Goal: Task Accomplishment & Management: Use online tool/utility

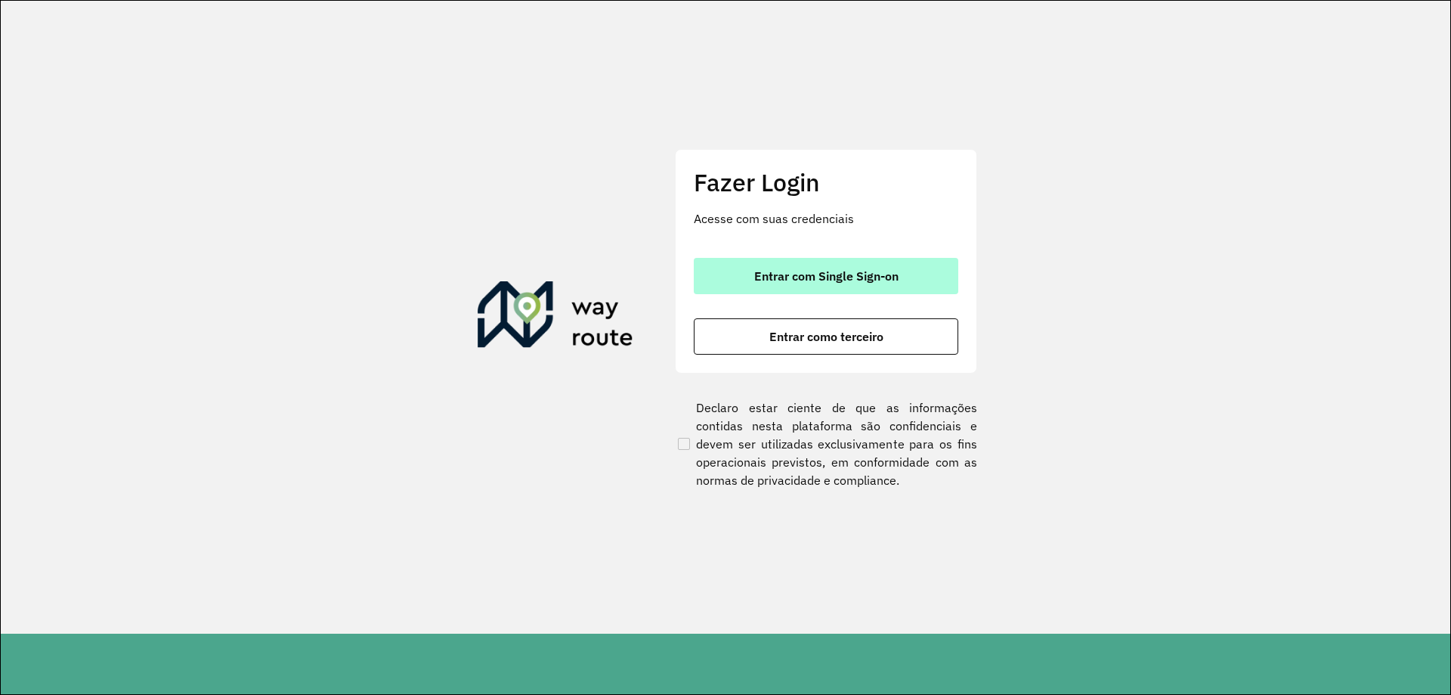
drag, startPoint x: 767, startPoint y: 240, endPoint x: 769, endPoint y: 257, distance: 17.5
click at [768, 245] on div "Fazer Login Acesse com suas credenciais Entrar com Single Sign-on Entrar como t…" at bounding box center [826, 261] width 302 height 224
click at [770, 260] on button "Entrar com Single Sign-on" at bounding box center [826, 276] width 265 height 36
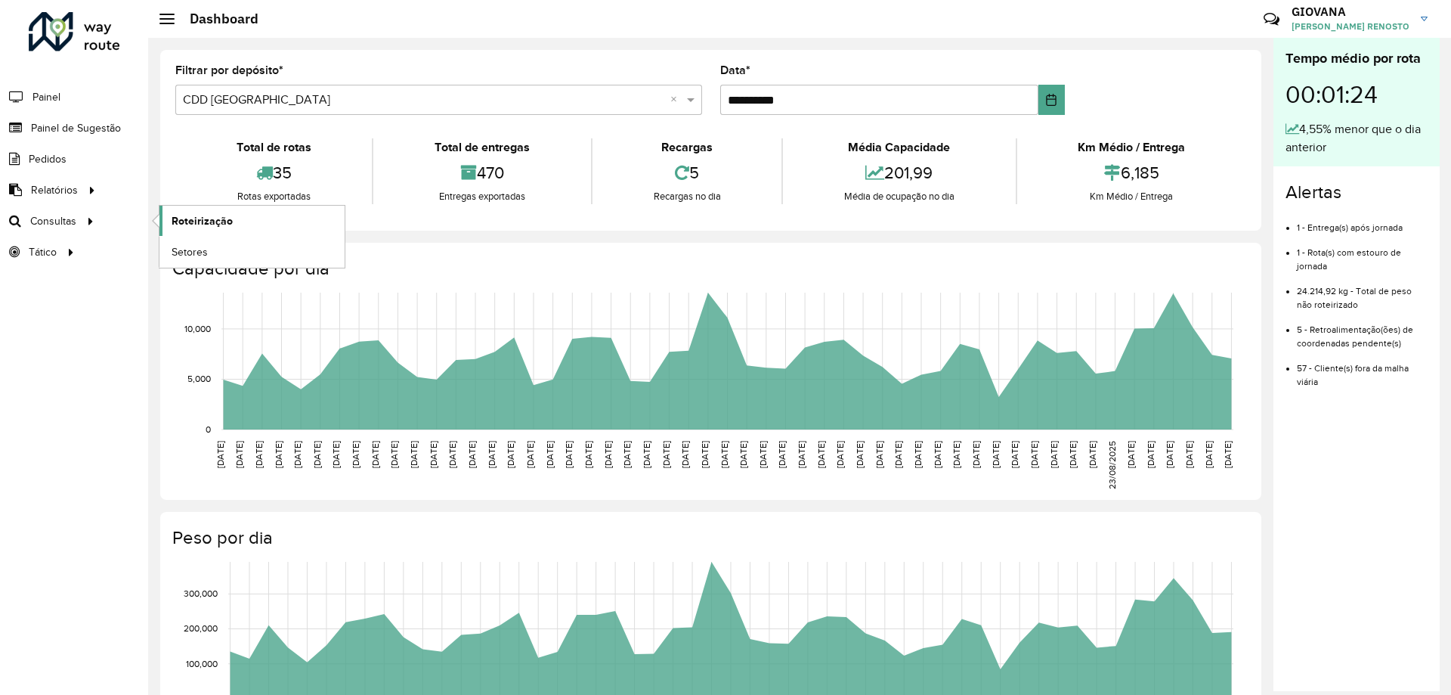
click at [232, 231] on link "Roteirização" at bounding box center [252, 221] width 185 height 30
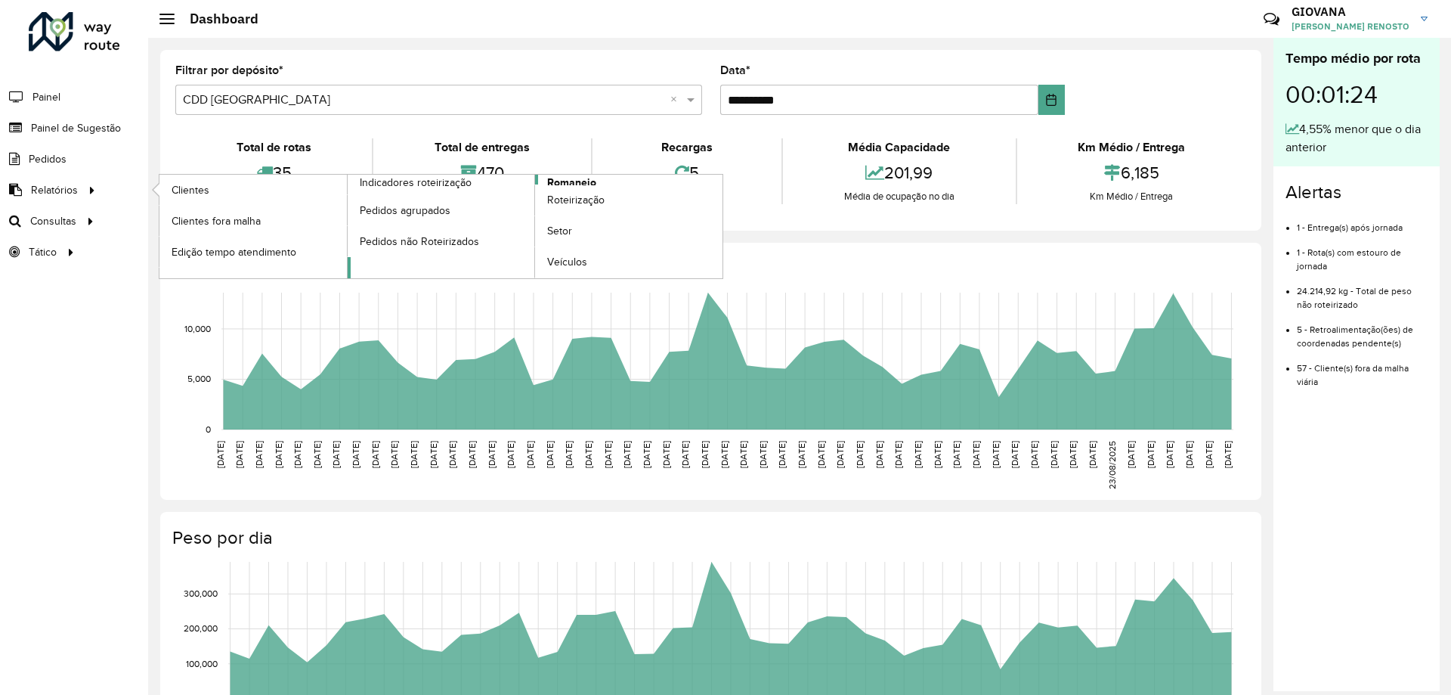
click at [556, 178] on span "Romaneio" at bounding box center [571, 183] width 49 height 16
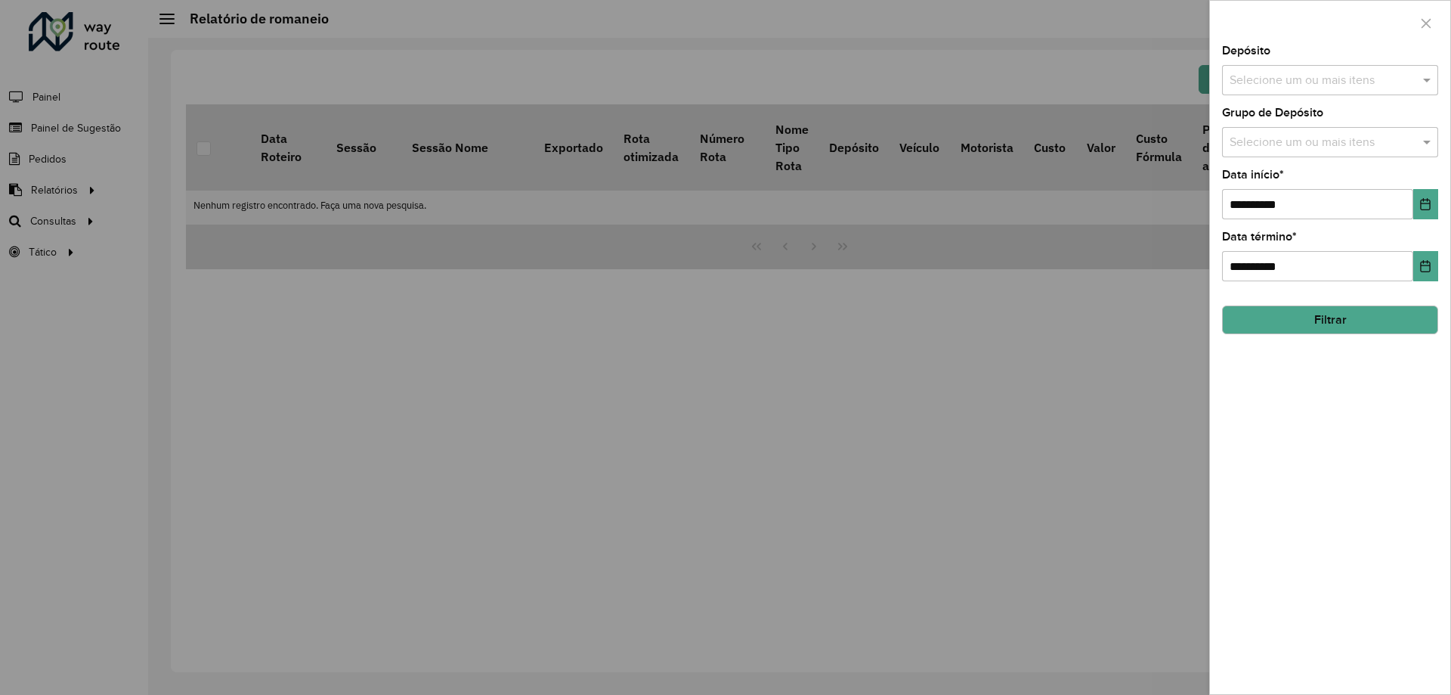
click at [1354, 82] on input "text" at bounding box center [1323, 81] width 194 height 18
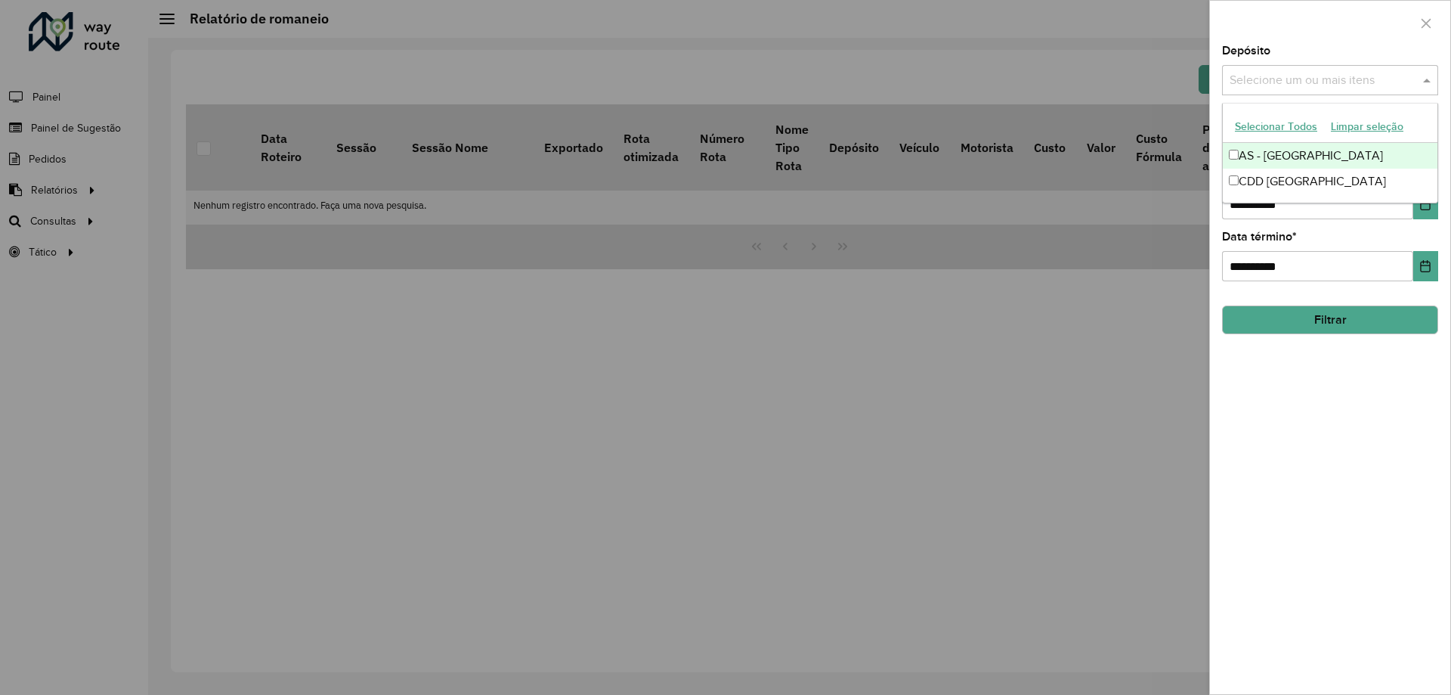
click at [1307, 131] on button "Selecionar Todos" at bounding box center [1276, 126] width 96 height 23
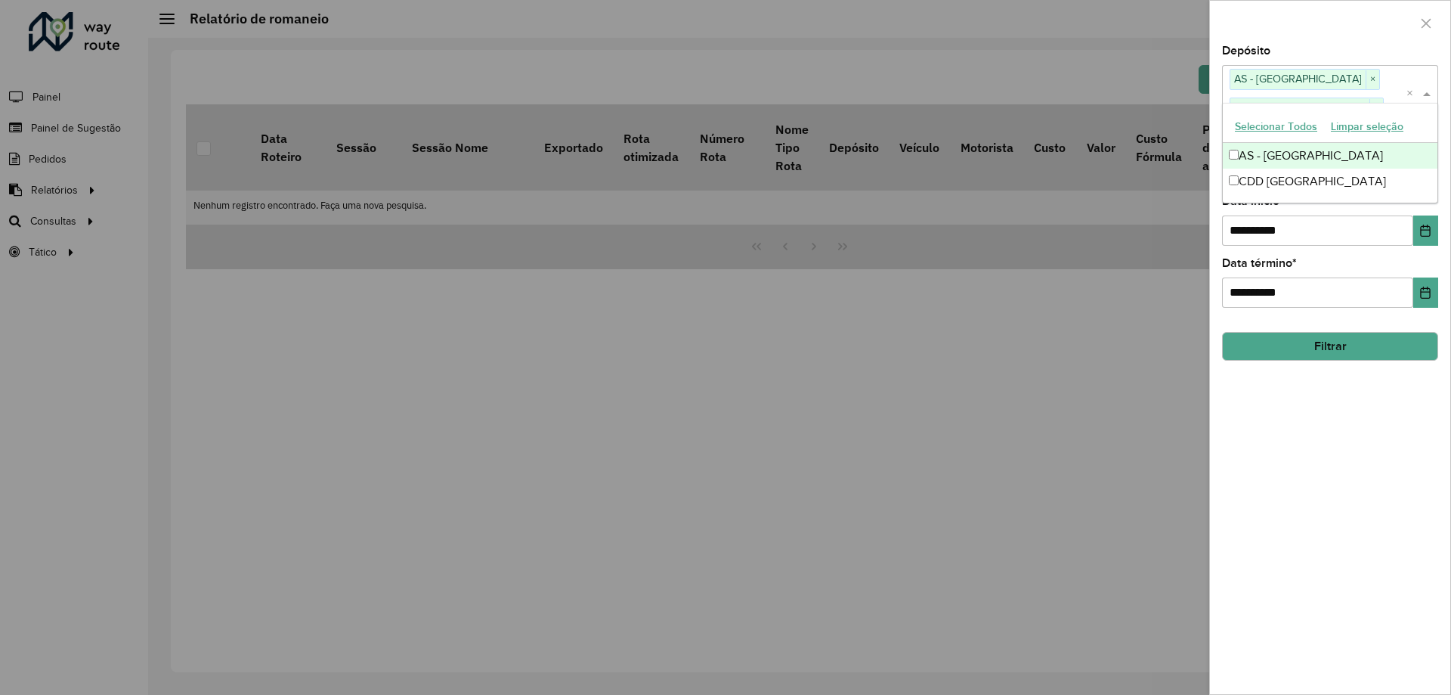
click at [1337, 509] on div "**********" at bounding box center [1330, 369] width 240 height 649
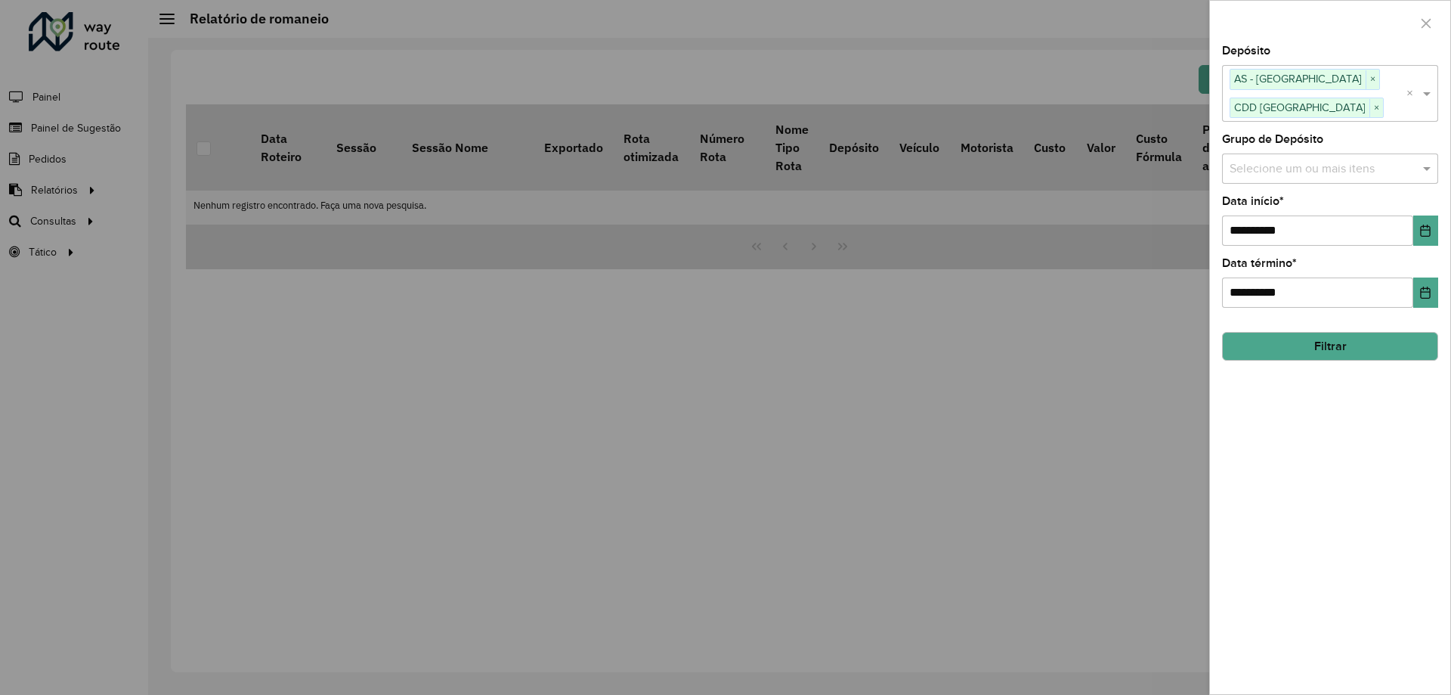
click at [1344, 357] on button "Filtrar" at bounding box center [1330, 346] width 216 height 29
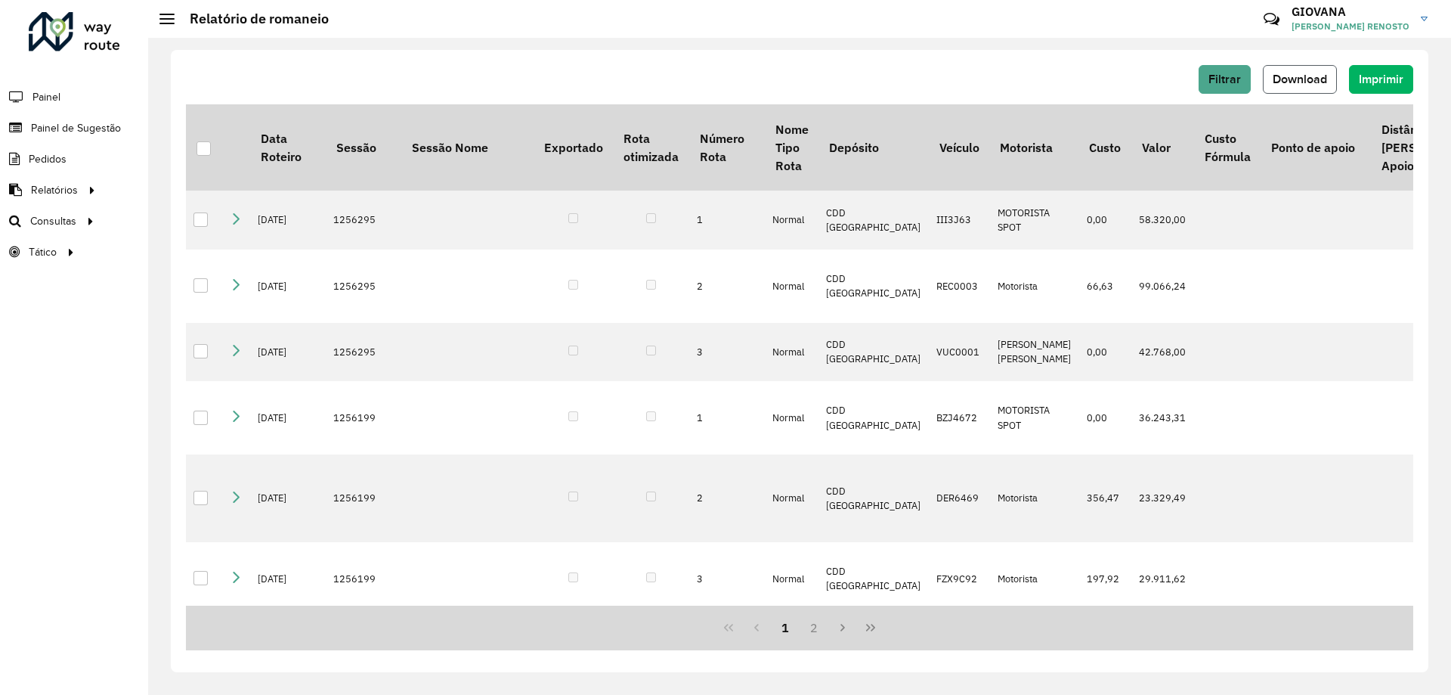
click at [1284, 73] on span "Download" at bounding box center [1300, 79] width 54 height 13
click at [174, 259] on span "Setores" at bounding box center [190, 252] width 37 height 16
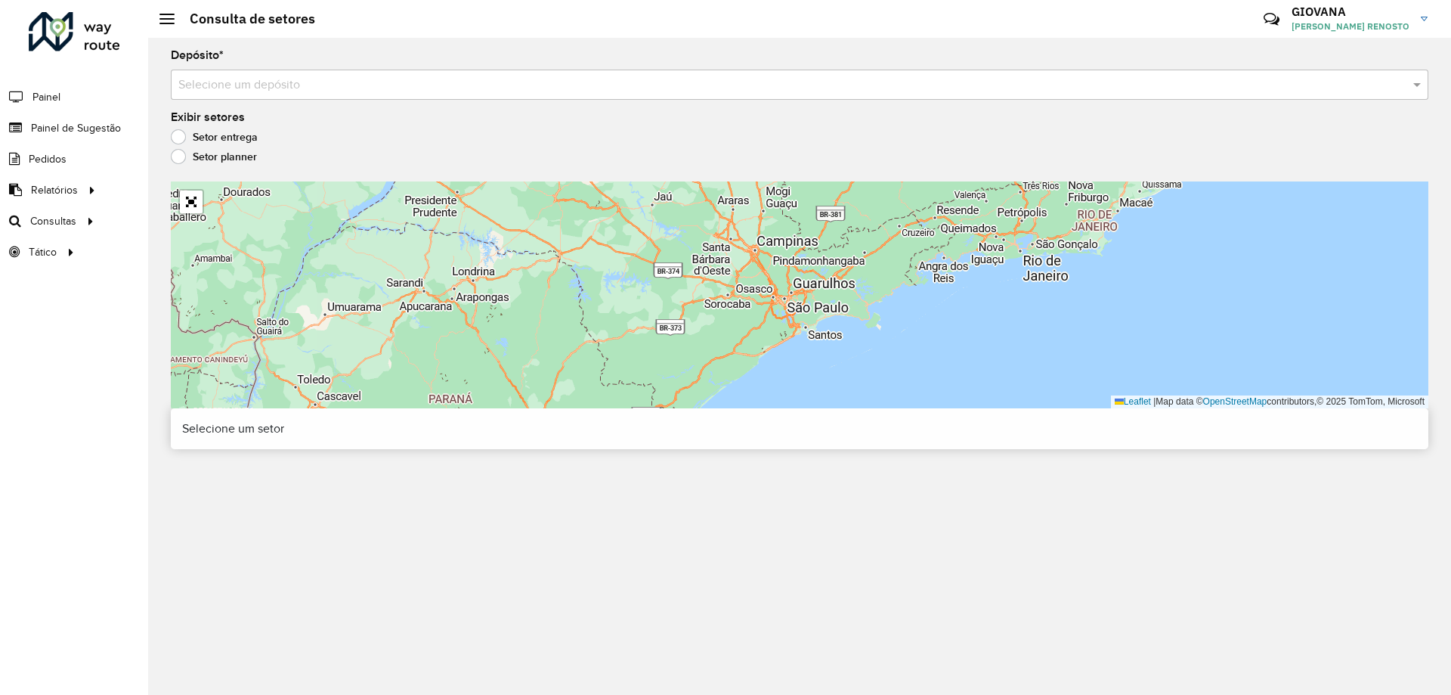
click at [371, 82] on input "text" at bounding box center [784, 85] width 1213 height 18
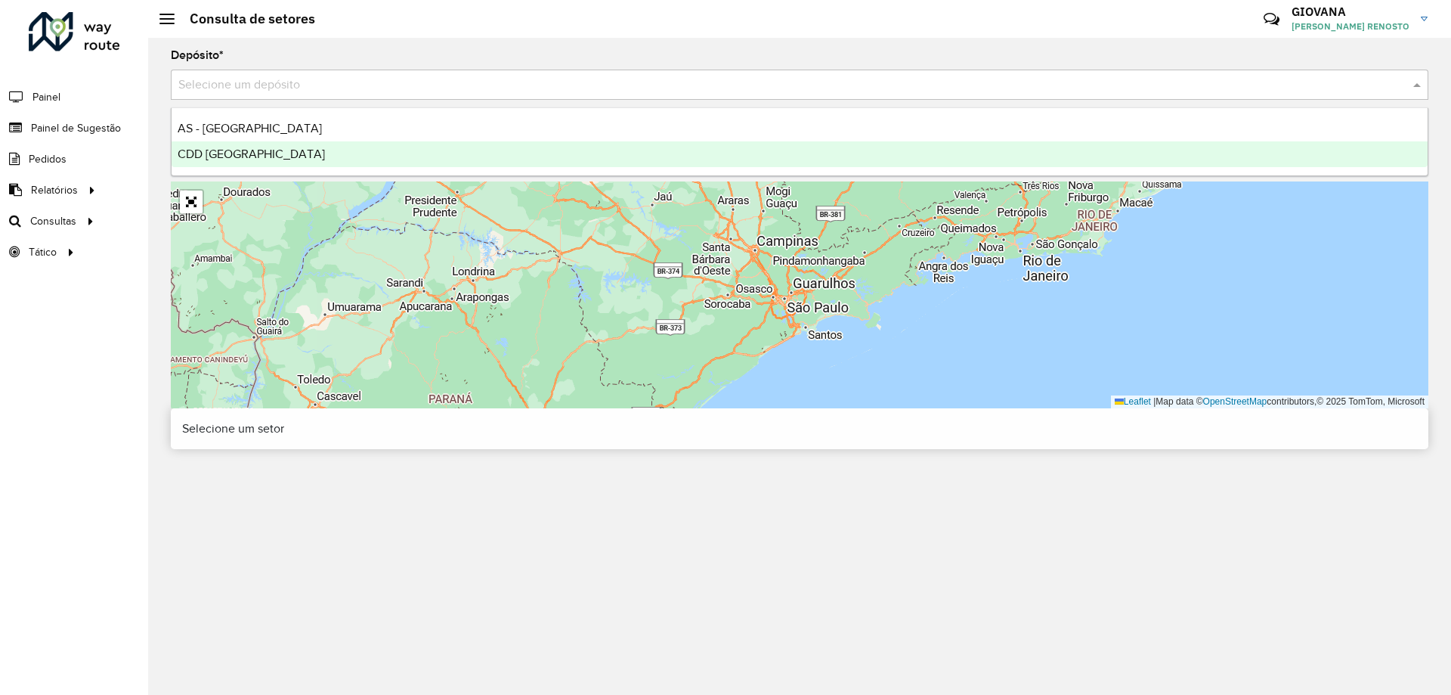
click at [294, 160] on div "CDD [GEOGRAPHIC_DATA]" at bounding box center [800, 154] width 1256 height 26
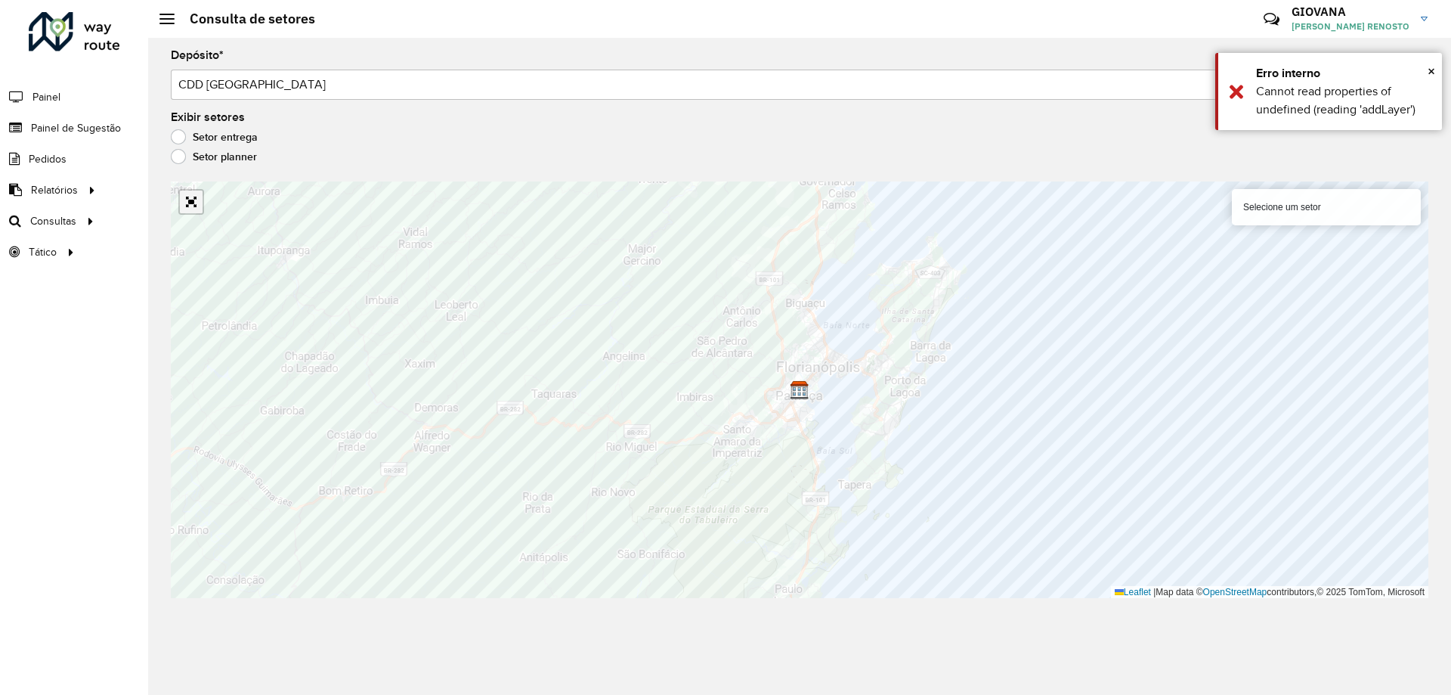
click at [195, 209] on link "Abrir mapa em tela cheia" at bounding box center [191, 202] width 23 height 23
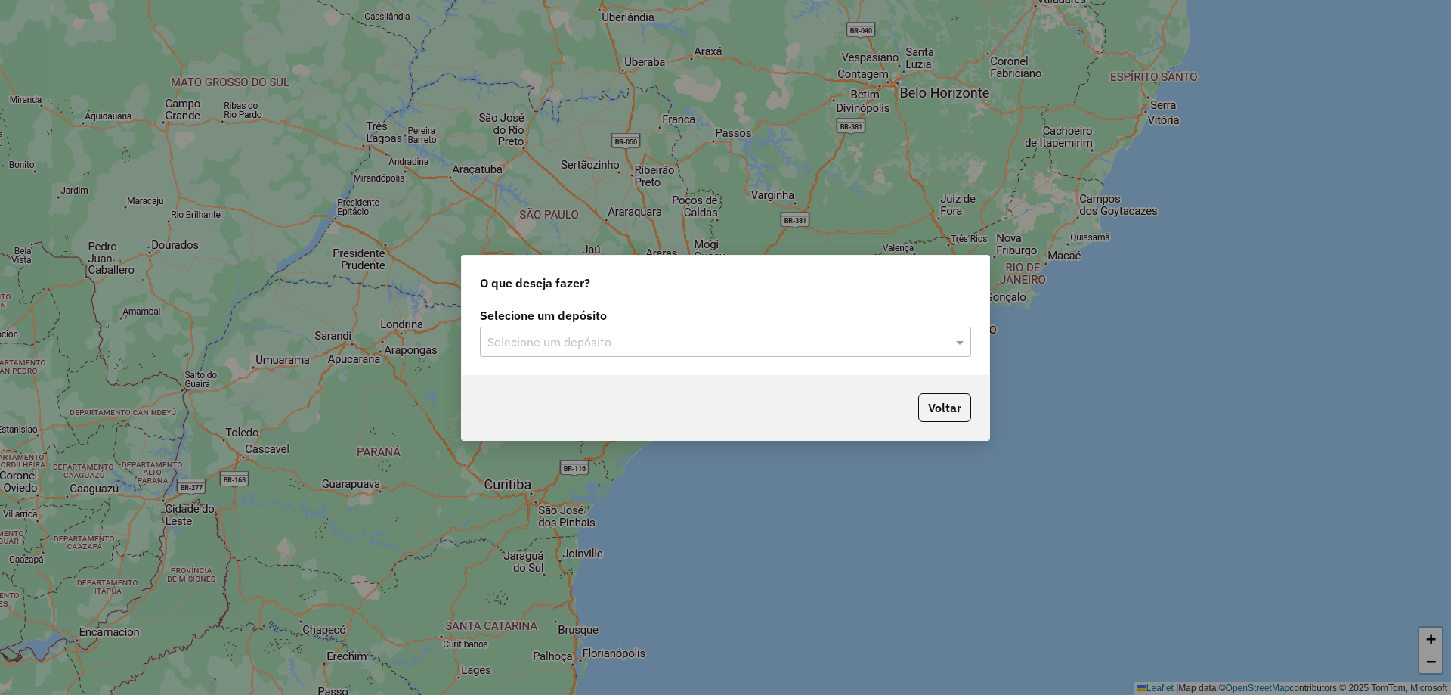
click at [746, 352] on div "Selecione um depósito" at bounding box center [725, 342] width 491 height 30
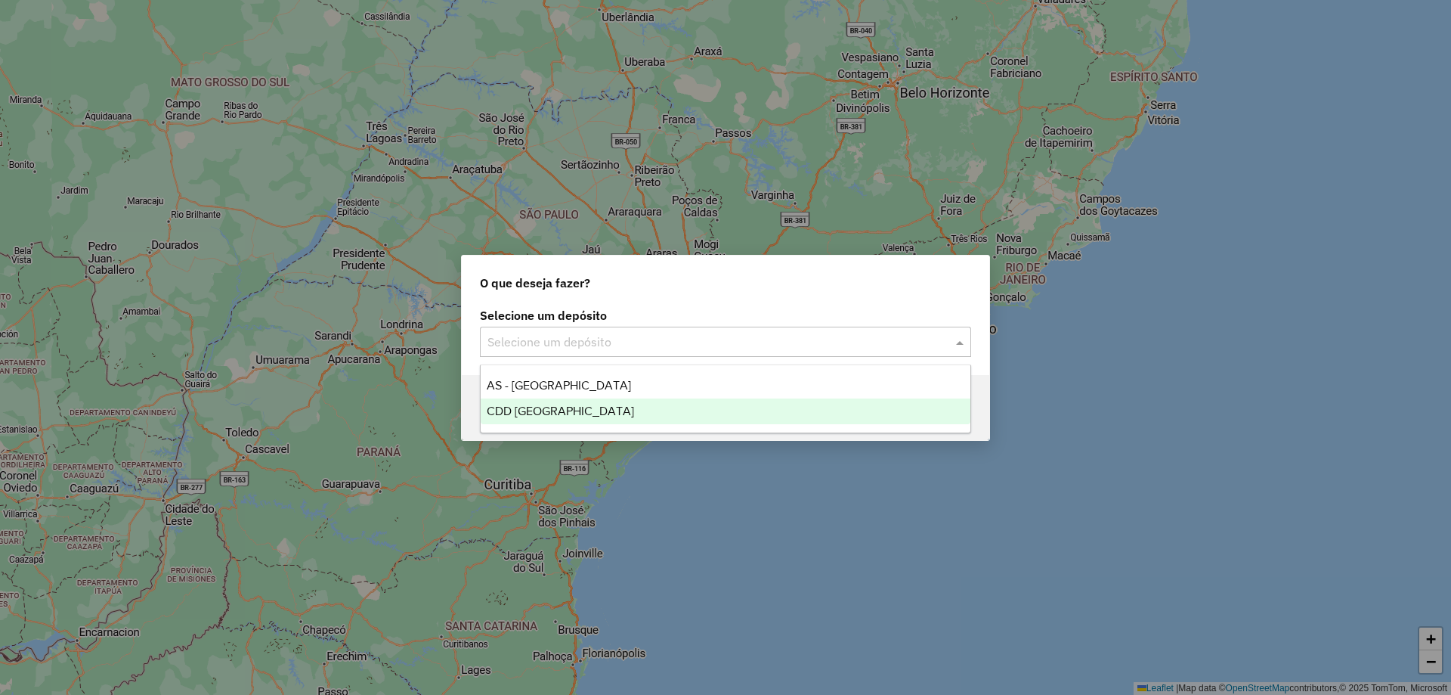
click at [630, 409] on div "CDD [GEOGRAPHIC_DATA]" at bounding box center [726, 411] width 490 height 26
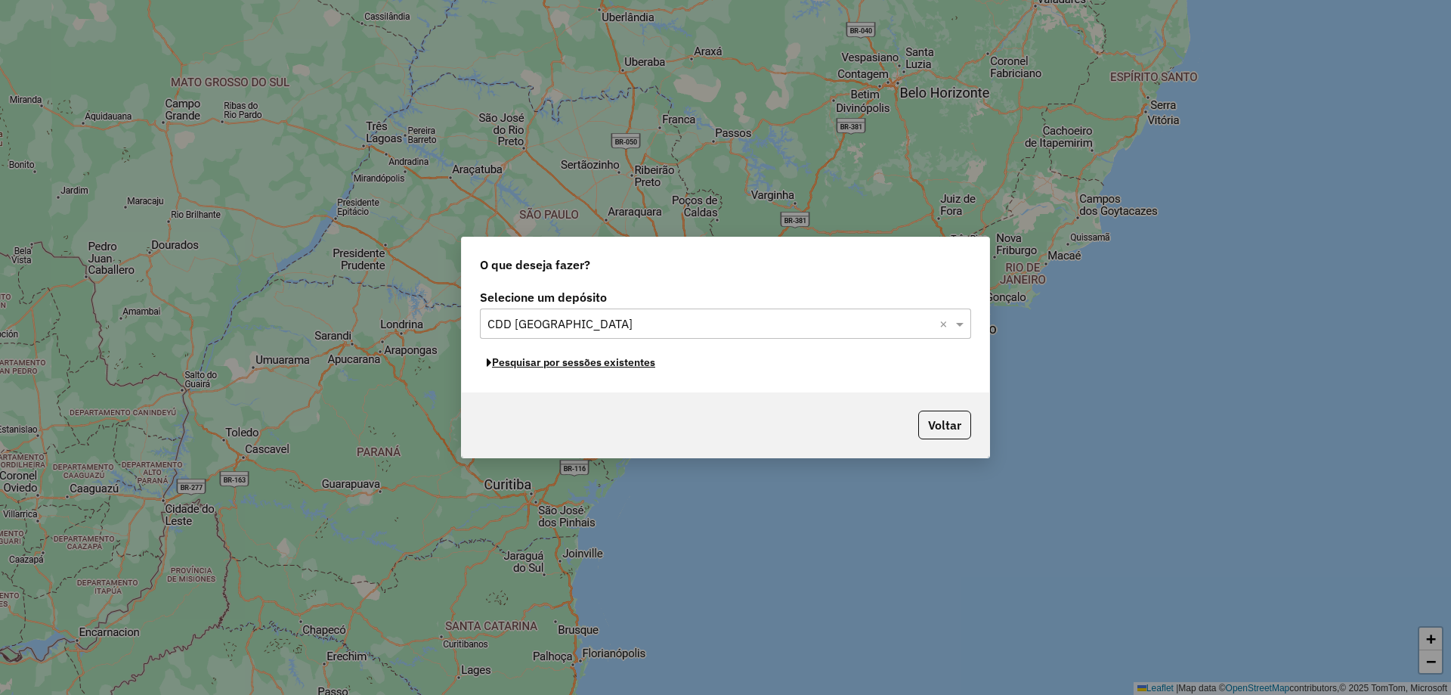
click at [614, 364] on button "Pesquisar por sessões existentes" at bounding box center [571, 362] width 182 height 23
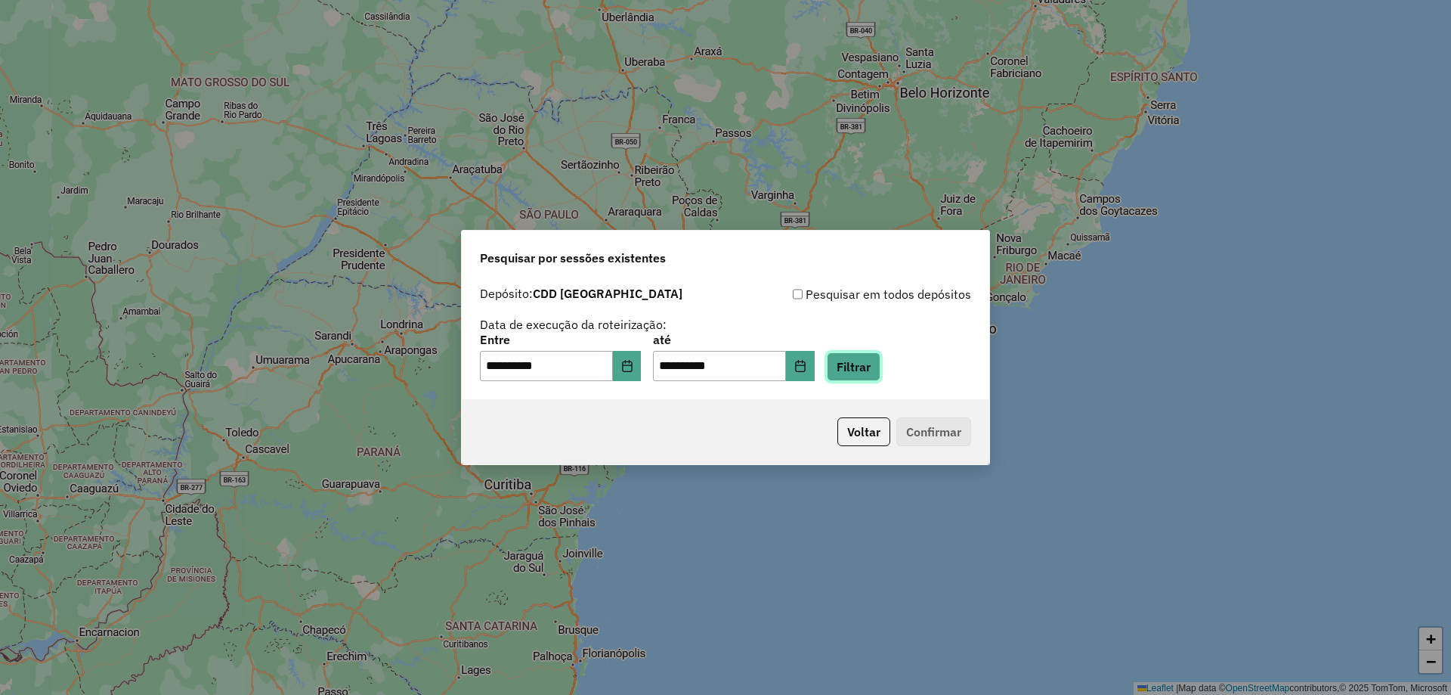
click at [865, 370] on button "Filtrar" at bounding box center [854, 366] width 54 height 29
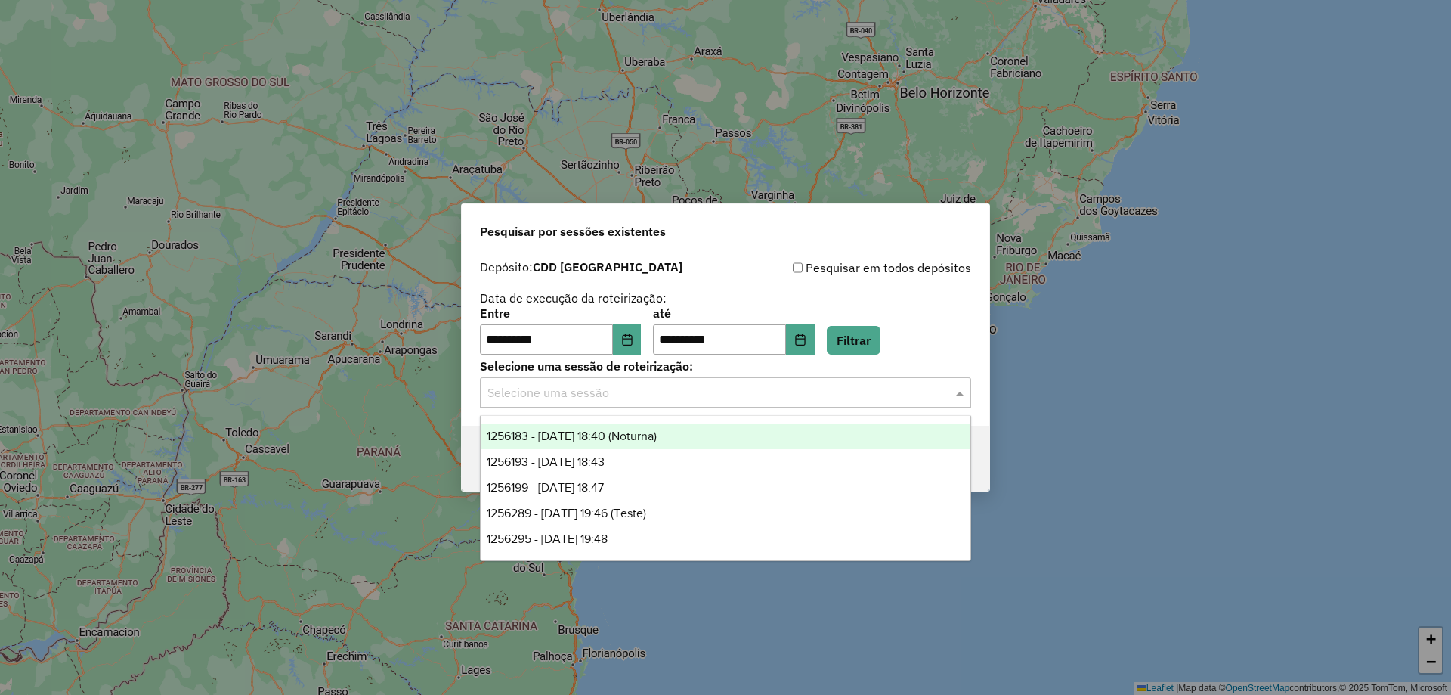
click at [779, 386] on input "text" at bounding box center [711, 393] width 446 height 18
click at [657, 440] on span "1256183 - 30/08/2025 18:40 (Noturna)" at bounding box center [572, 435] width 170 height 13
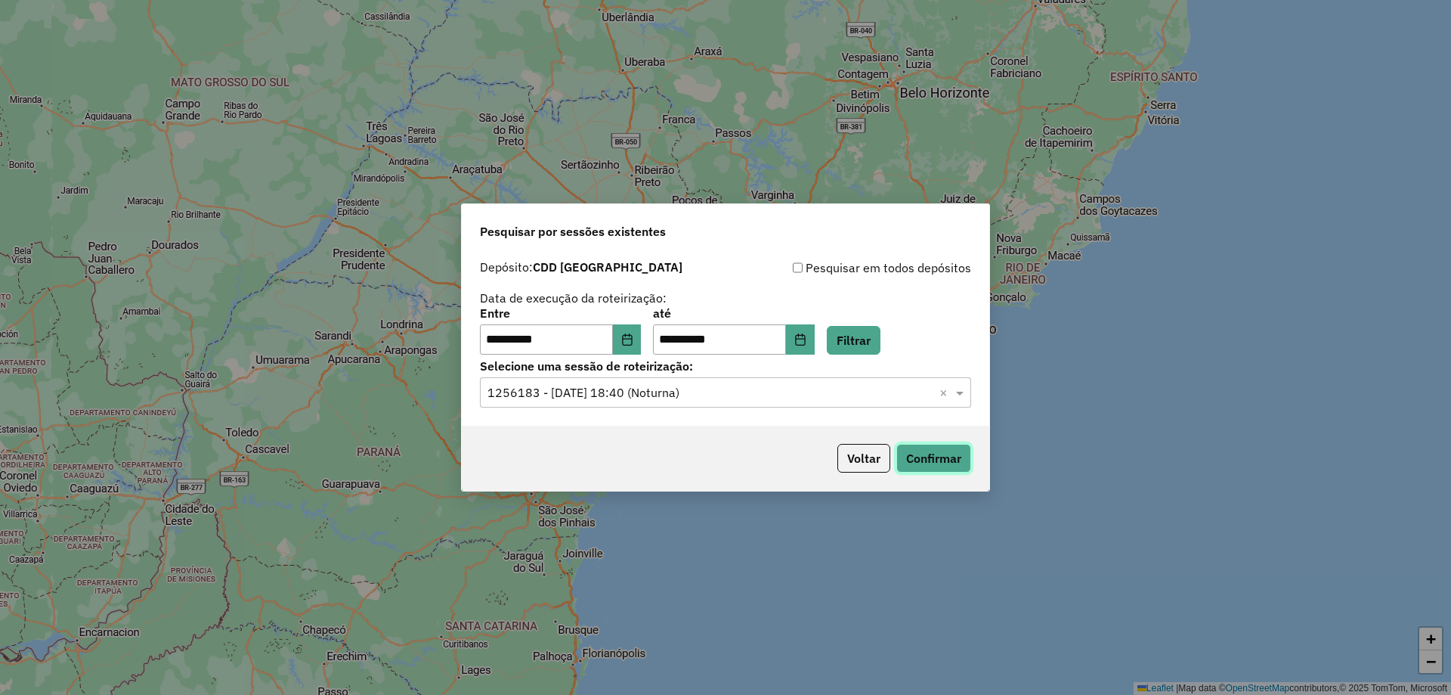
click at [936, 461] on button "Confirmar" at bounding box center [934, 458] width 75 height 29
click at [702, 367] on label "Selecione uma sessão de roteirização:" at bounding box center [725, 366] width 491 height 18
click at [696, 403] on div "Selecione uma sessão × 1256183 - 30/08/2025 18:40 (Noturna) ×" at bounding box center [725, 392] width 491 height 30
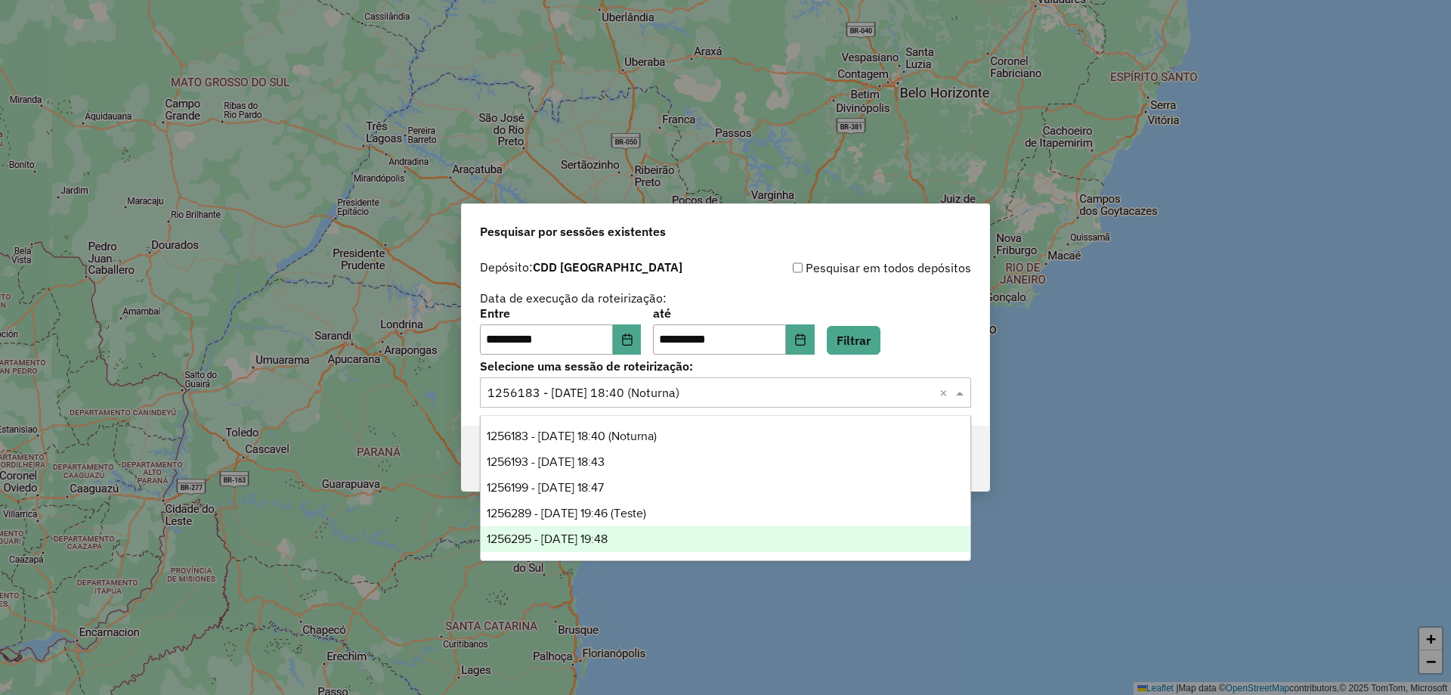
click at [657, 541] on div "1256295 - 30/08/2025 19:48" at bounding box center [726, 539] width 490 height 26
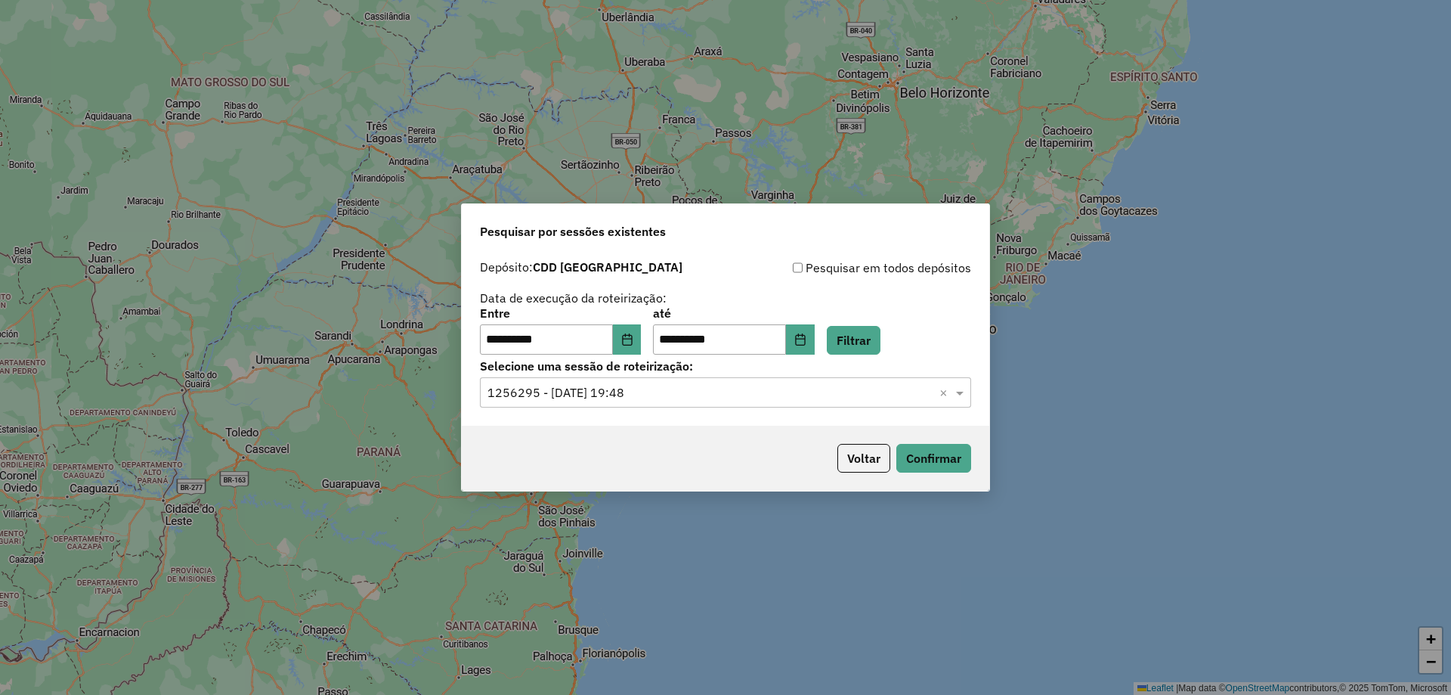
click at [699, 396] on input "text" at bounding box center [711, 393] width 446 height 18
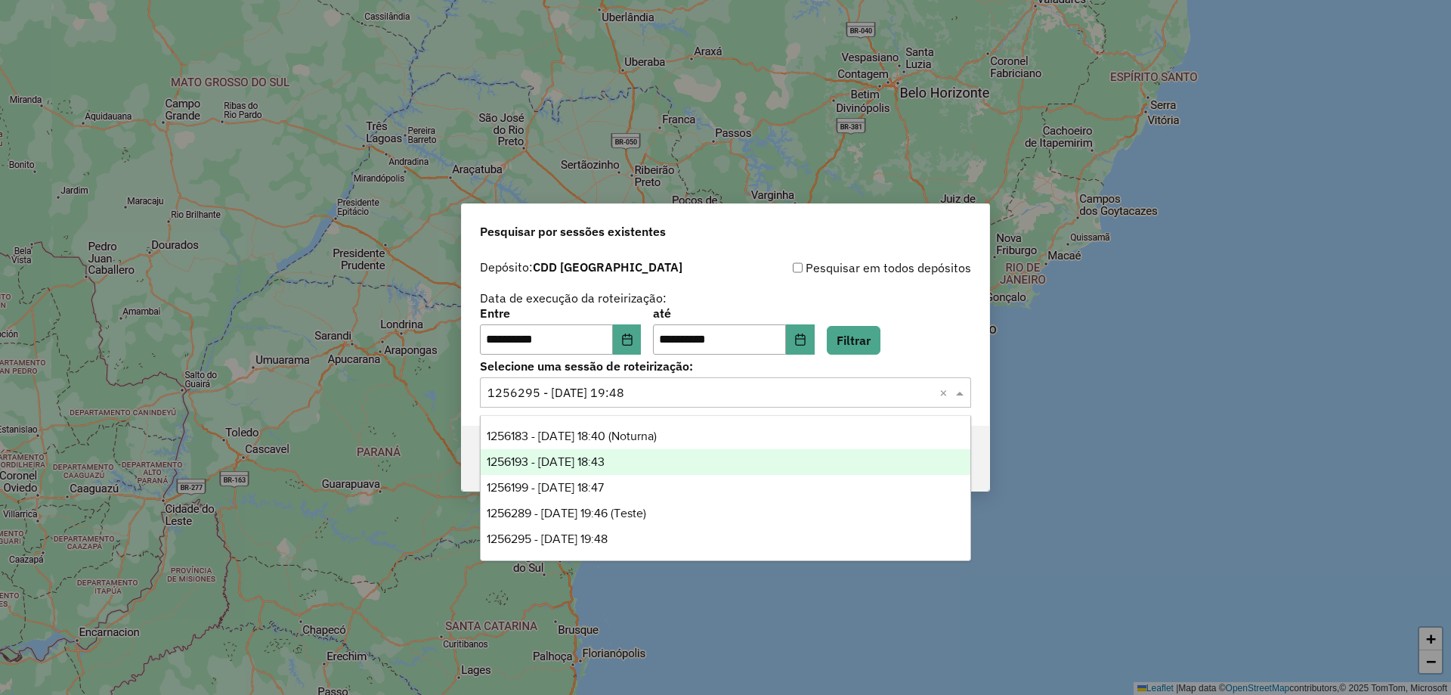
drag, startPoint x: 642, startPoint y: 455, endPoint x: 835, endPoint y: 466, distance: 193.1
click at [641, 456] on div "1256193 - 30/08/2025 18:43" at bounding box center [726, 462] width 490 height 26
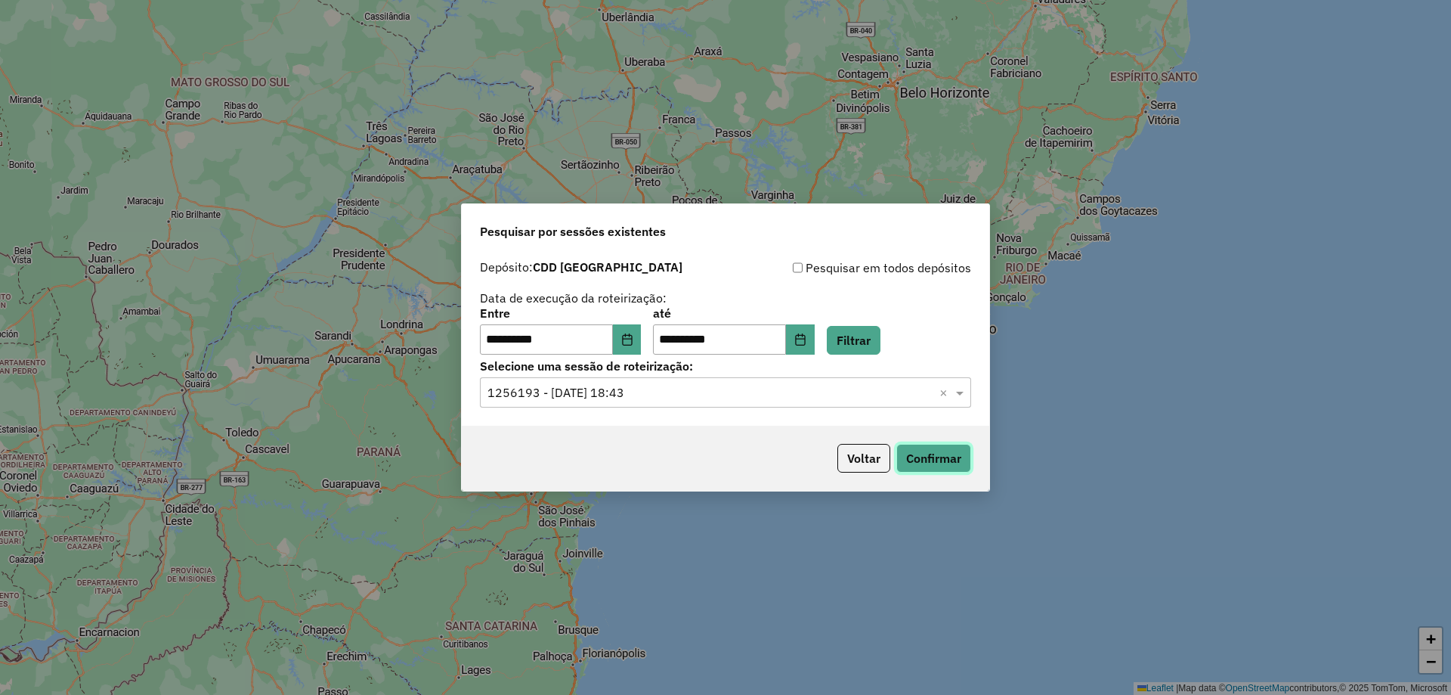
click at [935, 465] on button "Confirmar" at bounding box center [934, 458] width 75 height 29
click at [690, 415] on div "**********" at bounding box center [726, 338] width 528 height 173
click at [665, 402] on div "Selecione uma sessão × 1256193 - 30/08/2025 18:43 ×" at bounding box center [725, 392] width 491 height 30
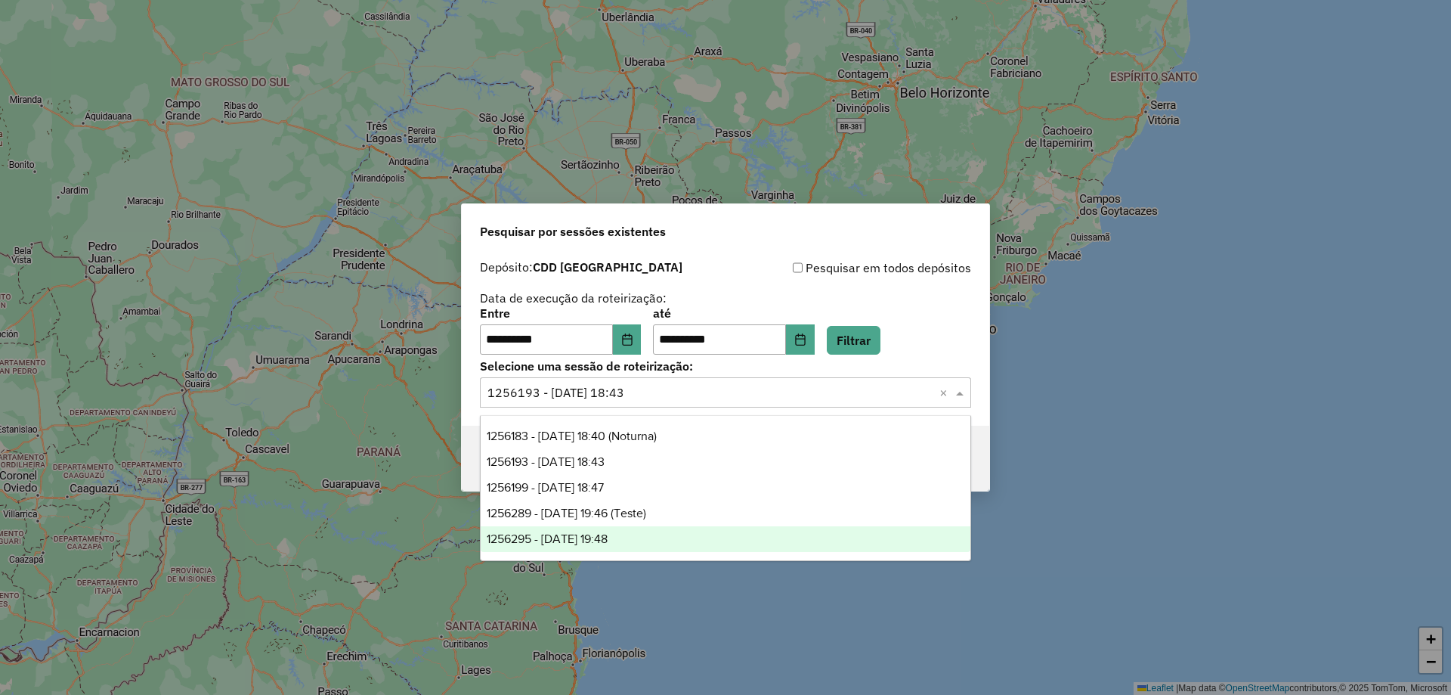
click at [608, 534] on span "1256295 - 30/08/2025 19:48" at bounding box center [547, 538] width 121 height 13
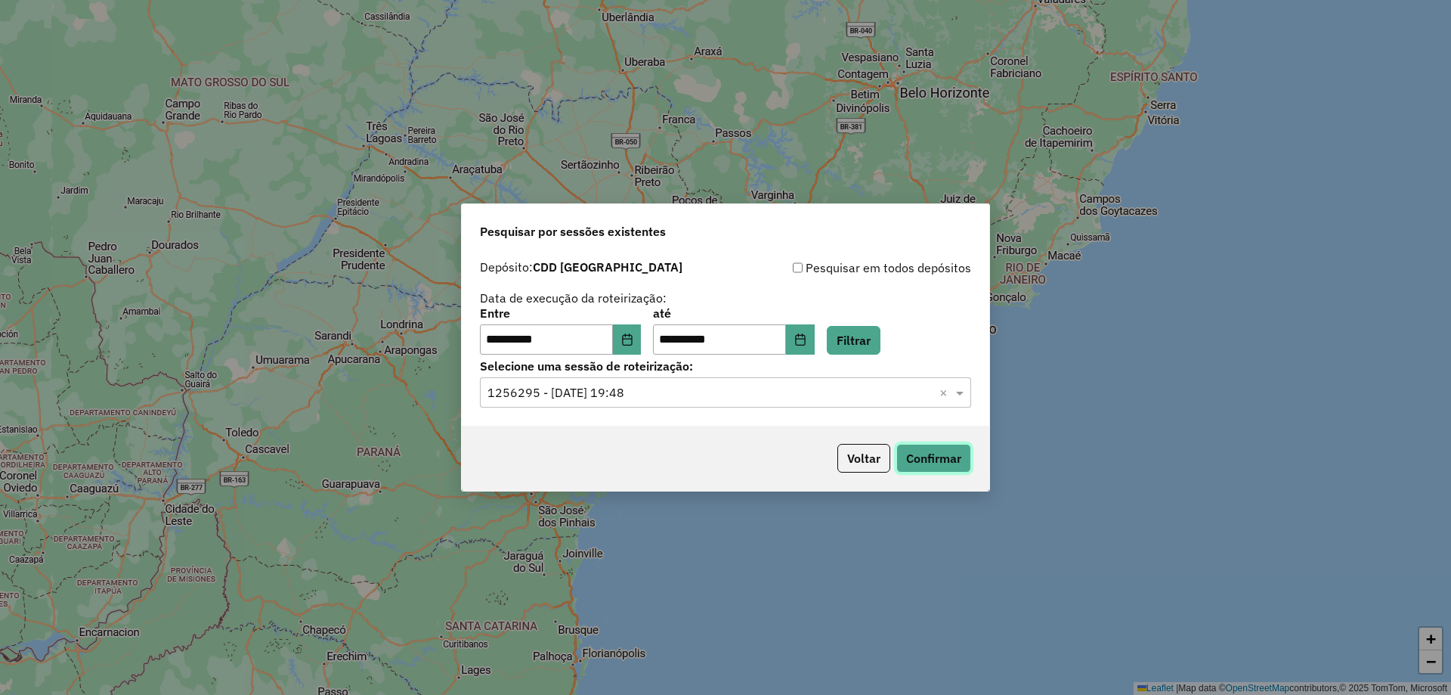
click at [961, 470] on button "Confirmar" at bounding box center [934, 458] width 75 height 29
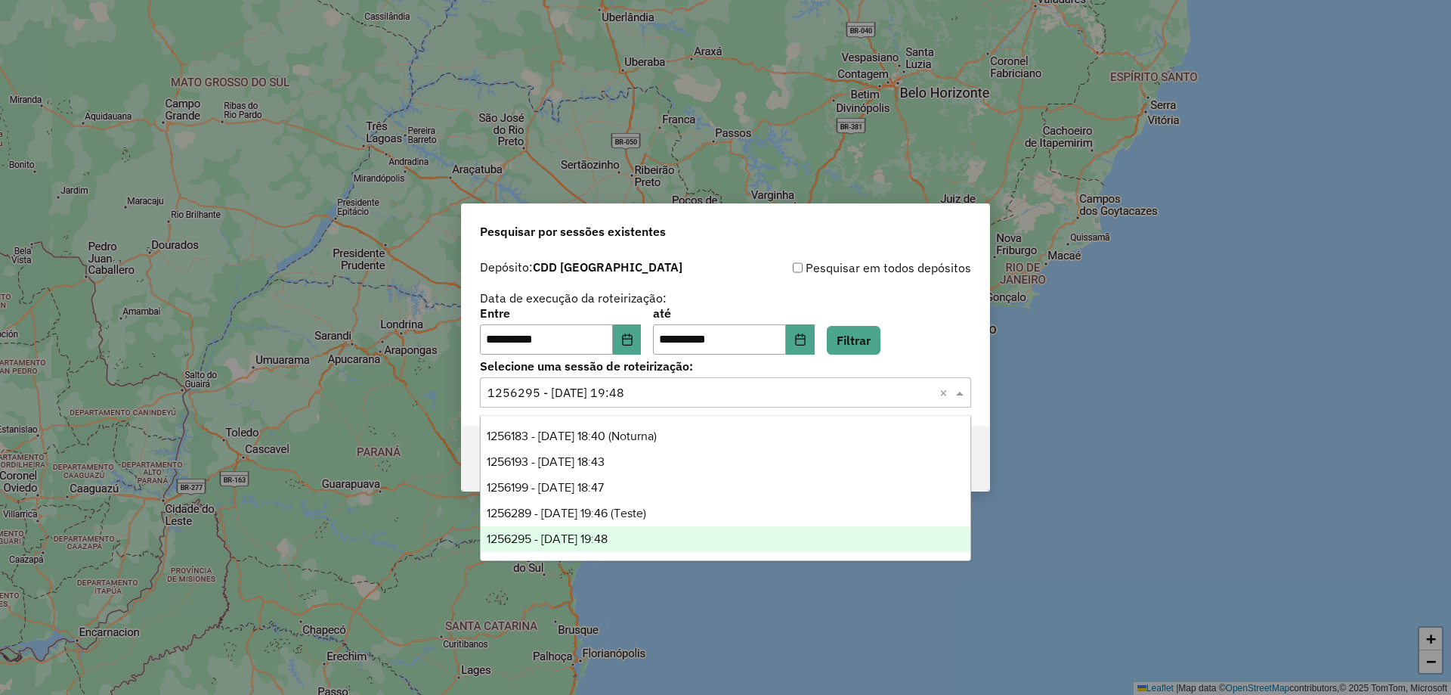
click at [650, 395] on input "text" at bounding box center [711, 393] width 446 height 18
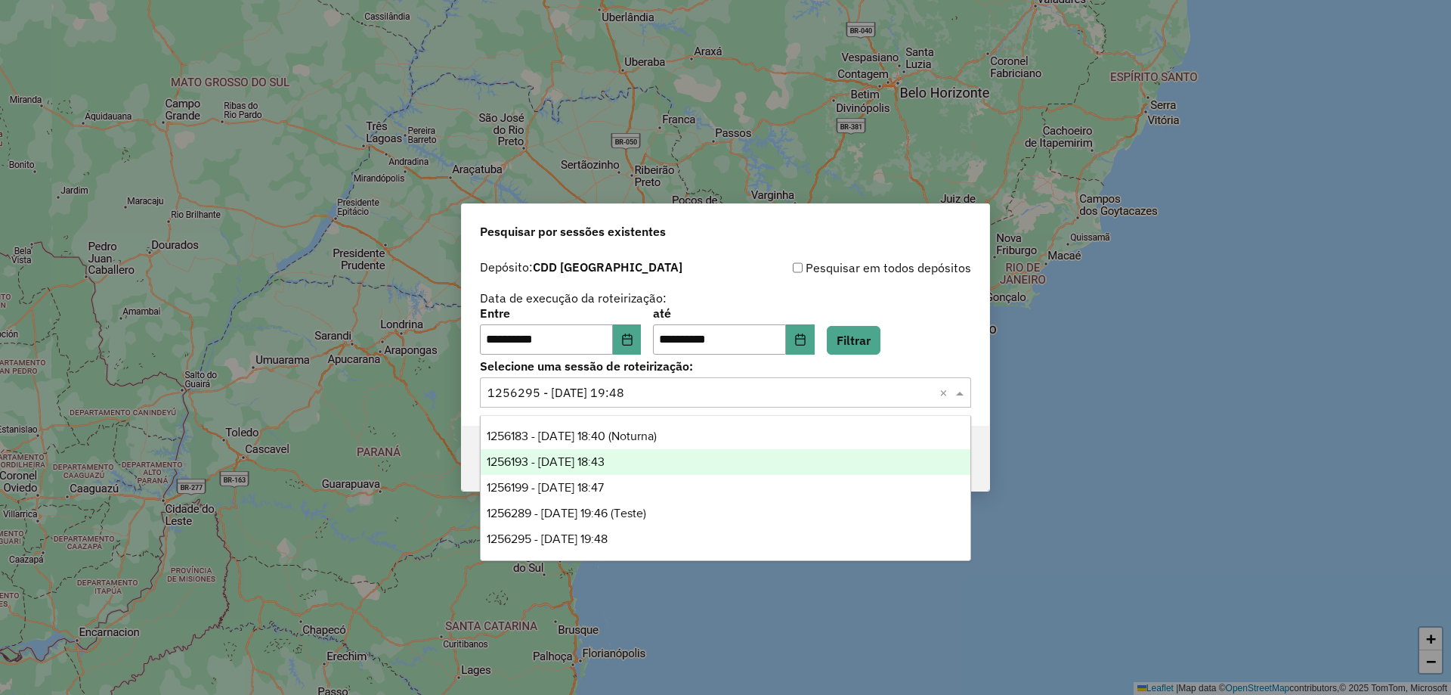
click at [646, 469] on div "1256193 - 30/08/2025 18:43" at bounding box center [726, 462] width 490 height 26
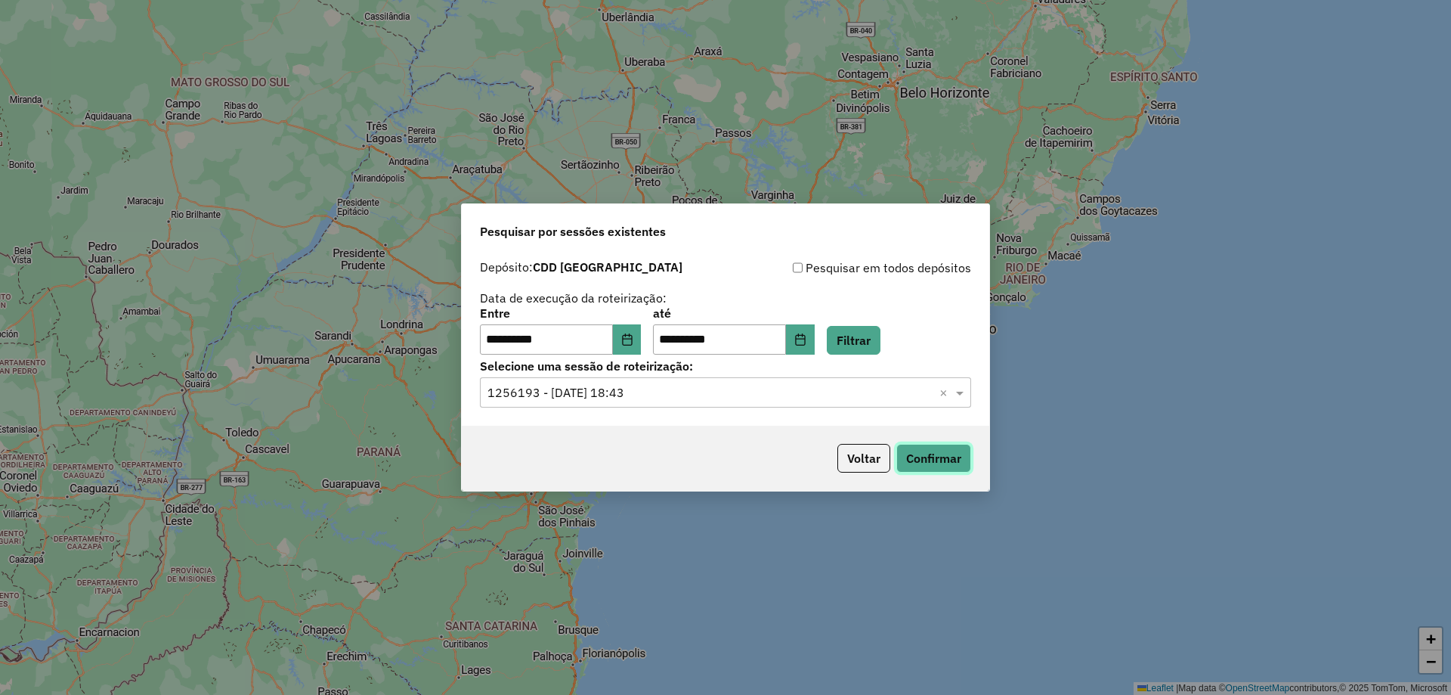
click at [940, 460] on button "Confirmar" at bounding box center [934, 458] width 75 height 29
click at [661, 395] on input "text" at bounding box center [711, 393] width 446 height 18
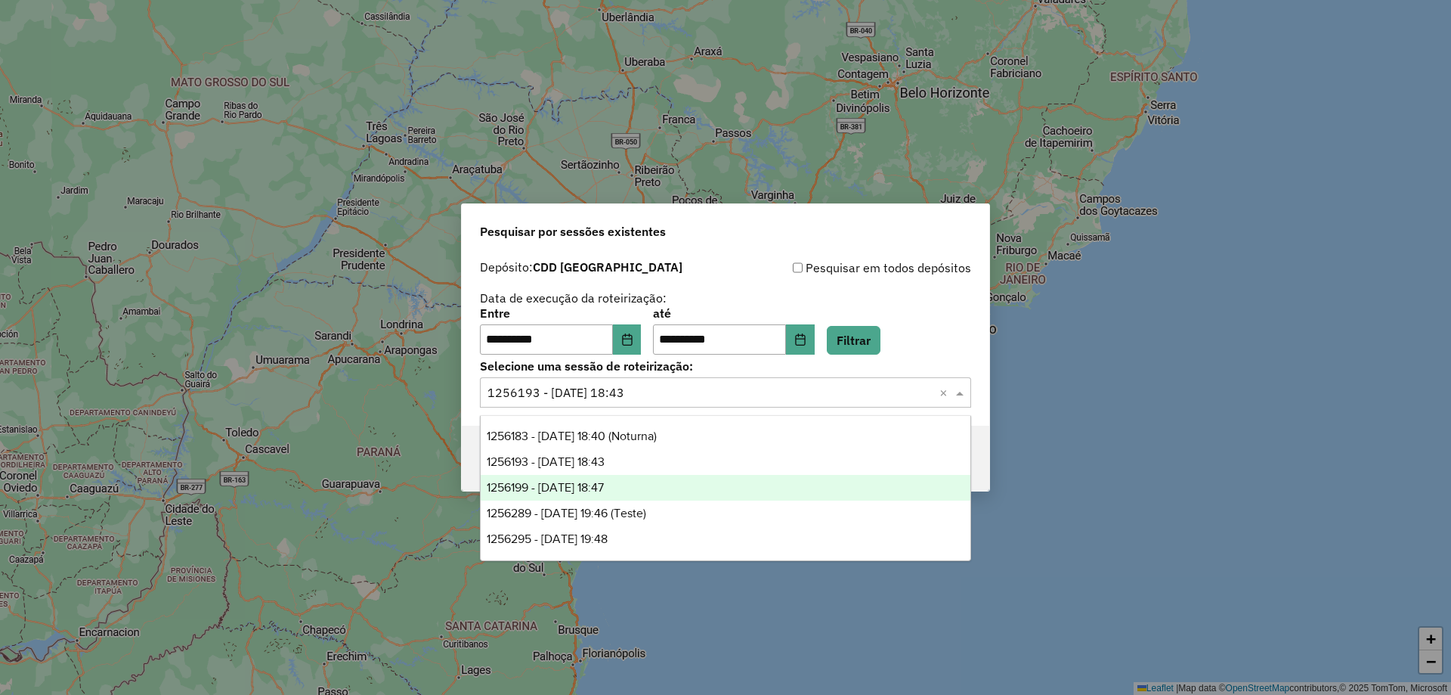
click at [643, 488] on div "1256199 - 30/08/2025 18:47" at bounding box center [726, 488] width 490 height 26
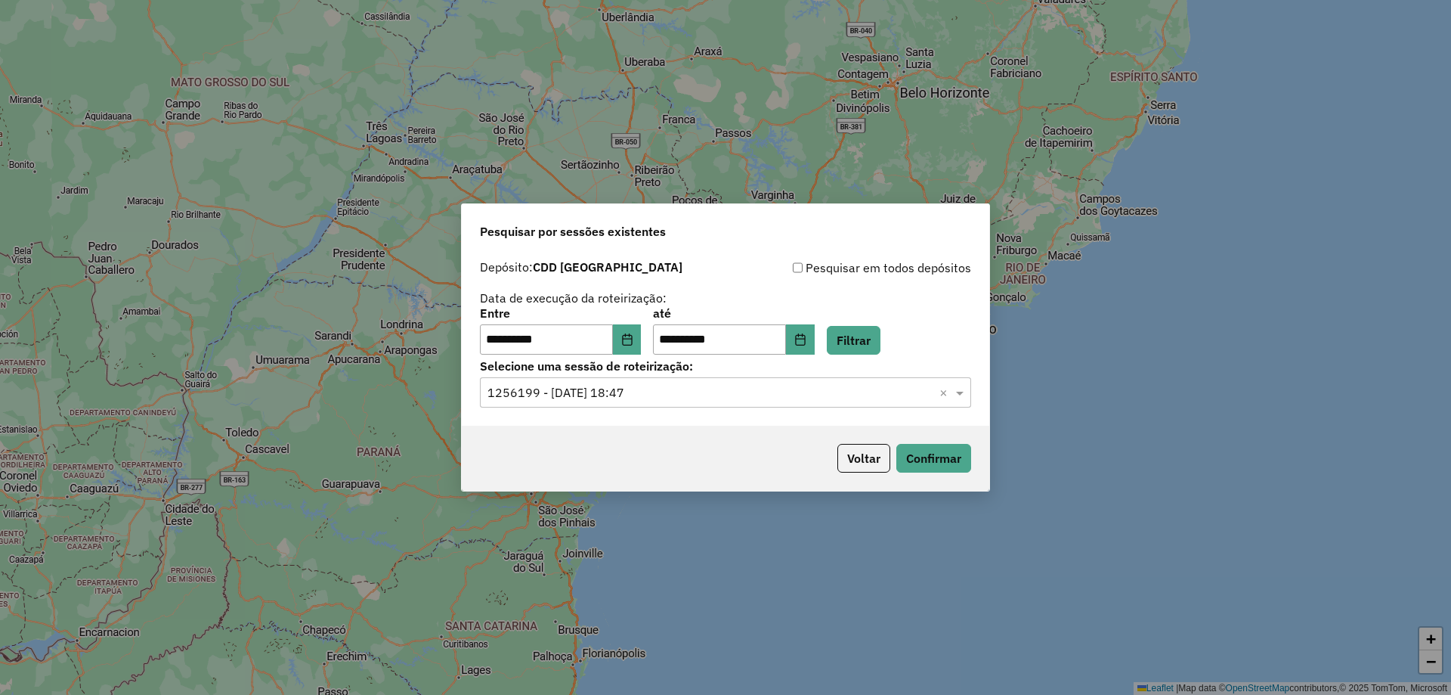
click at [974, 460] on div "Voltar Confirmar" at bounding box center [726, 458] width 528 height 65
click at [937, 463] on button "Confirmar" at bounding box center [934, 458] width 75 height 29
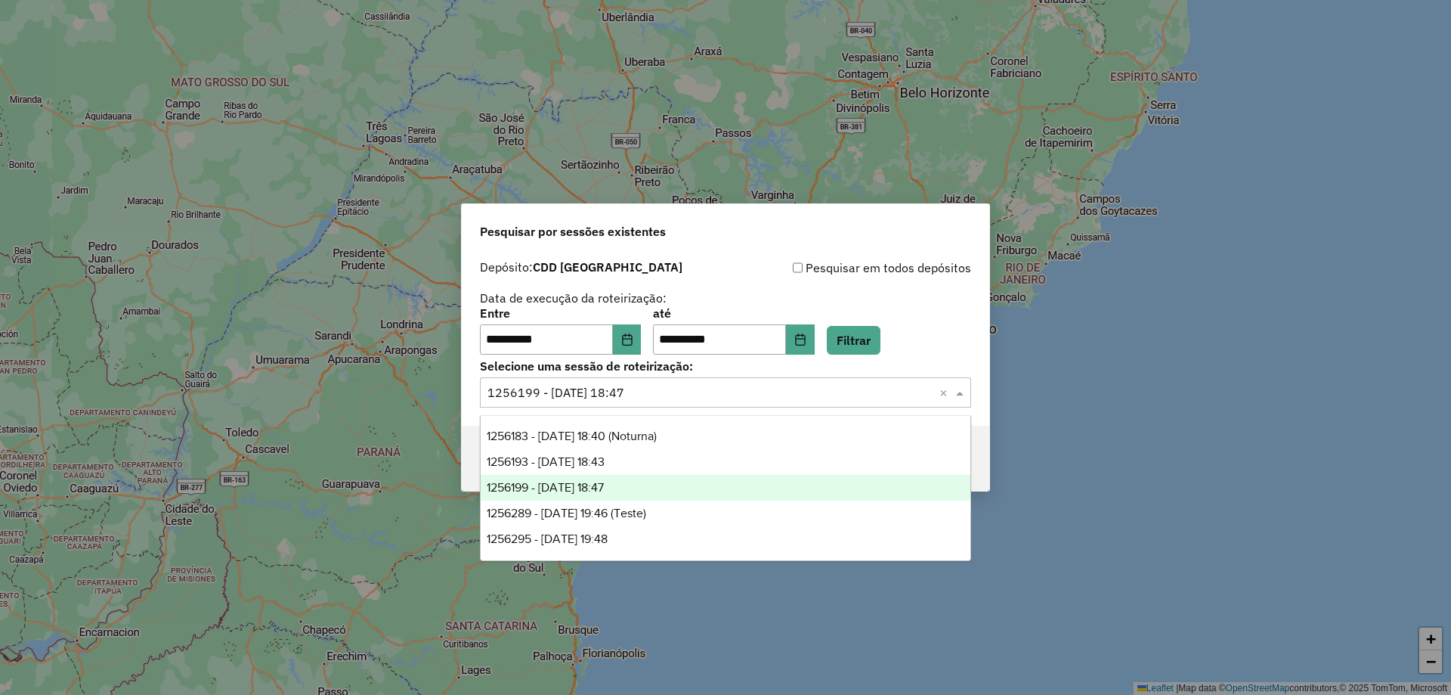
click at [668, 395] on input "text" at bounding box center [711, 393] width 446 height 18
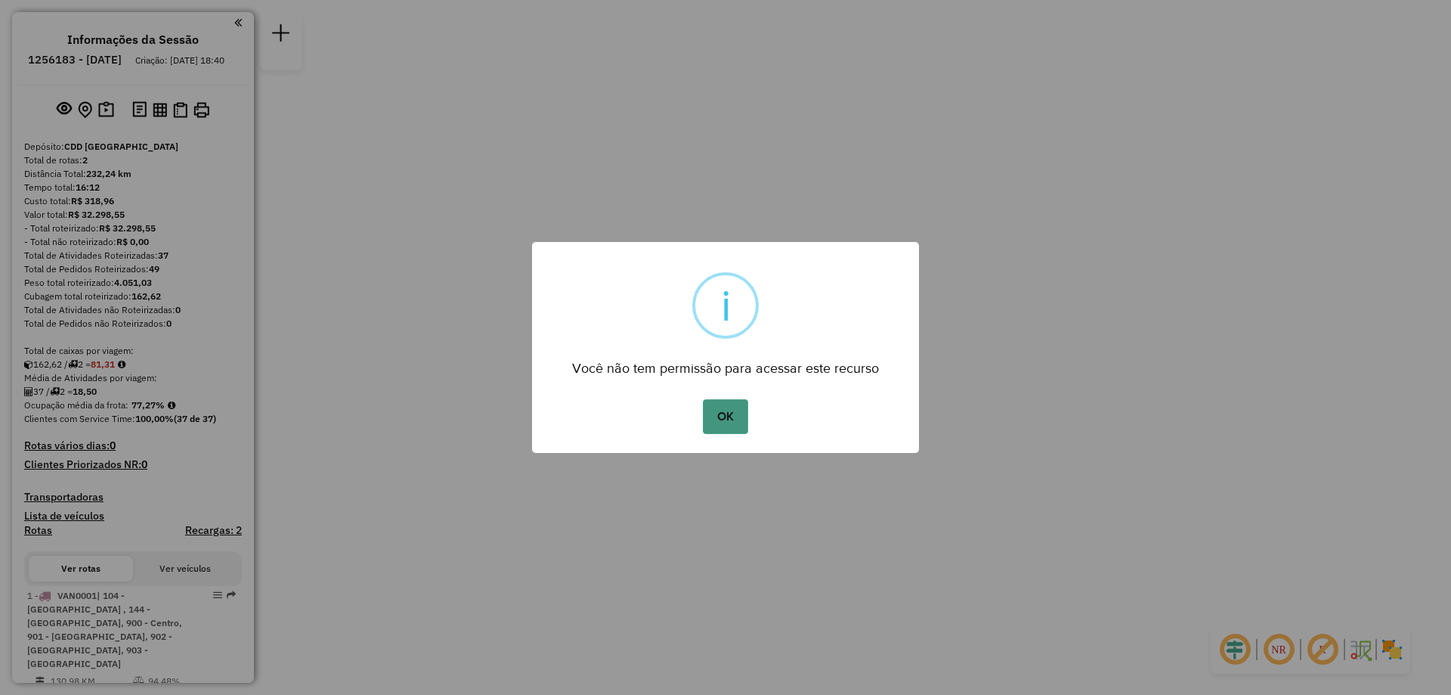
click at [714, 423] on button "OK" at bounding box center [725, 416] width 45 height 35
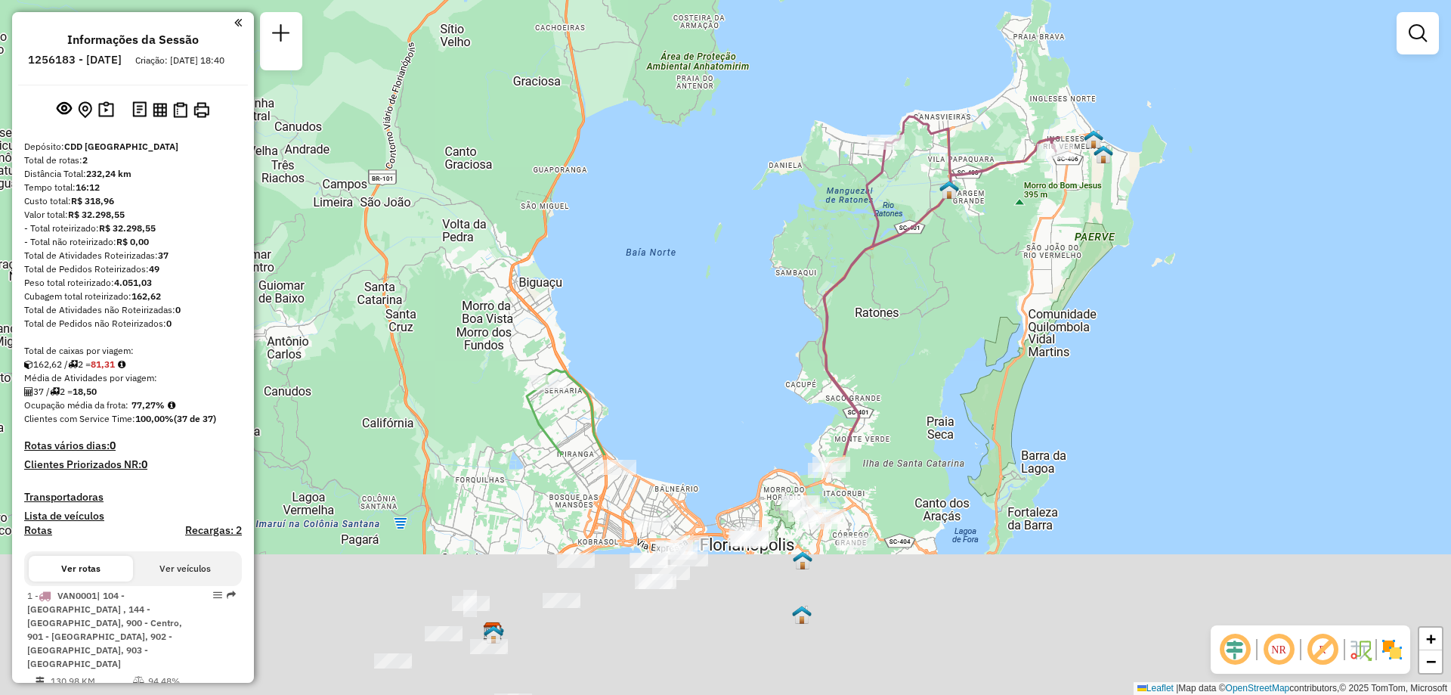
drag, startPoint x: 745, startPoint y: 508, endPoint x: 777, endPoint y: 199, distance: 310.9
click at [777, 199] on div "Janela de atendimento Grade de atendimento Capacidade Transportadoras Veículos …" at bounding box center [725, 347] width 1451 height 695
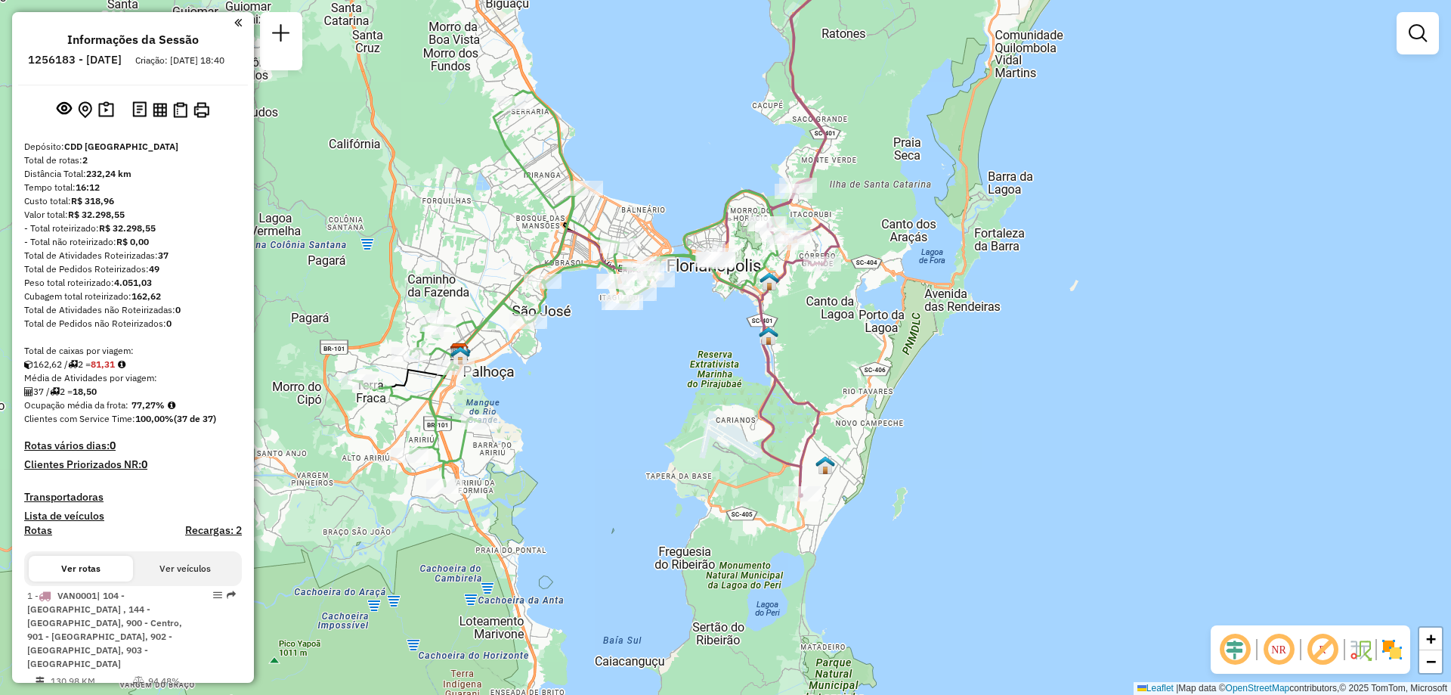
scroll to position [207, 0]
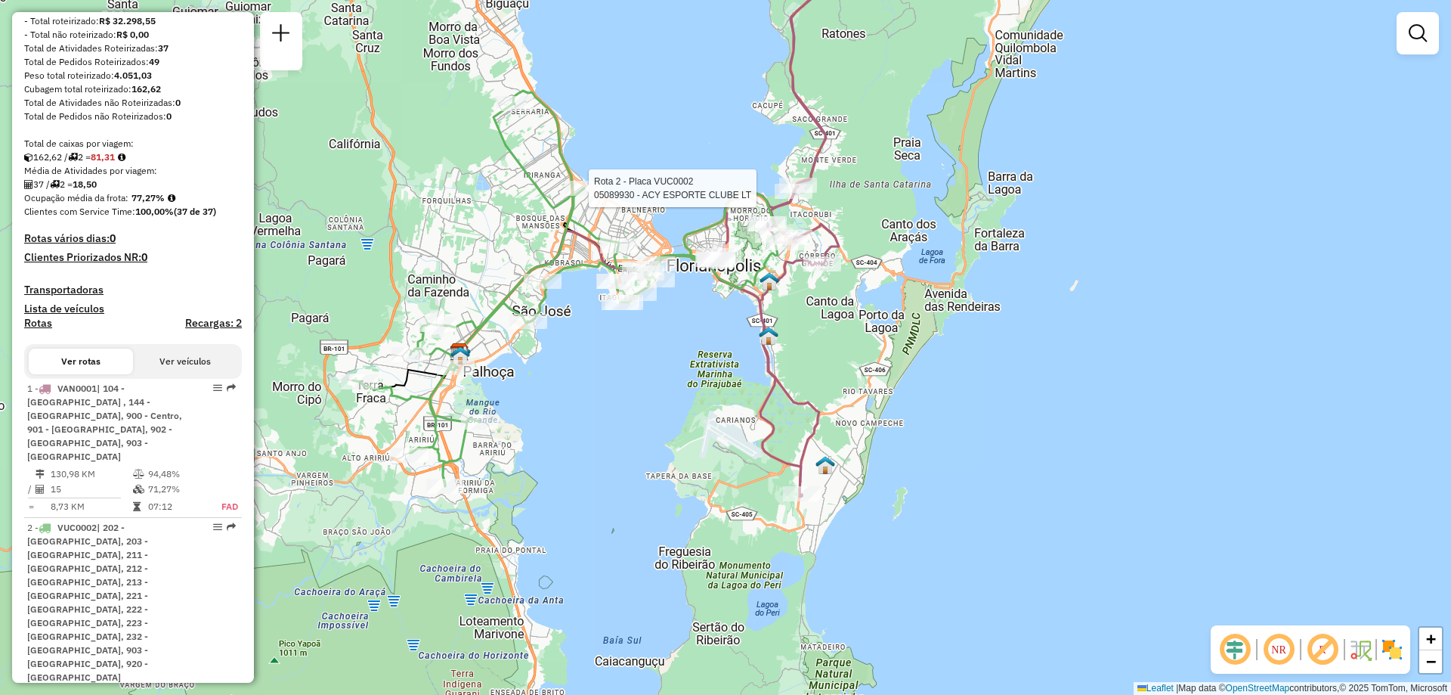
select select "**********"
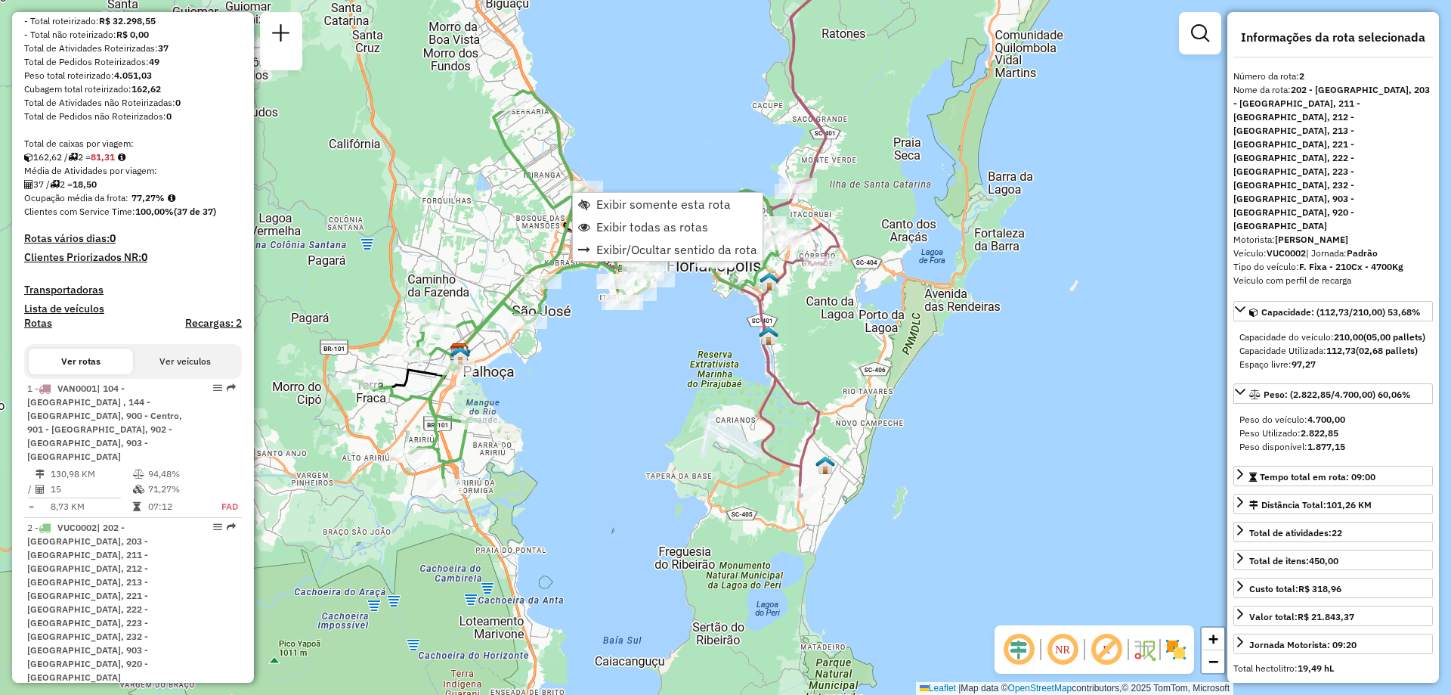
click at [606, 373] on div "Rota 2 - Placa VUC0002 05090080 - SEO BRAZIL BAR e RES Janela de atendimento Gr…" at bounding box center [725, 347] width 1451 height 695
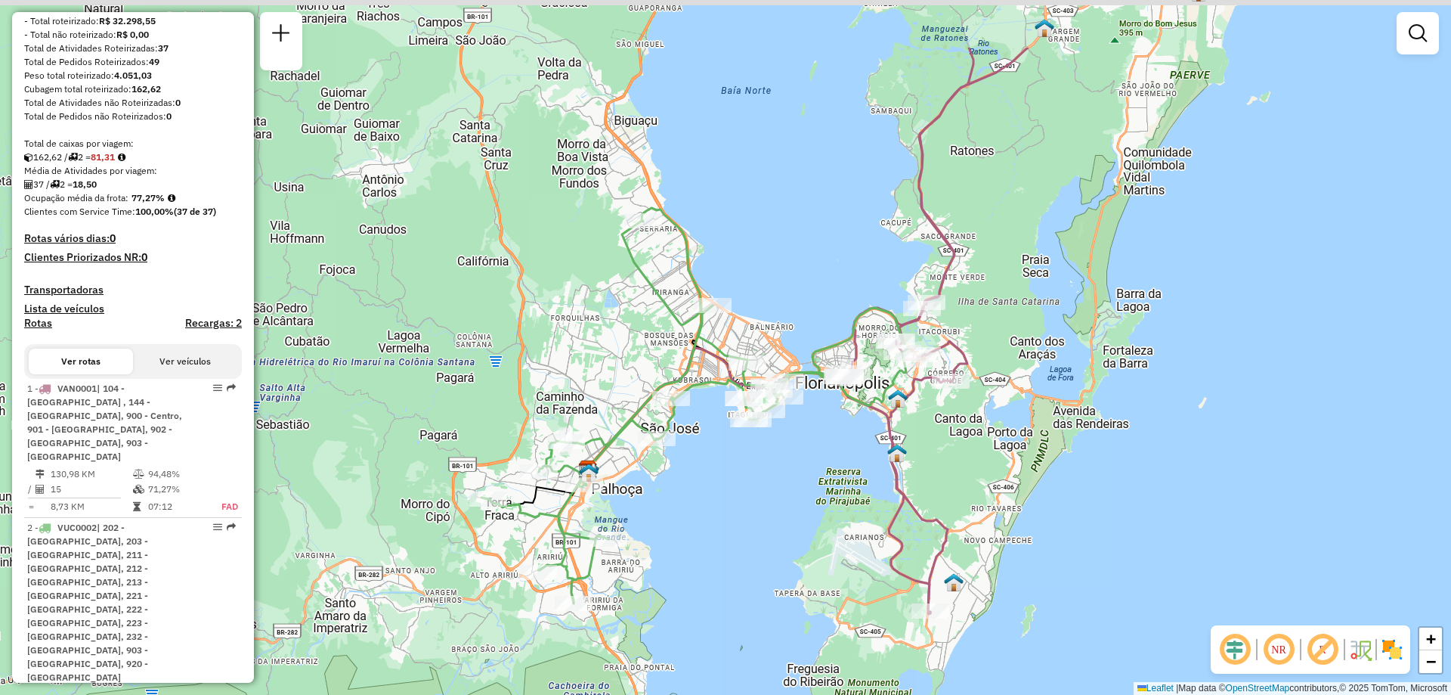
drag, startPoint x: 565, startPoint y: 410, endPoint x: 694, endPoint y: 527, distance: 173.9
click at [694, 527] on div "Janela de atendimento Grade de atendimento Capacidade Transportadoras Veículos …" at bounding box center [725, 347] width 1451 height 695
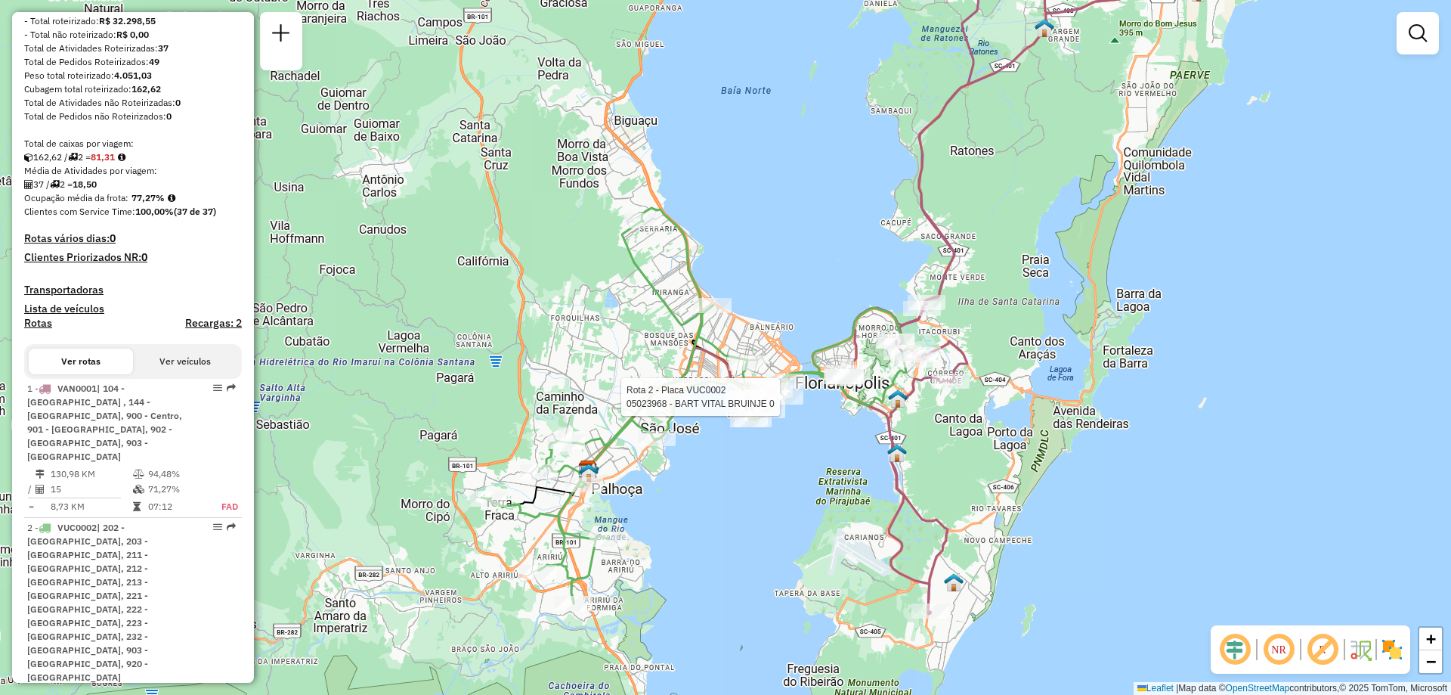
select select "**********"
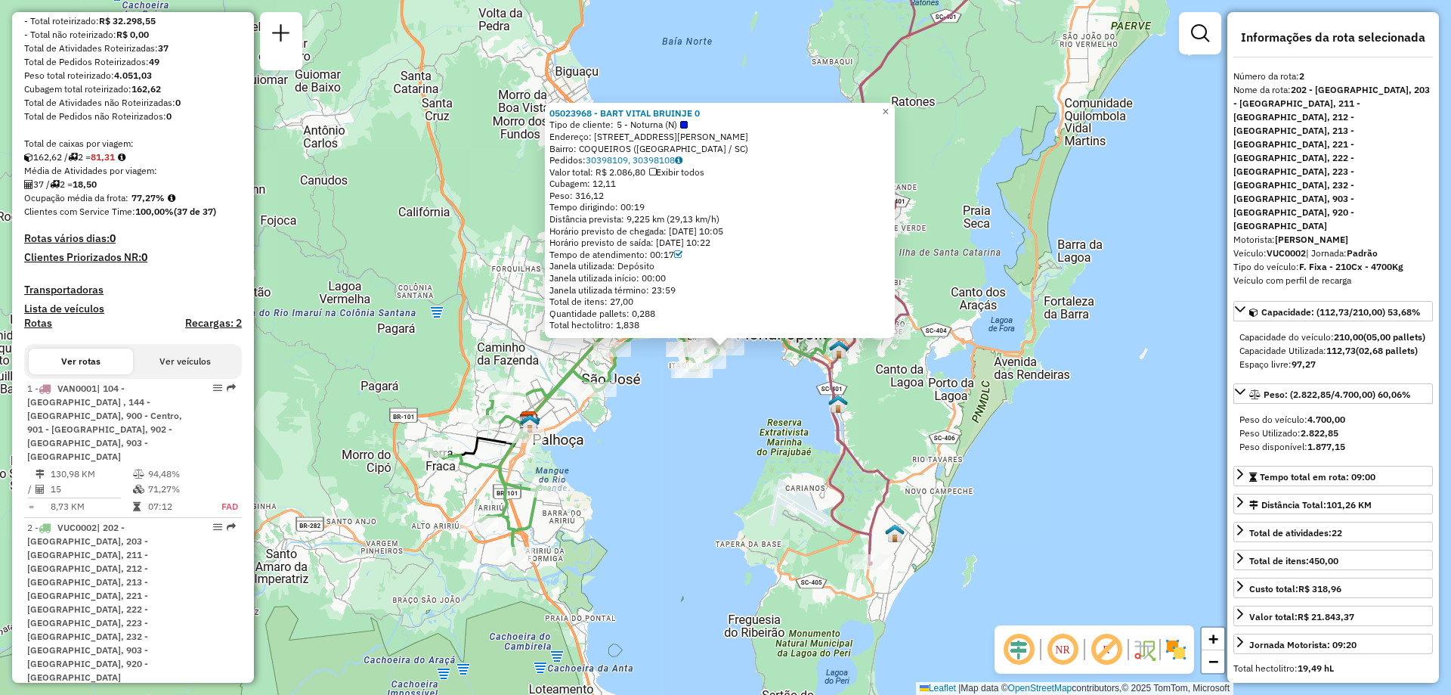
click at [711, 476] on div "05023968 - BART VITAL BRUINJE 0 Tipo de cliente: 5 - Noturna (N) Endereço: R JA…" at bounding box center [725, 347] width 1451 height 695
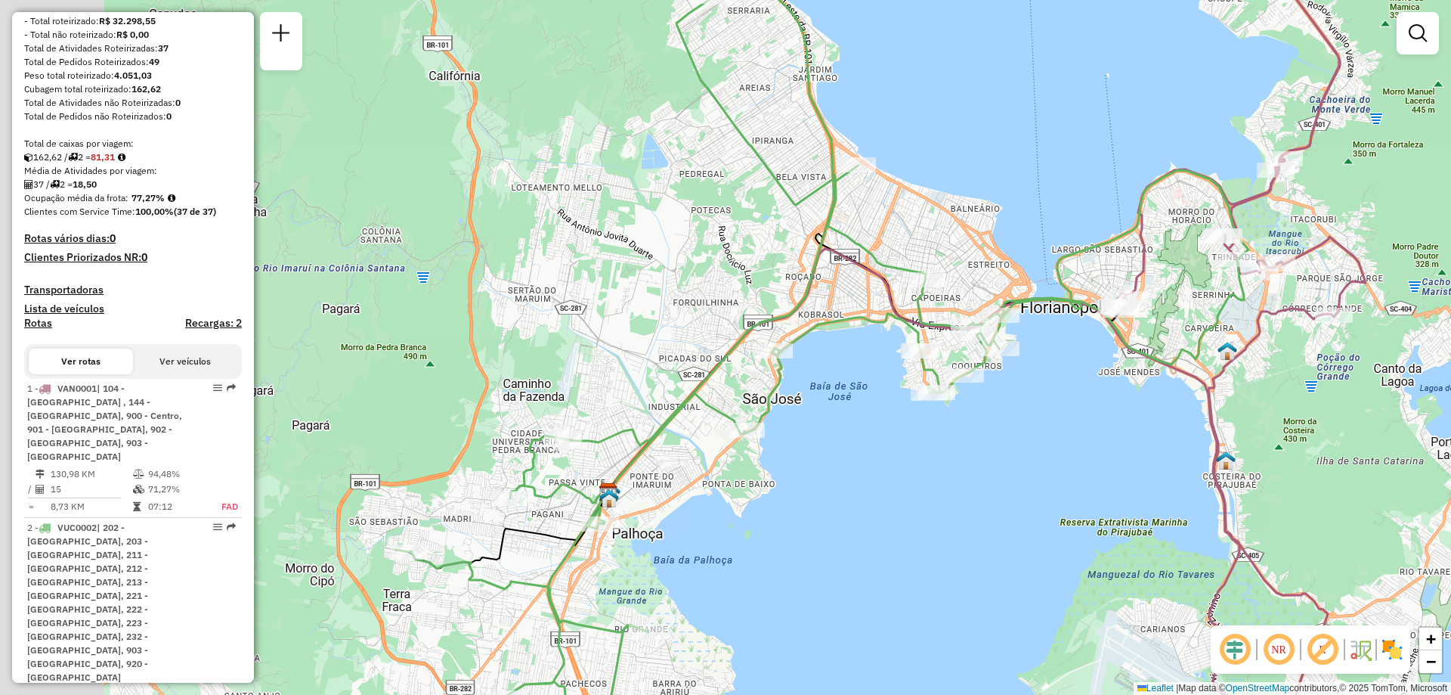
drag, startPoint x: 850, startPoint y: 513, endPoint x: 871, endPoint y: 522, distance: 22.7
click at [871, 522] on div "Janela de atendimento Grade de atendimento Capacidade Transportadoras Veículos …" at bounding box center [725, 347] width 1451 height 695
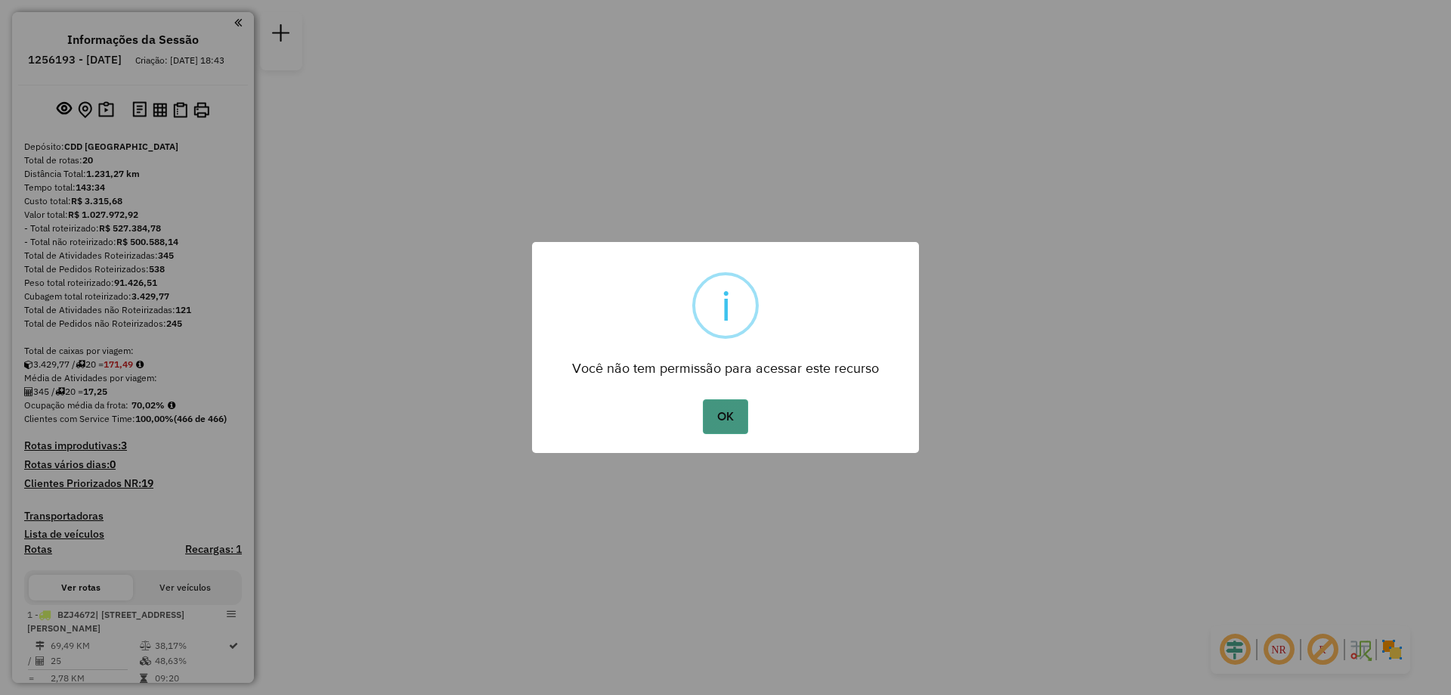
click at [732, 420] on button "OK" at bounding box center [725, 416] width 45 height 35
click at [708, 411] on button "OK" at bounding box center [725, 416] width 45 height 35
click at [719, 433] on button "OK" at bounding box center [725, 416] width 45 height 35
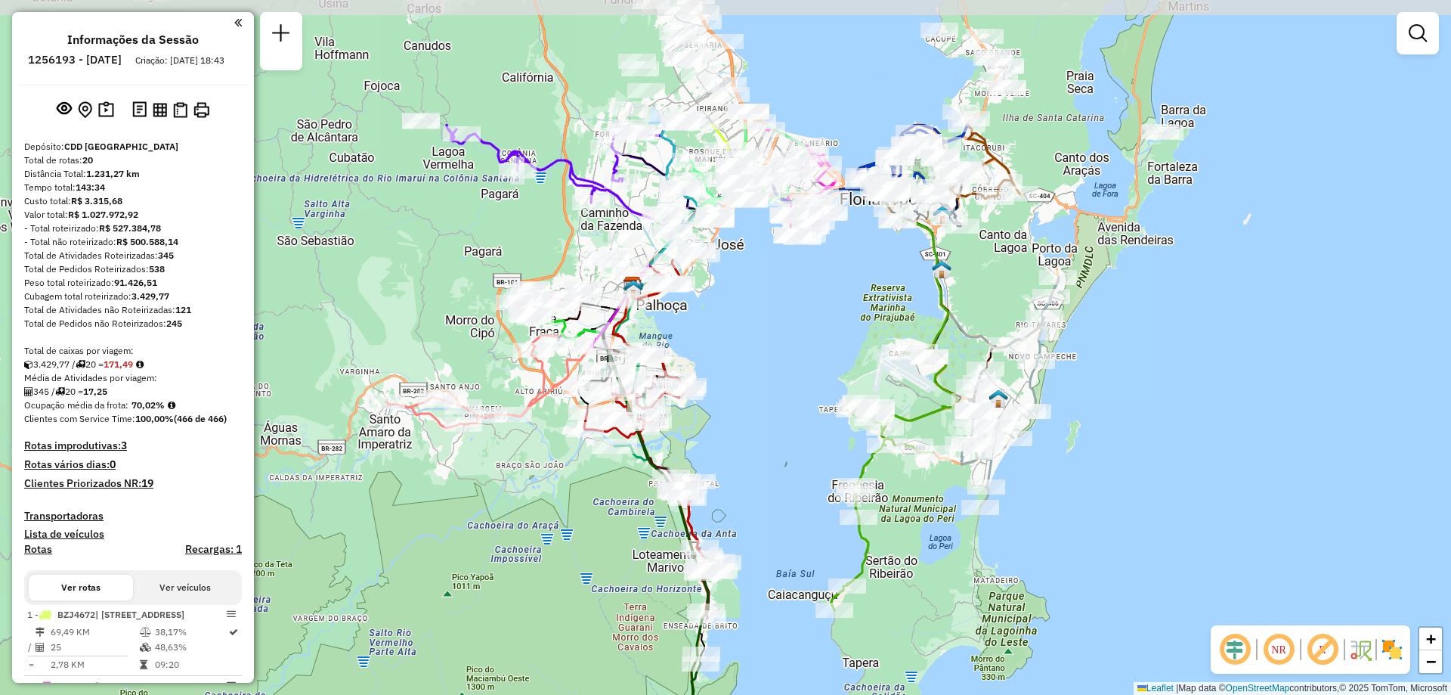
drag, startPoint x: 647, startPoint y: 297, endPoint x: 739, endPoint y: 482, distance: 206.6
click at [739, 482] on div "Janela de atendimento Grade de atendimento Capacidade Transportadoras Veículos …" at bounding box center [725, 347] width 1451 height 695
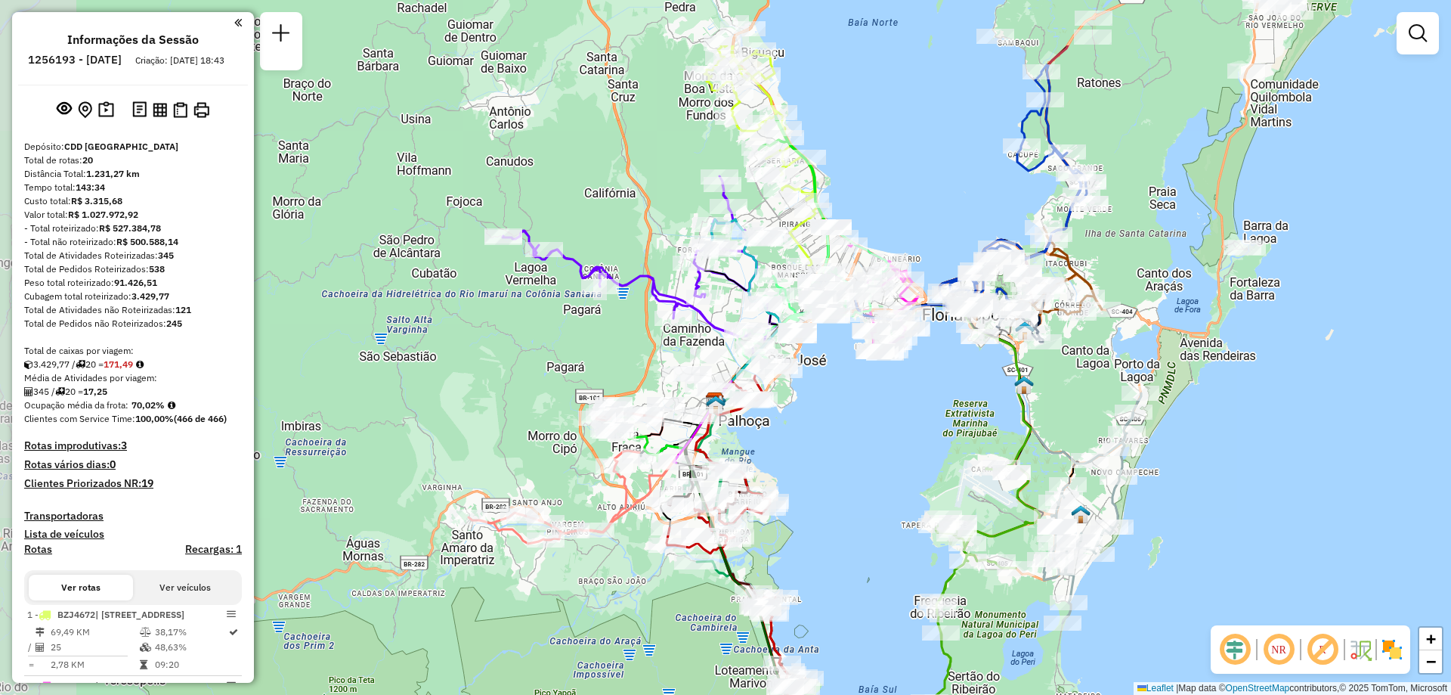
drag, startPoint x: 756, startPoint y: 401, endPoint x: 837, endPoint y: 517, distance: 141.1
click at [837, 517] on div "Janela de atendimento Grade de atendimento Capacidade Transportadoras Veículos …" at bounding box center [725, 347] width 1451 height 695
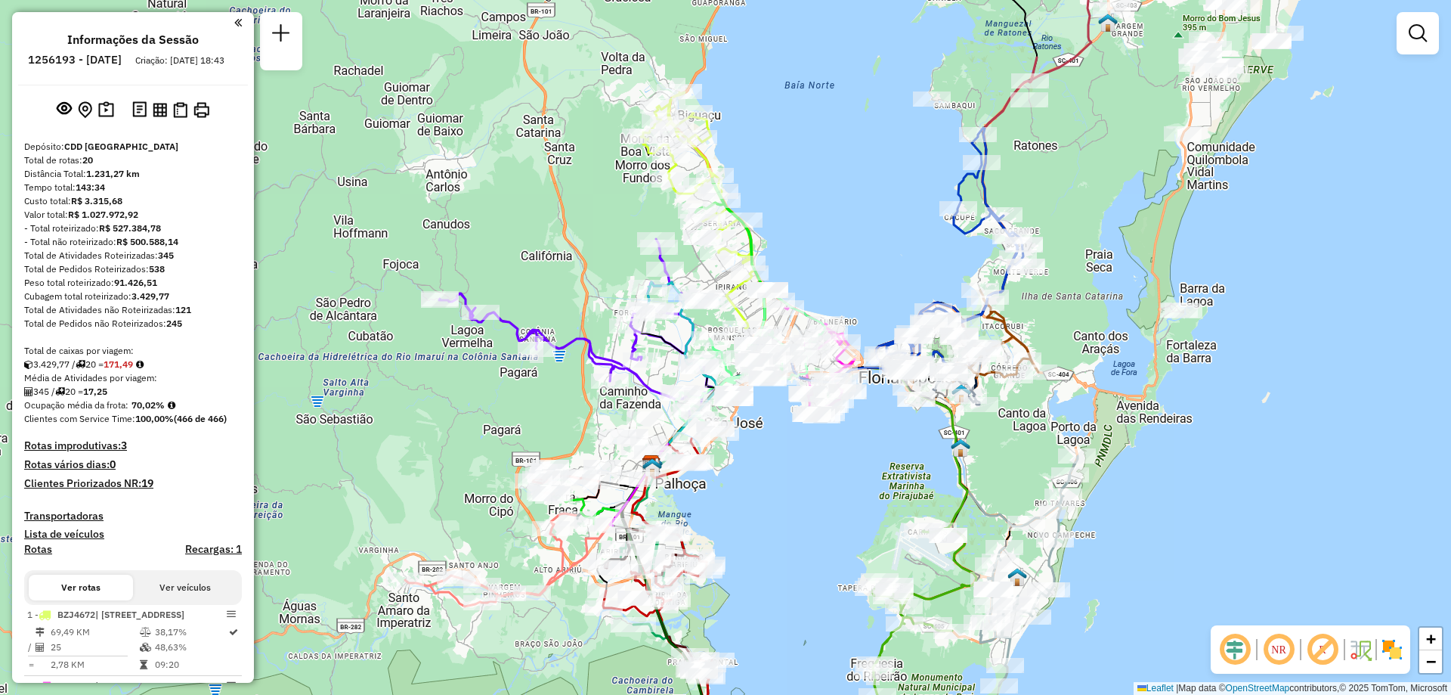
drag, startPoint x: 852, startPoint y: 471, endPoint x: 788, endPoint y: 534, distance: 89.3
click at [788, 534] on div "Janela de atendimento Grade de atendimento Capacidade Transportadoras Veículos …" at bounding box center [725, 347] width 1451 height 695
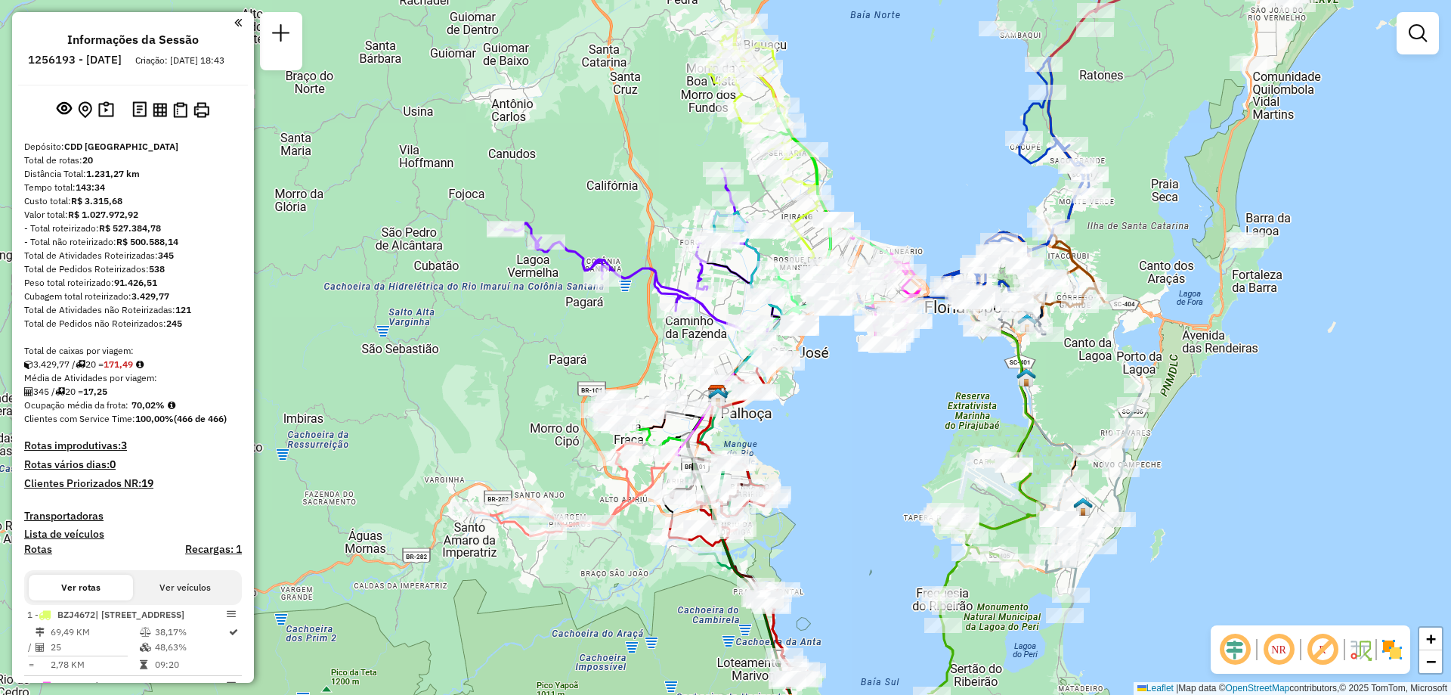
drag, startPoint x: 778, startPoint y: 572, endPoint x: 855, endPoint y: 488, distance: 113.4
click at [855, 488] on div "Janela de atendimento Grade de atendimento Capacidade Transportadoras Veículos …" at bounding box center [725, 347] width 1451 height 695
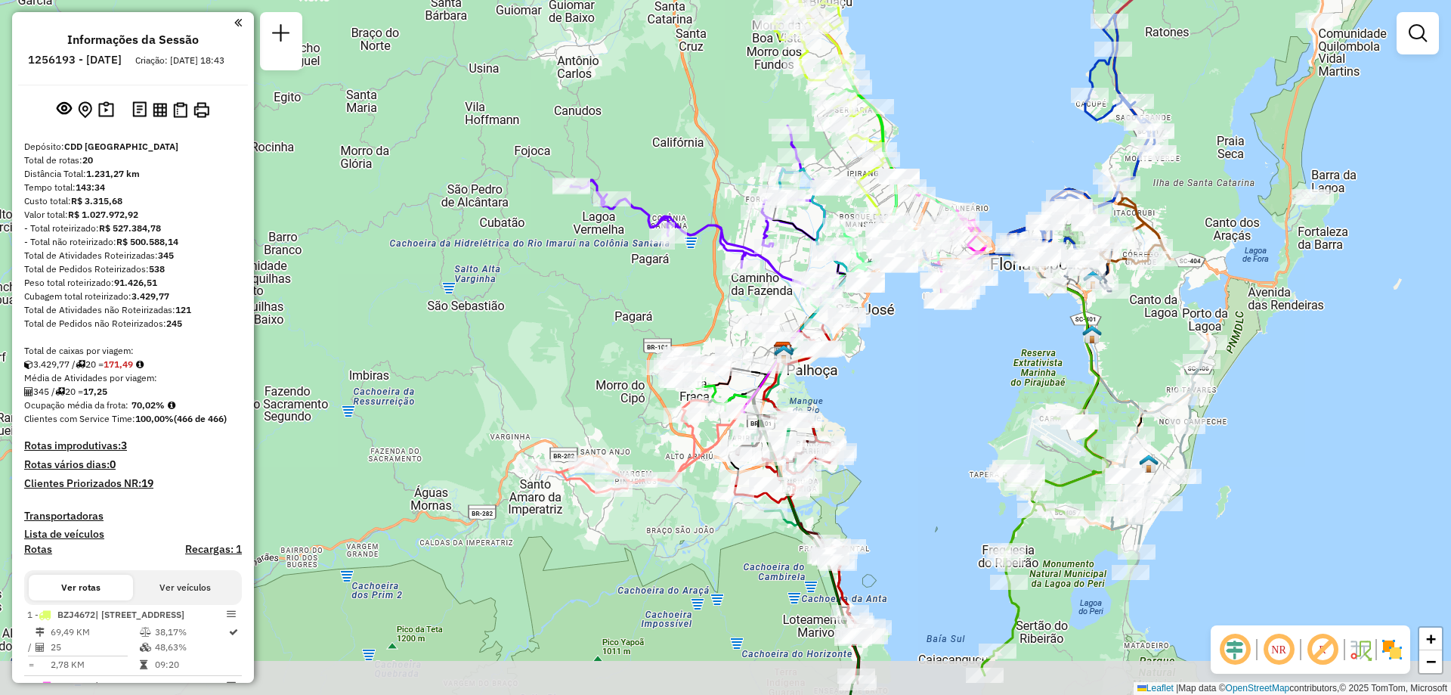
drag, startPoint x: 937, startPoint y: 493, endPoint x: 915, endPoint y: 440, distance: 57.6
click at [915, 440] on div "Janela de atendimento Grade de atendimento Capacidade Transportadoras Veículos …" at bounding box center [725, 347] width 1451 height 695
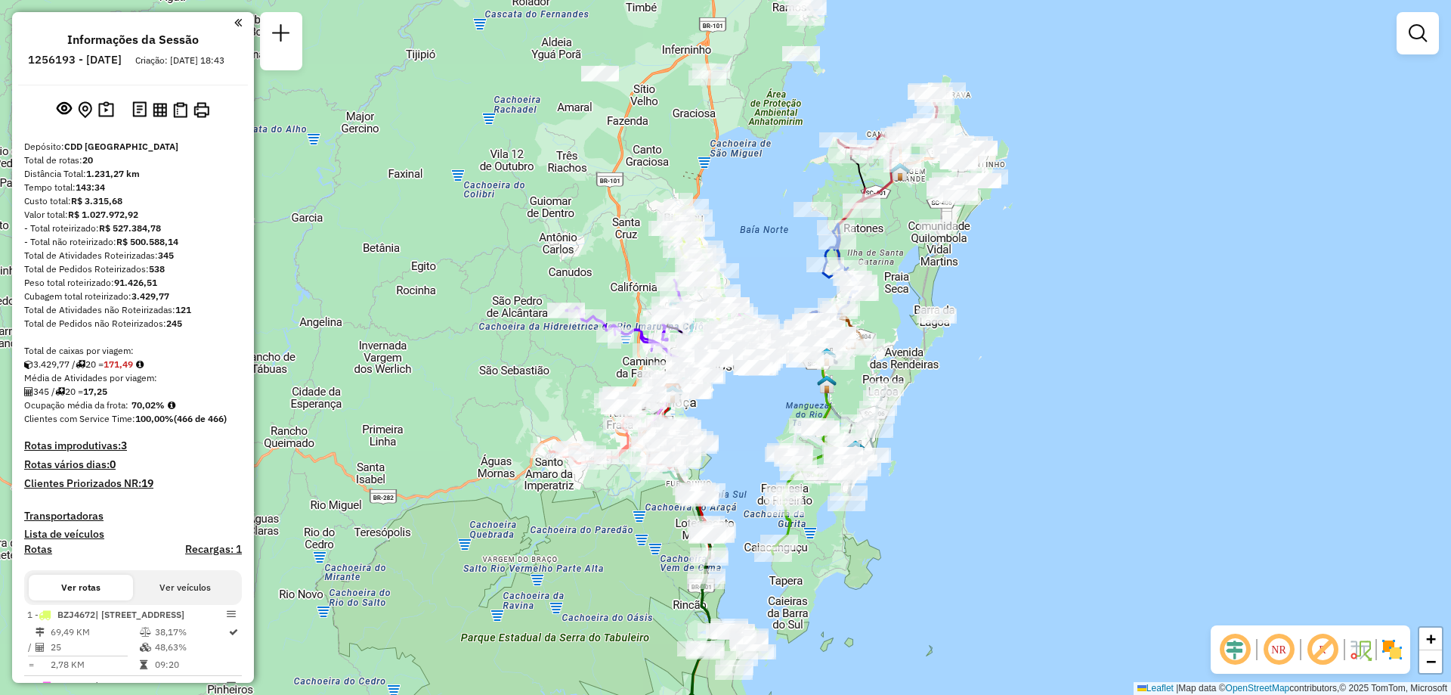
drag, startPoint x: 1231, startPoint y: 510, endPoint x: 1055, endPoint y: 507, distance: 176.2
click at [1055, 507] on div "Janela de atendimento Grade de atendimento Capacidade Transportadoras Veículos …" at bounding box center [725, 347] width 1451 height 695
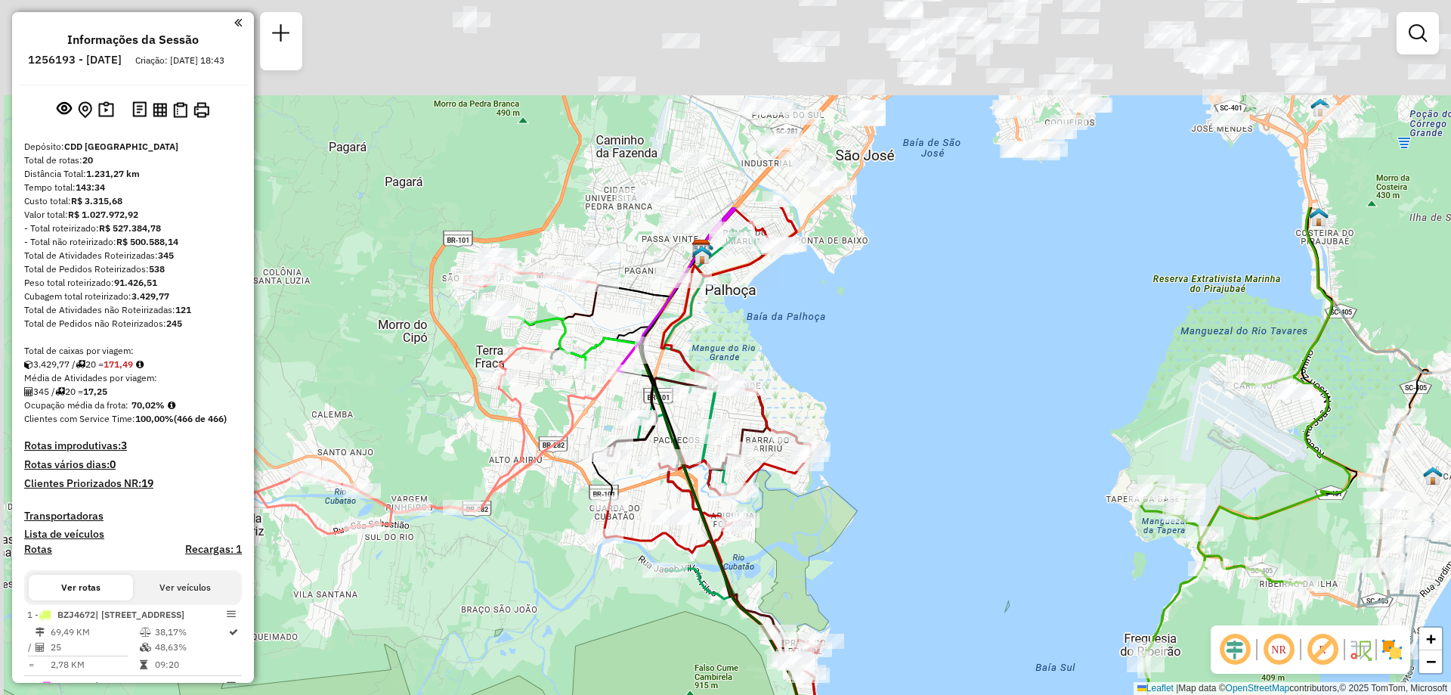
drag, startPoint x: 853, startPoint y: 278, endPoint x: 968, endPoint y: 572, distance: 315.3
click at [968, 572] on div "Janela de atendimento Grade de atendimento Capacidade Transportadoras Veículos …" at bounding box center [725, 347] width 1451 height 695
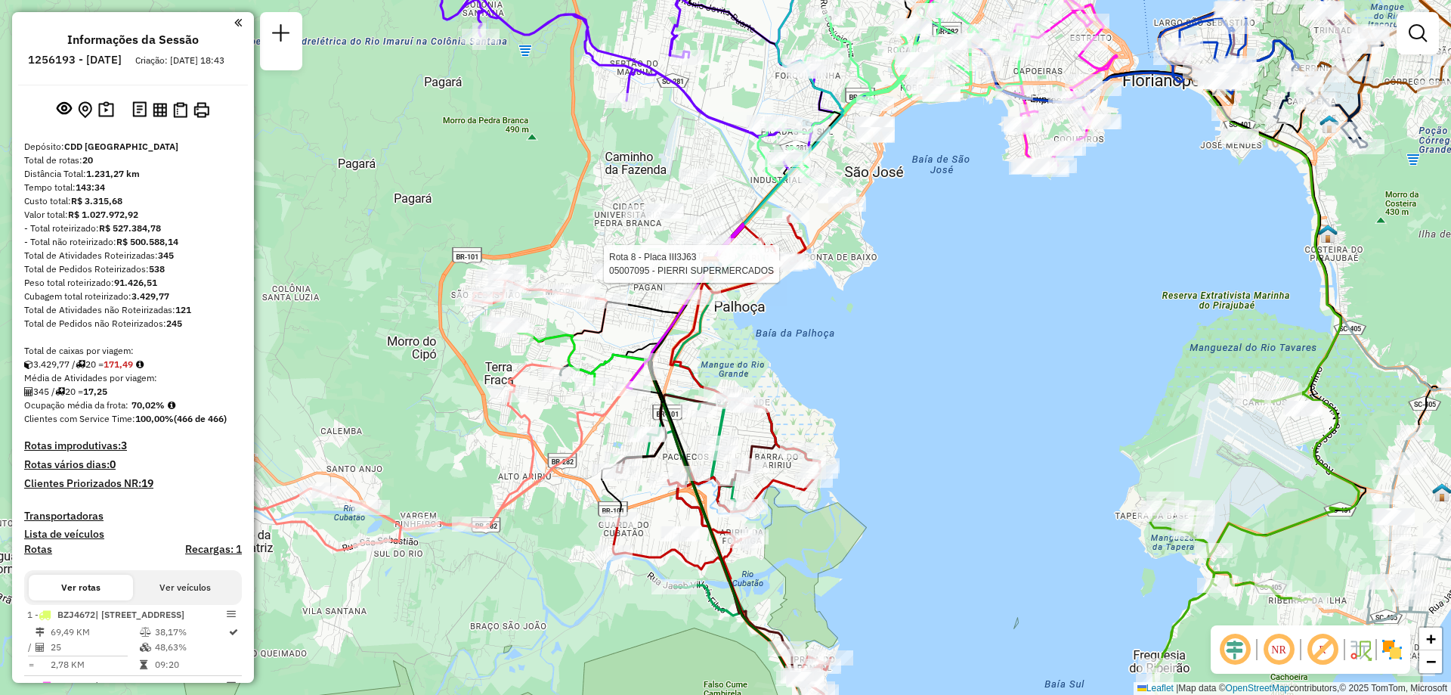
select select "**********"
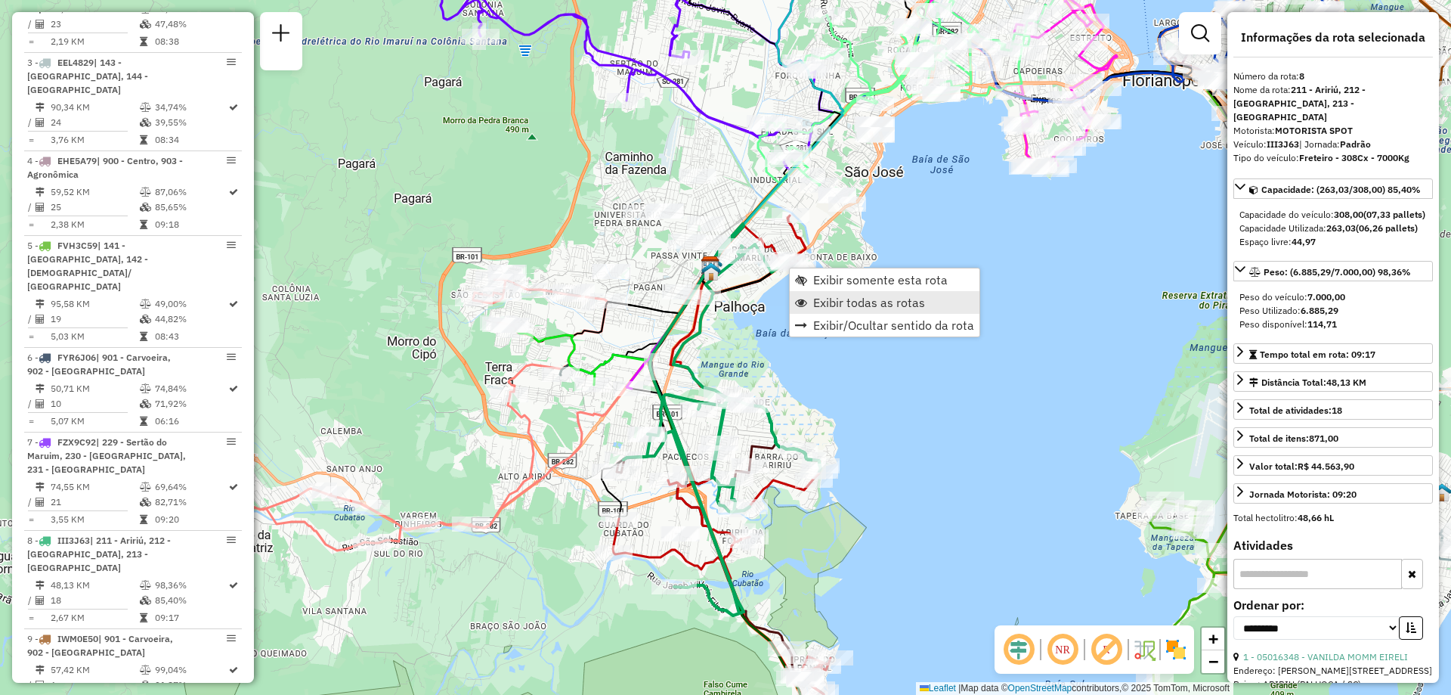
scroll to position [1226, 0]
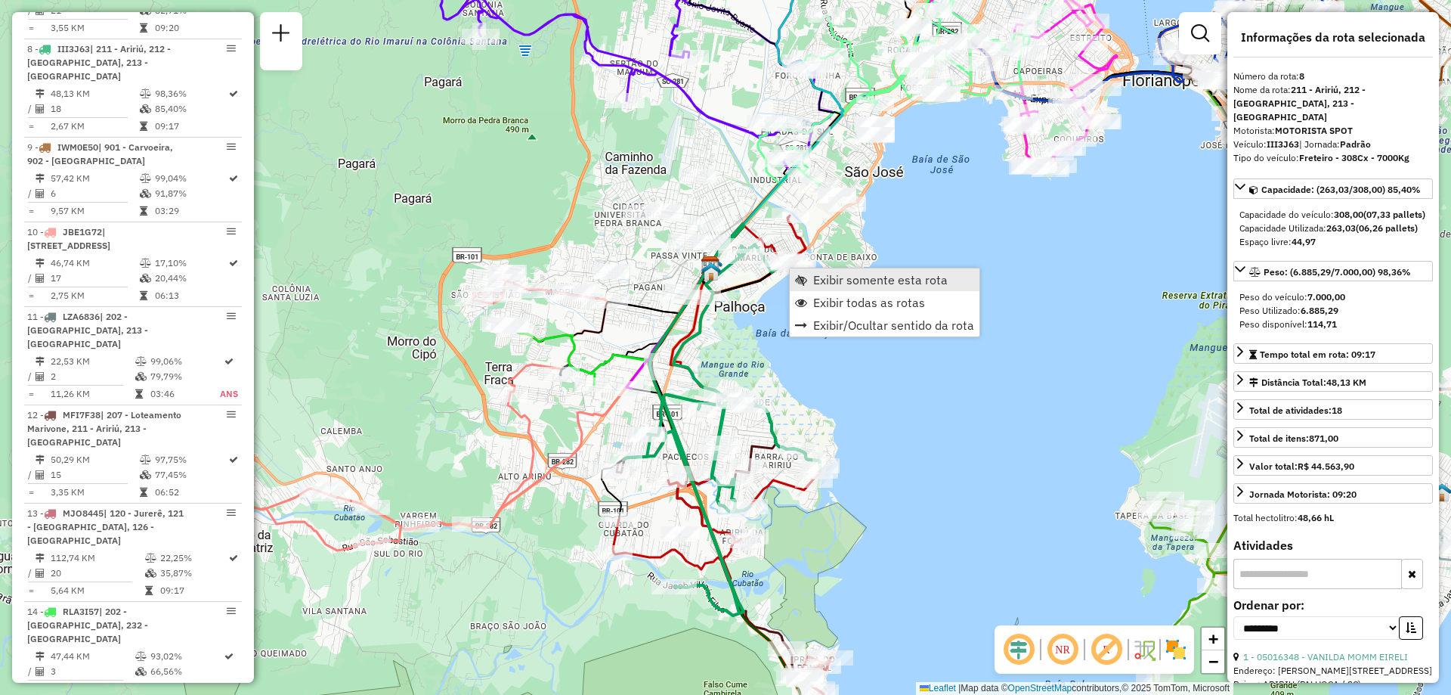
click at [887, 274] on span "Exibir somente esta rota" at bounding box center [880, 280] width 135 height 12
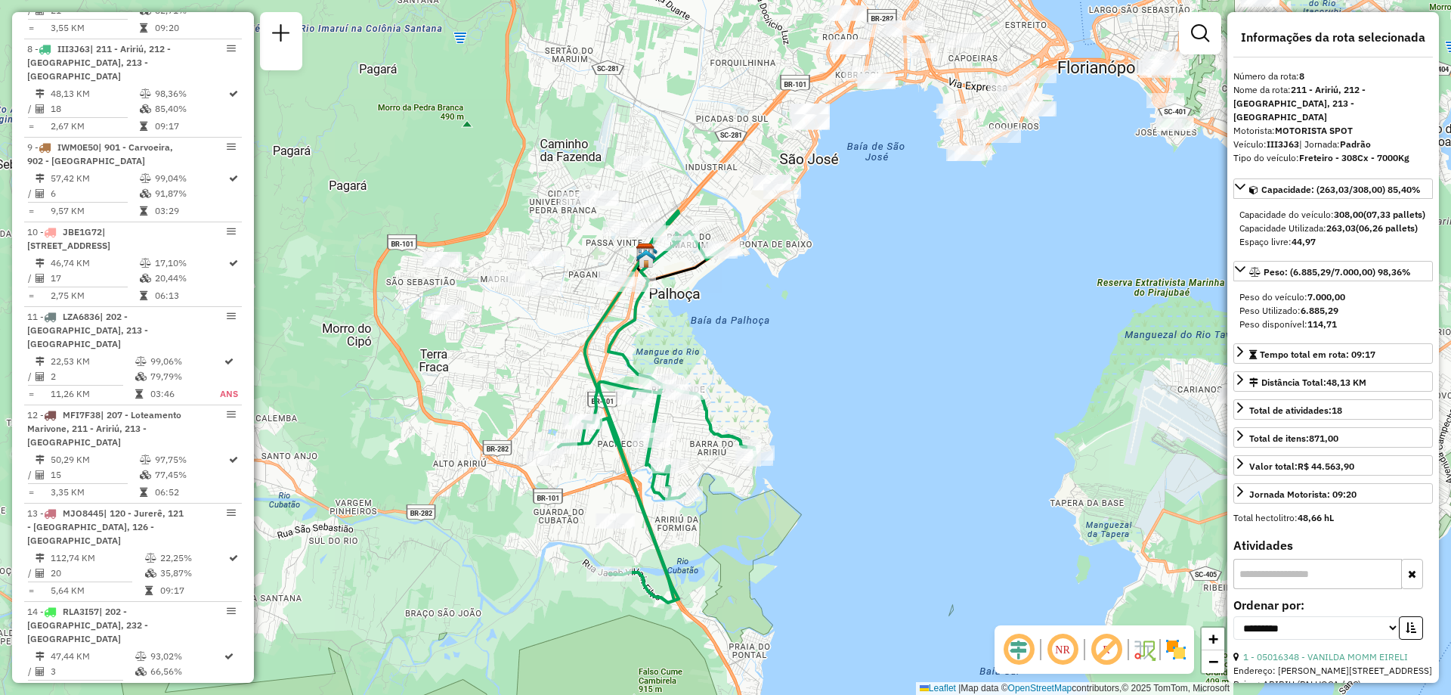
drag, startPoint x: 833, startPoint y: 314, endPoint x: 773, endPoint y: 359, distance: 75.1
click at [773, 359] on div "Janela de atendimento Grade de atendimento Capacidade Transportadoras Veículos …" at bounding box center [725, 347] width 1451 height 695
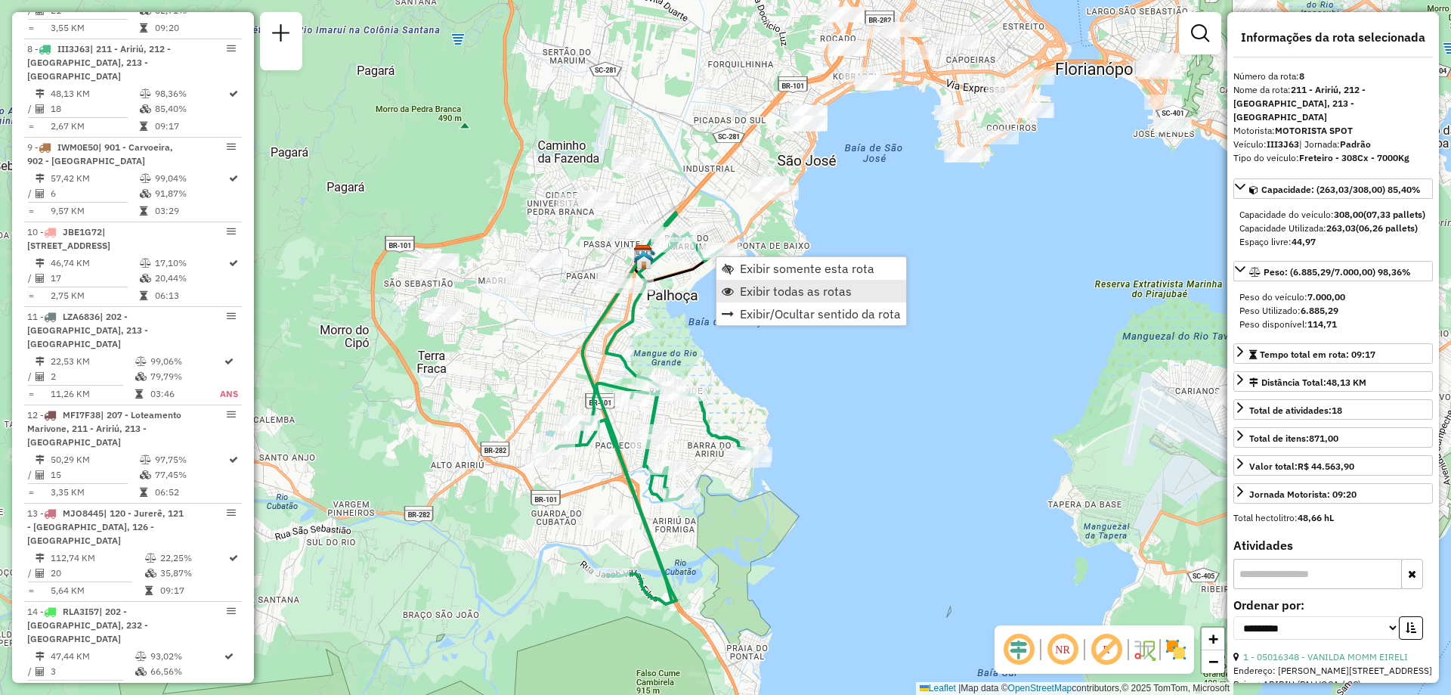
click at [854, 299] on link "Exibir todas as rotas" at bounding box center [812, 291] width 190 height 23
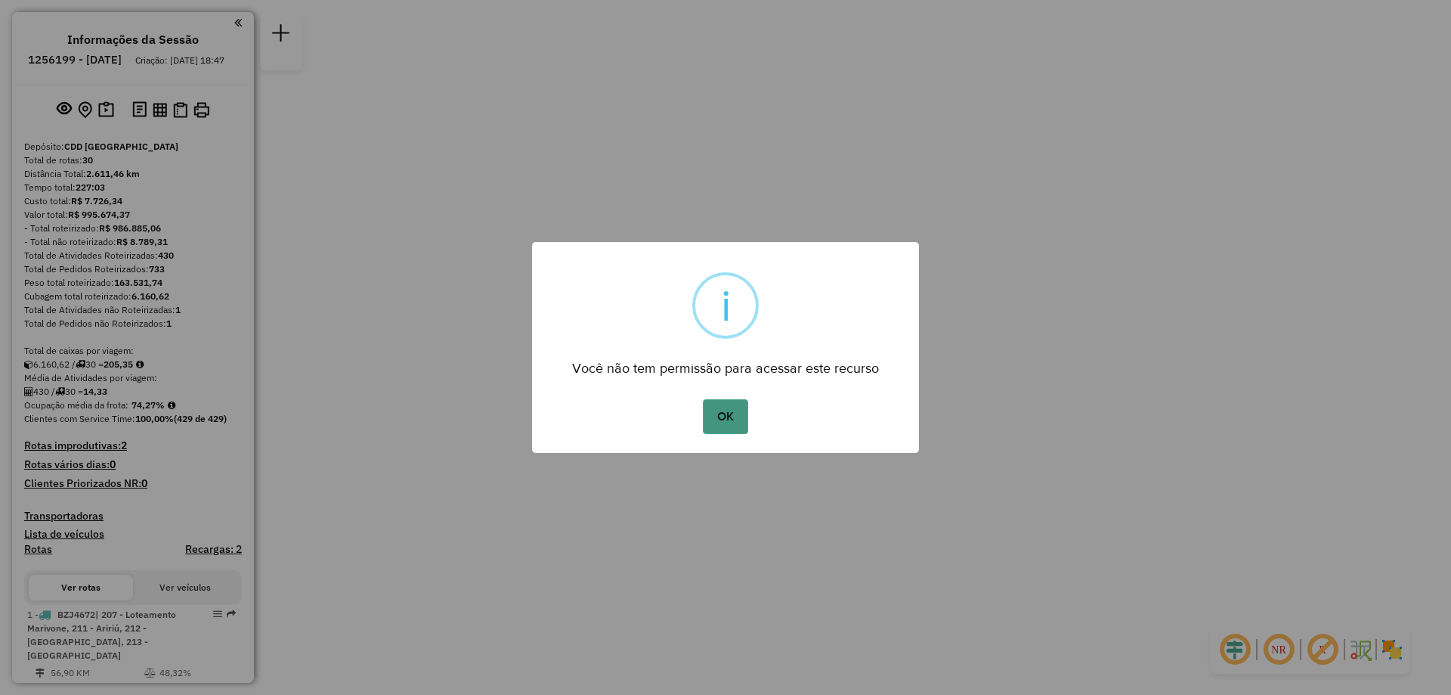
click at [739, 419] on button "OK" at bounding box center [725, 416] width 45 height 35
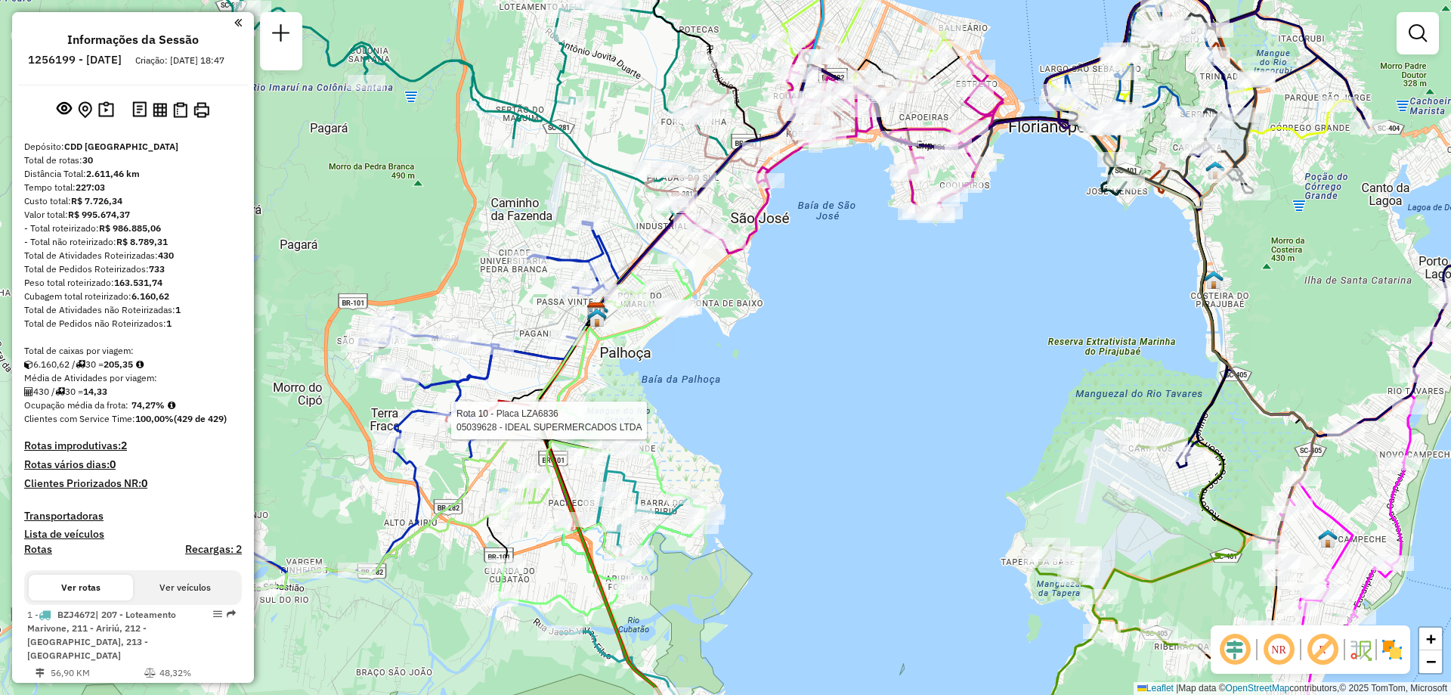
select select "**********"
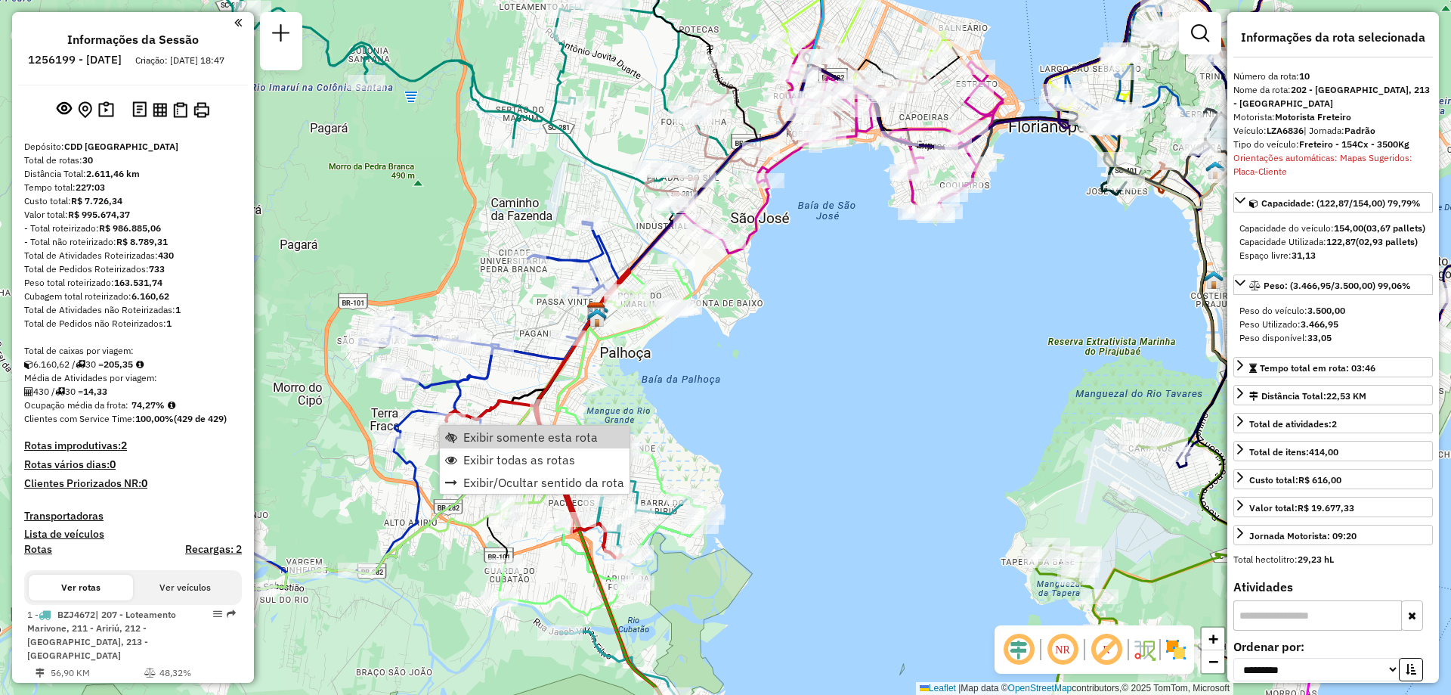
scroll to position [1324, 0]
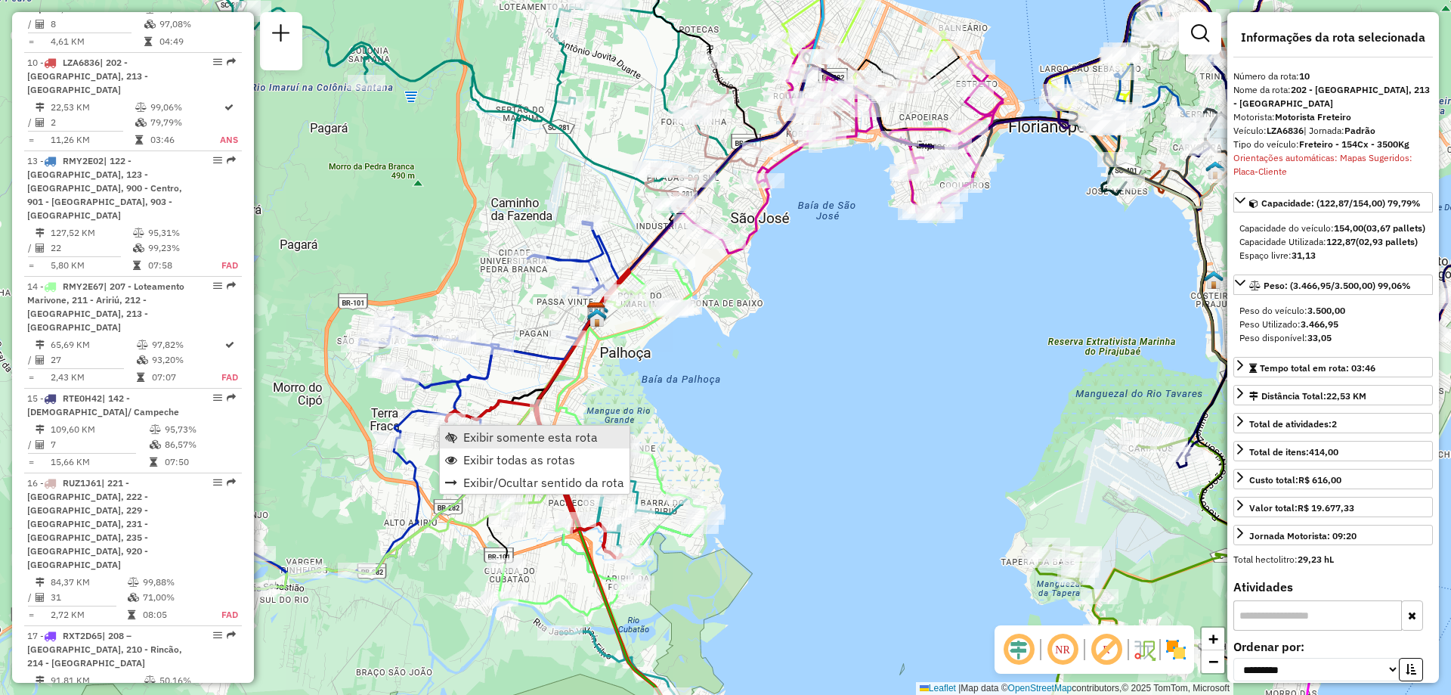
click at [490, 436] on span "Exibir somente esta rota" at bounding box center [530, 437] width 135 height 12
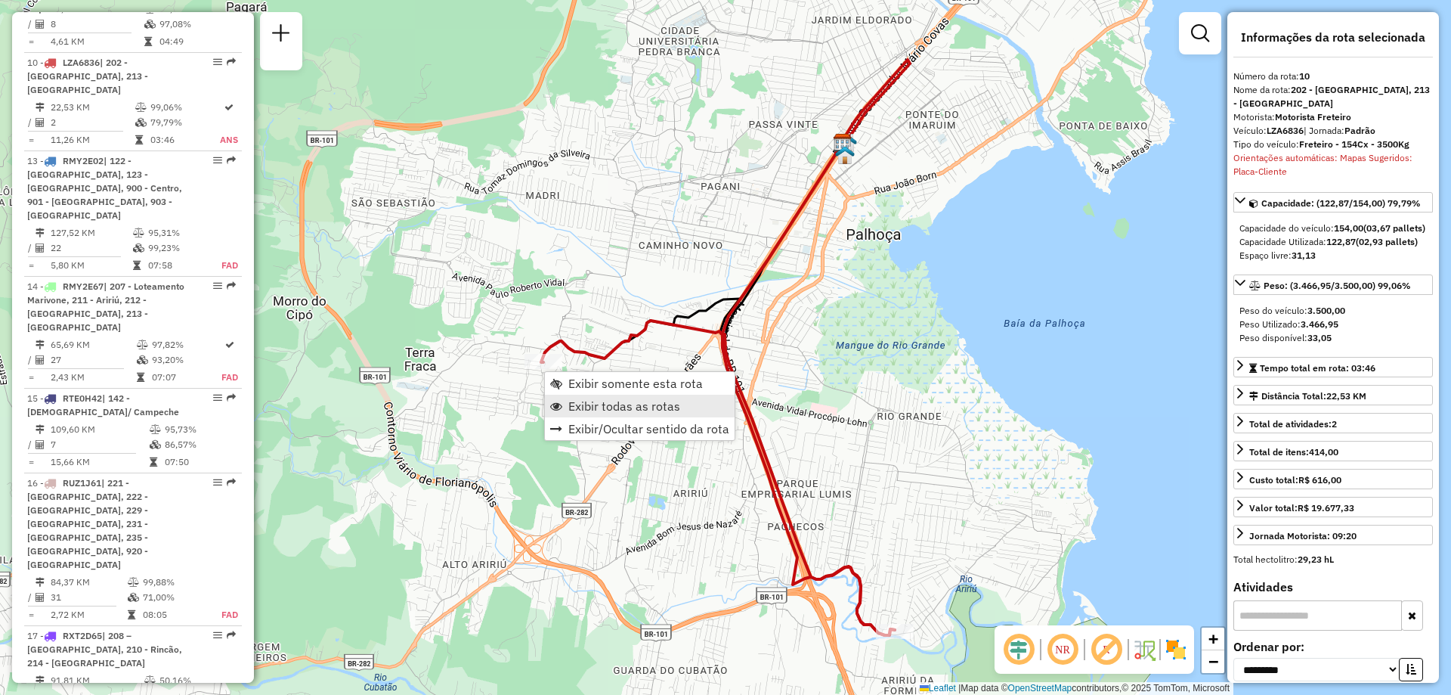
click at [620, 415] on link "Exibir todas as rotas" at bounding box center [640, 406] width 190 height 23
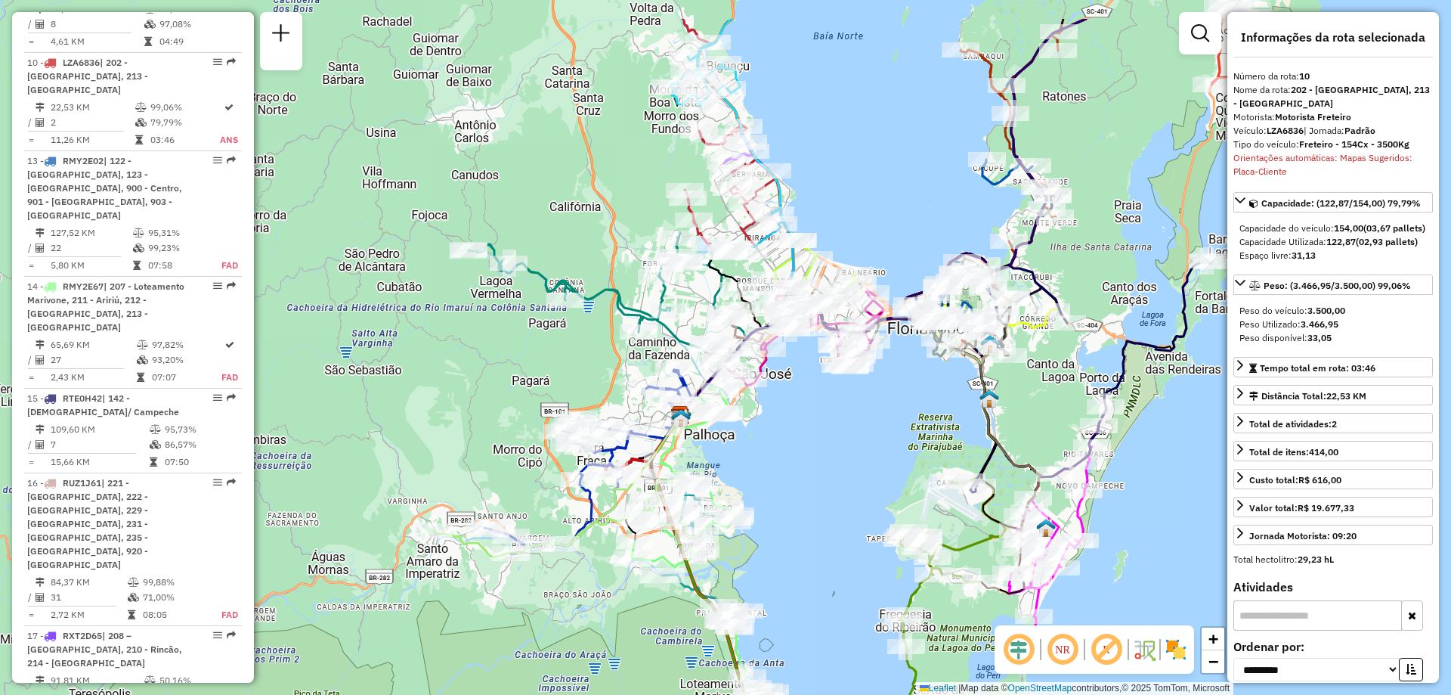
drag, startPoint x: 858, startPoint y: 355, endPoint x: 707, endPoint y: 441, distance: 174.4
click at [707, 441] on div "Janela de atendimento Grade de atendimento Capacidade Transportadoras Veículos …" at bounding box center [725, 347] width 1451 height 695
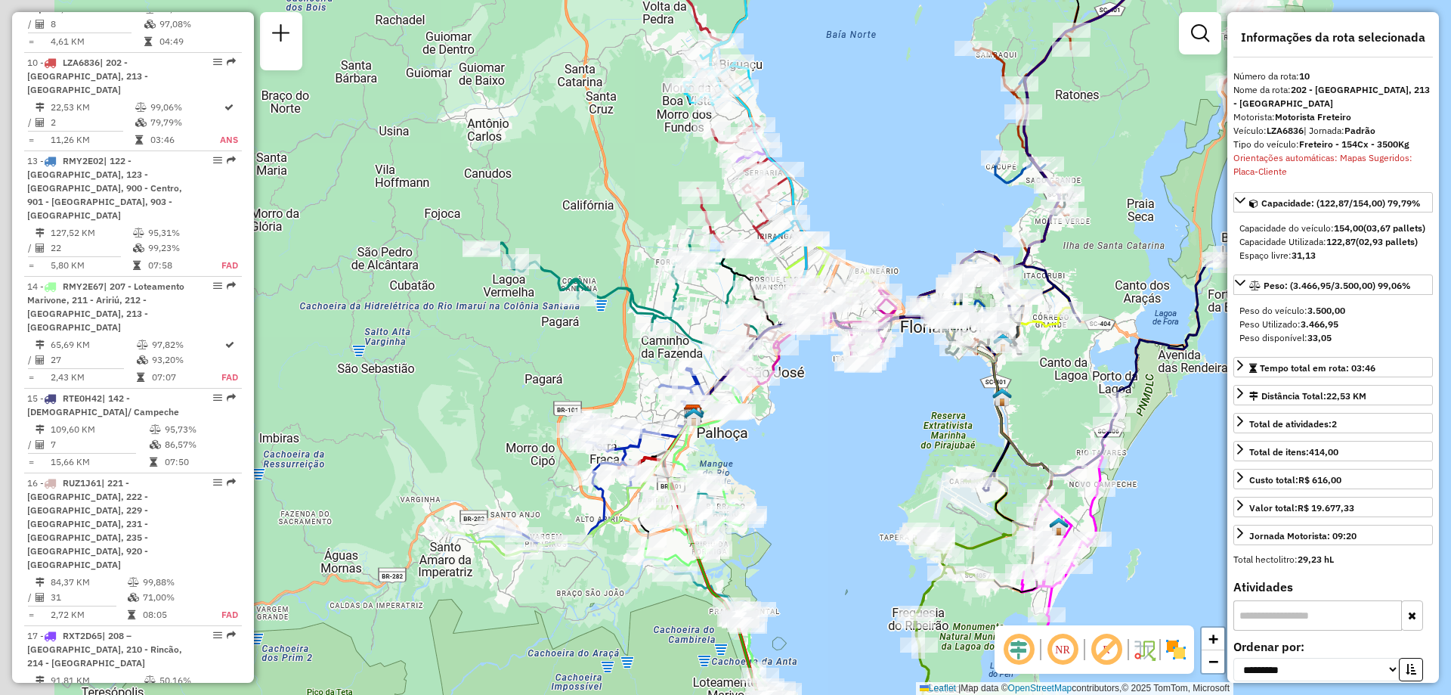
drag, startPoint x: 787, startPoint y: 431, endPoint x: 807, endPoint y: 417, distance: 24.3
click at [807, 417] on div "Janela de atendimento Grade de atendimento Capacidade Transportadoras Veículos …" at bounding box center [725, 347] width 1451 height 695
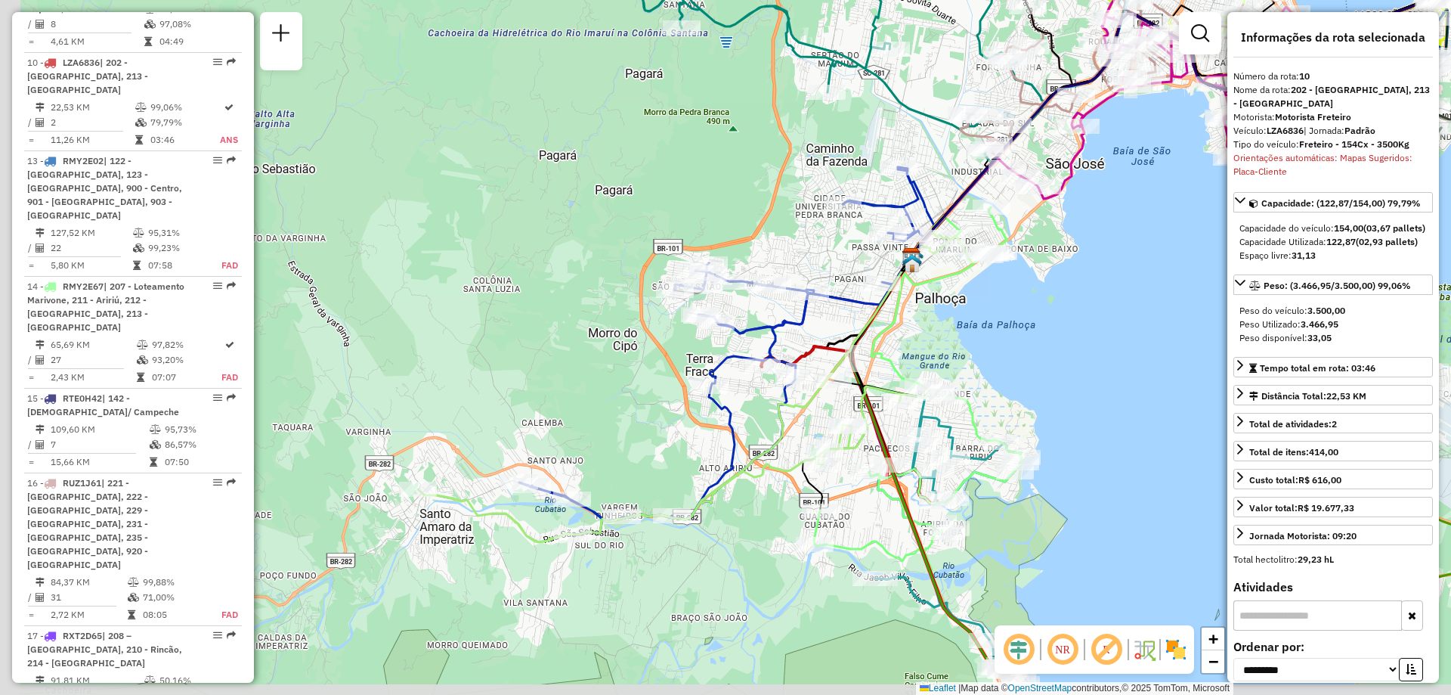
drag, startPoint x: 901, startPoint y: 468, endPoint x: 1033, endPoint y: 363, distance: 169.0
click at [1033, 363] on div "Janela de atendimento Grade de atendimento Capacidade Transportadoras Veículos …" at bounding box center [725, 347] width 1451 height 695
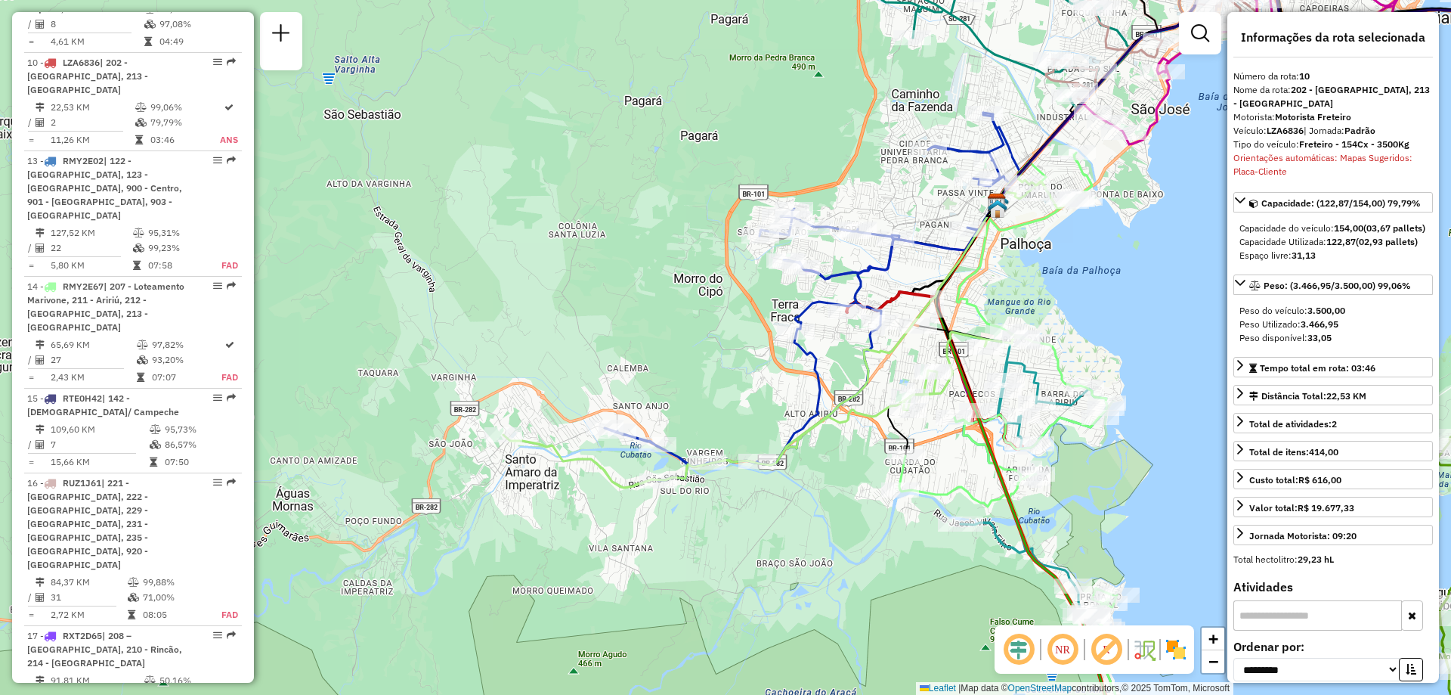
drag, startPoint x: 720, startPoint y: 583, endPoint x: 805, endPoint y: 526, distance: 102.5
click at [805, 526] on div "Janela de atendimento Grade de atendimento Capacidade Transportadoras Veículos …" at bounding box center [725, 347] width 1451 height 695
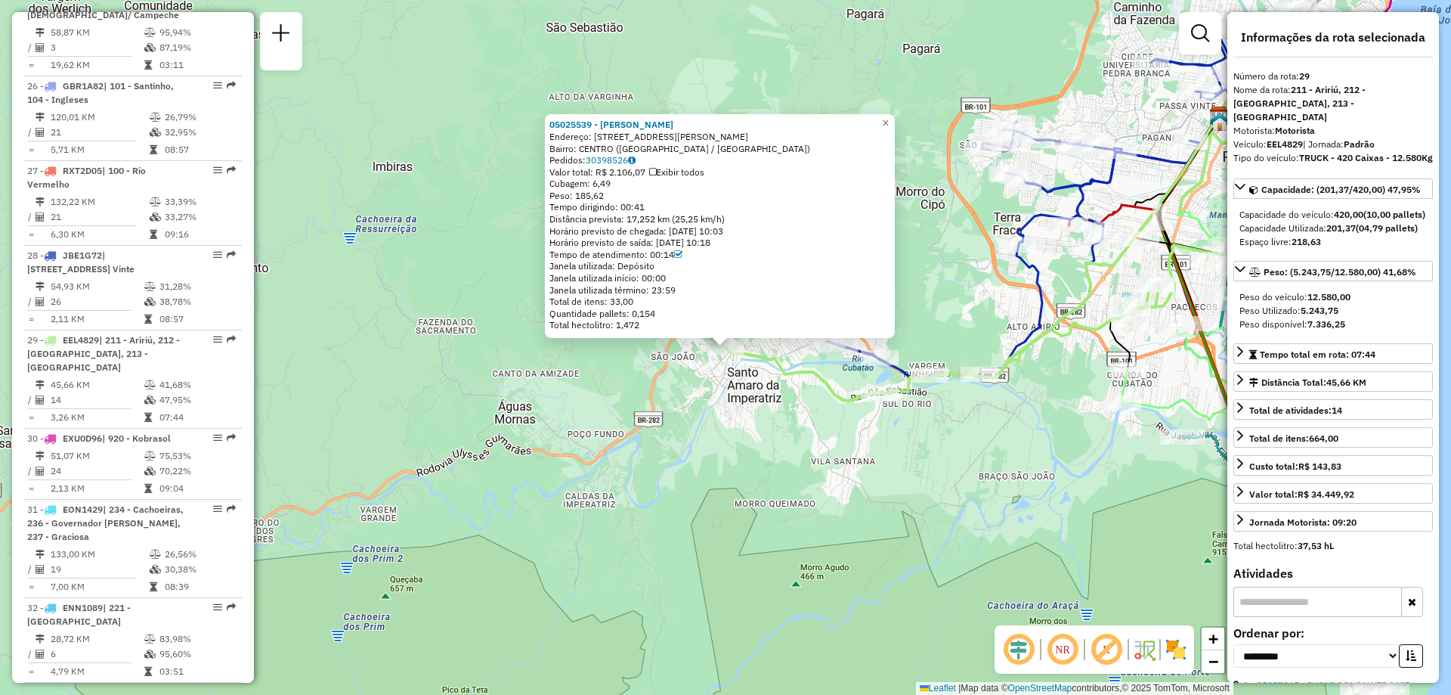
scroll to position [2818, 0]
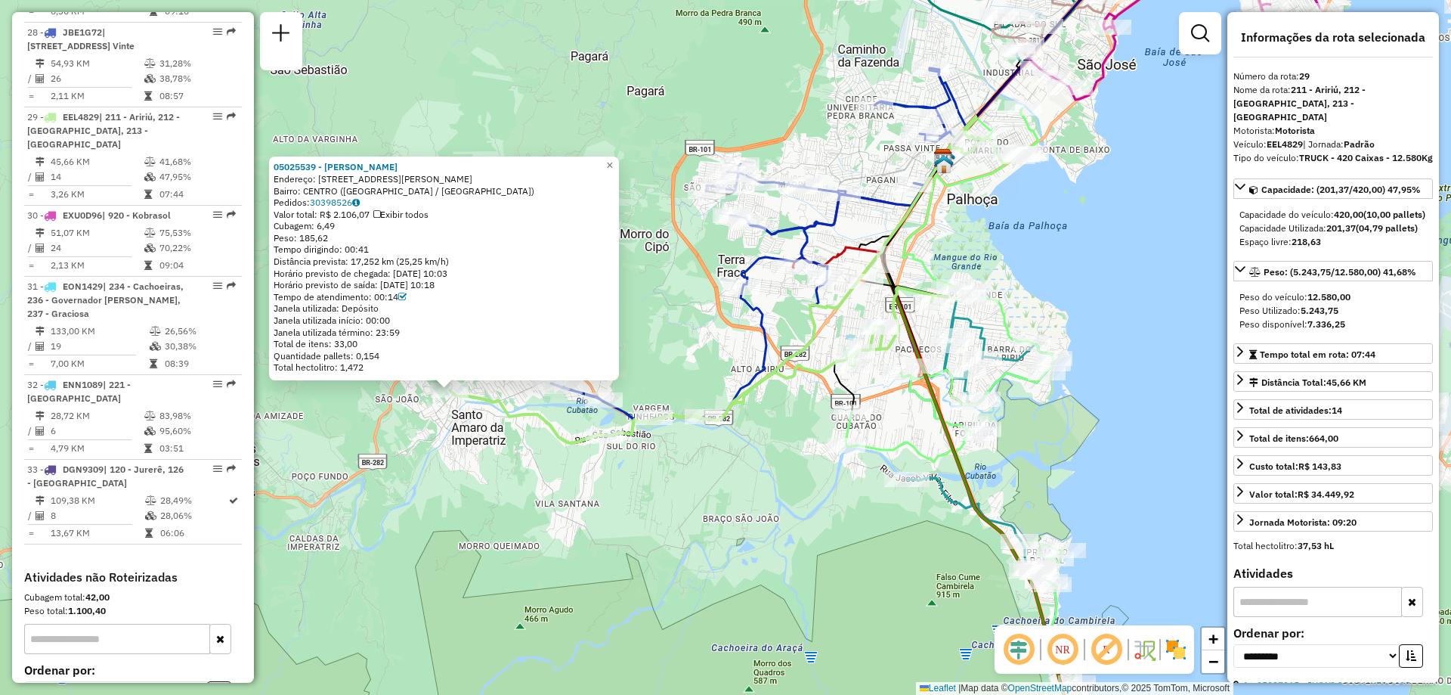
drag, startPoint x: 846, startPoint y: 484, endPoint x: 556, endPoint y: 529, distance: 293.1
click at [556, 529] on div "05025539 - [PERSON_NAME]: 081 R PREFEITO [PERSON_NAME] 40 Bairro: [GEOGRAPHIC_D…" at bounding box center [725, 347] width 1451 height 695
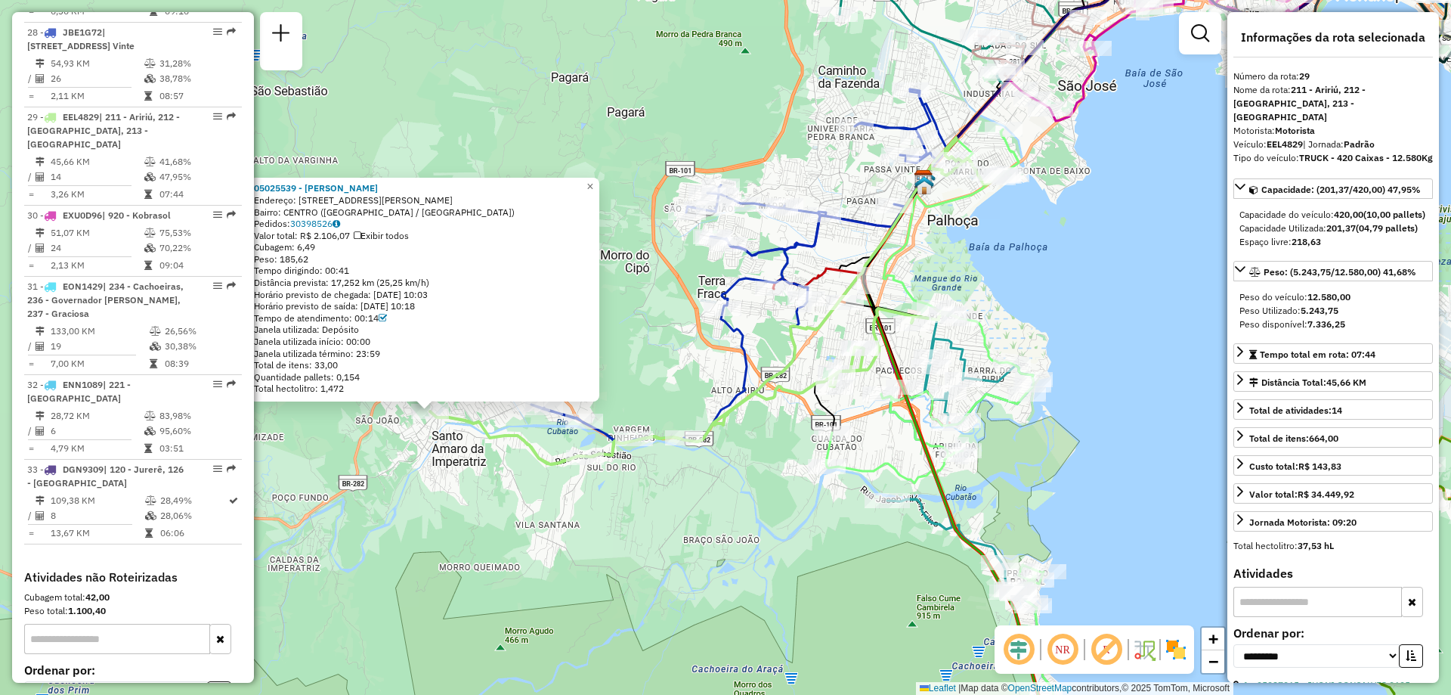
drag, startPoint x: 708, startPoint y: 466, endPoint x: 701, endPoint y: 494, distance: 28.1
click at [701, 500] on div "05025539 - [PERSON_NAME]: 081 R PREFEITO [PERSON_NAME] 40 Bairro: [GEOGRAPHIC_D…" at bounding box center [725, 347] width 1451 height 695
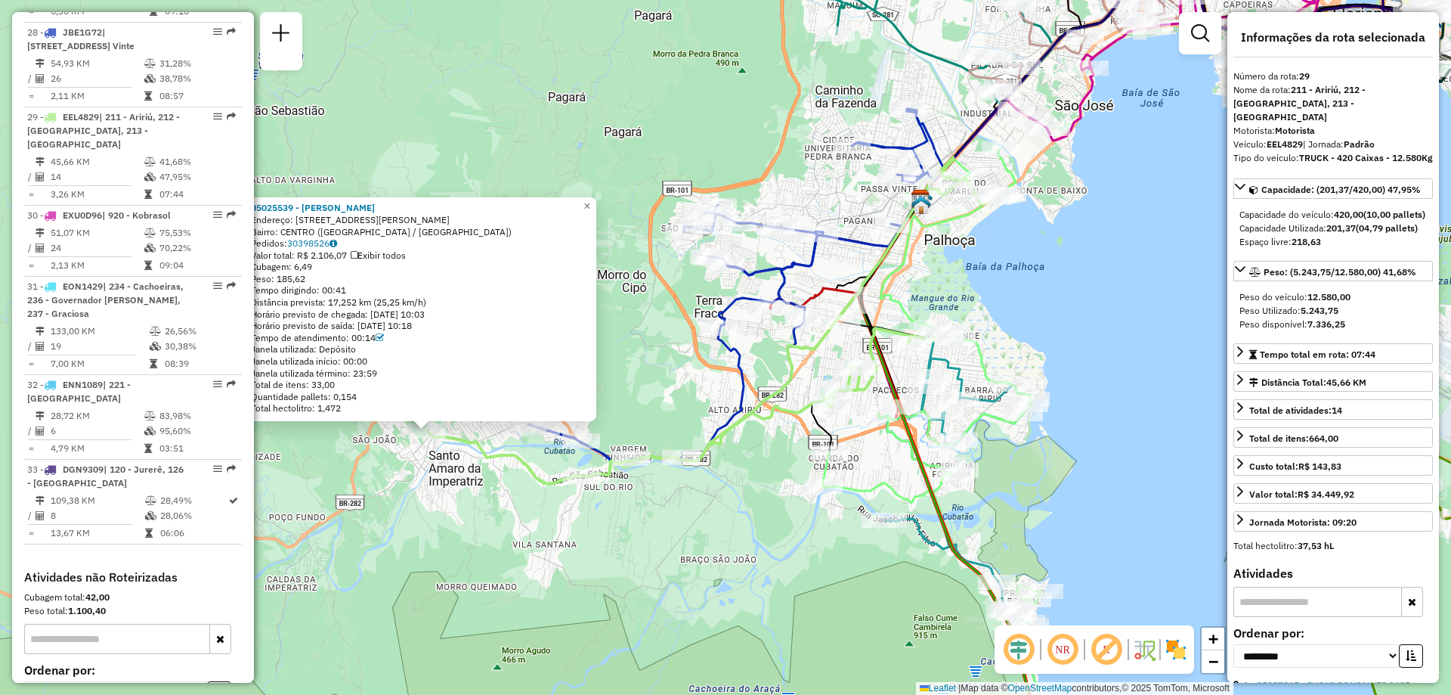
click at [1128, 297] on div "05025539 - [PERSON_NAME]: 081 R PREFEITO [PERSON_NAME] 40 Bairro: [GEOGRAPHIC_D…" at bounding box center [725, 347] width 1451 height 695
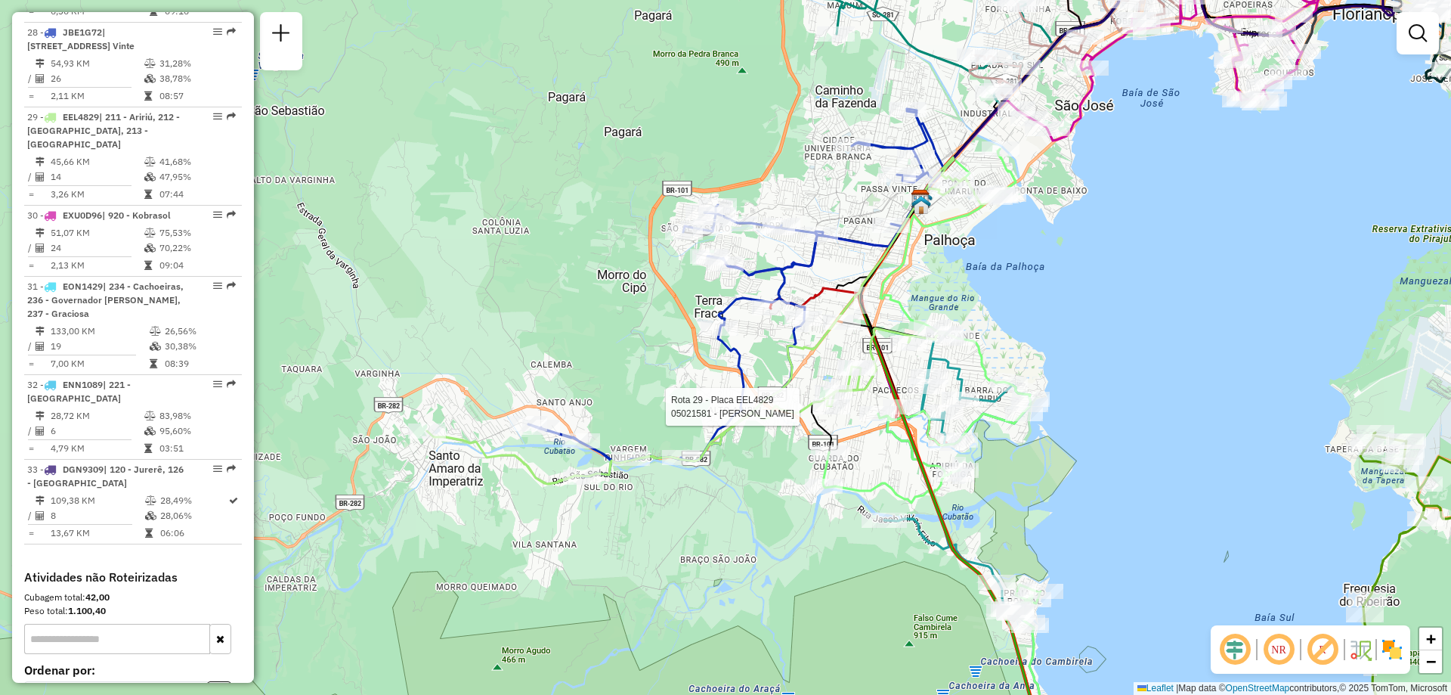
select select "**********"
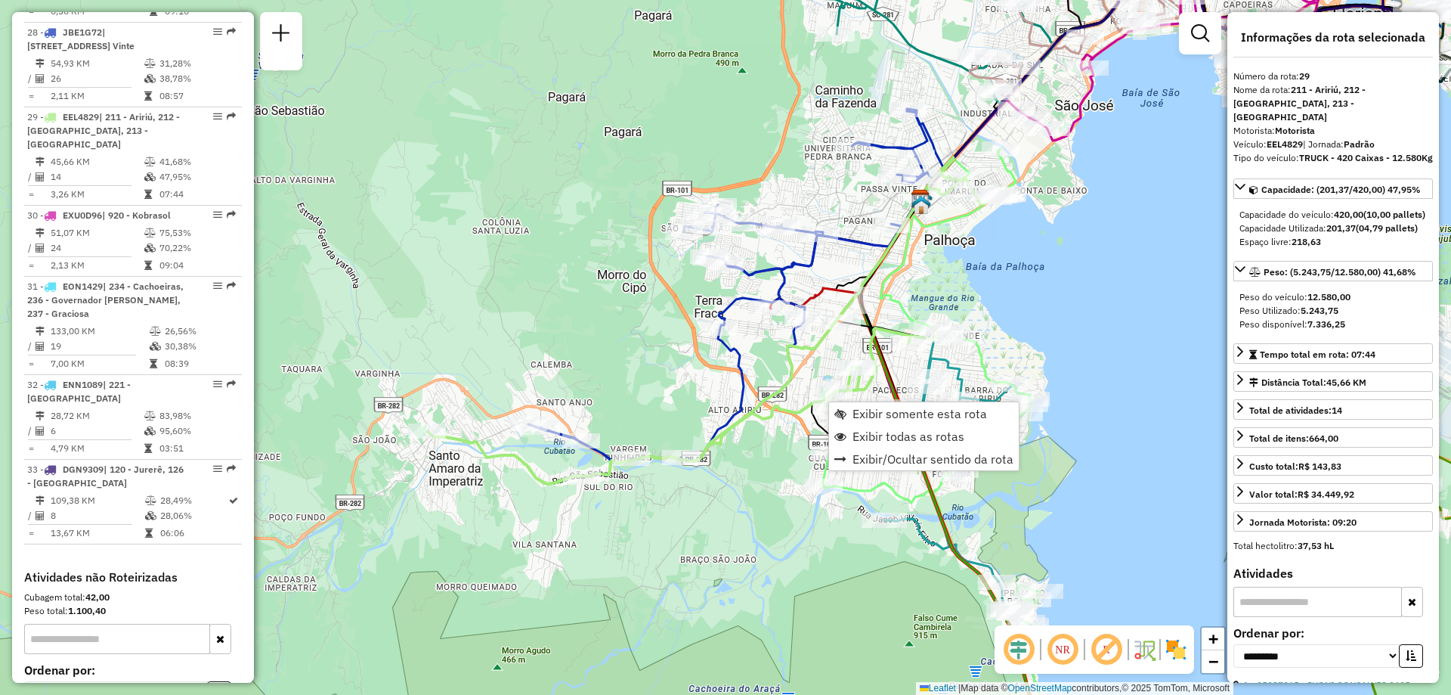
click at [919, 422] on link "Exibir somente esta rota" at bounding box center [924, 413] width 190 height 23
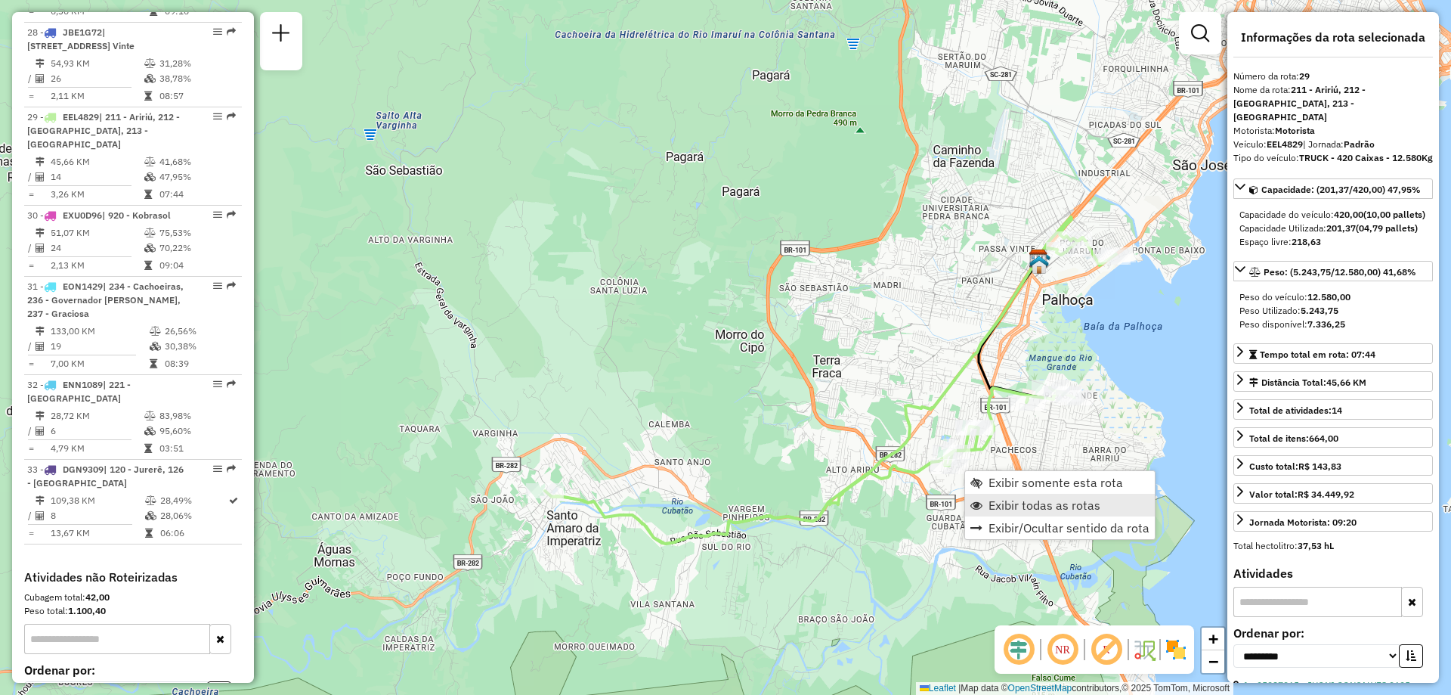
click at [1021, 495] on link "Exibir todas as rotas" at bounding box center [1060, 505] width 190 height 23
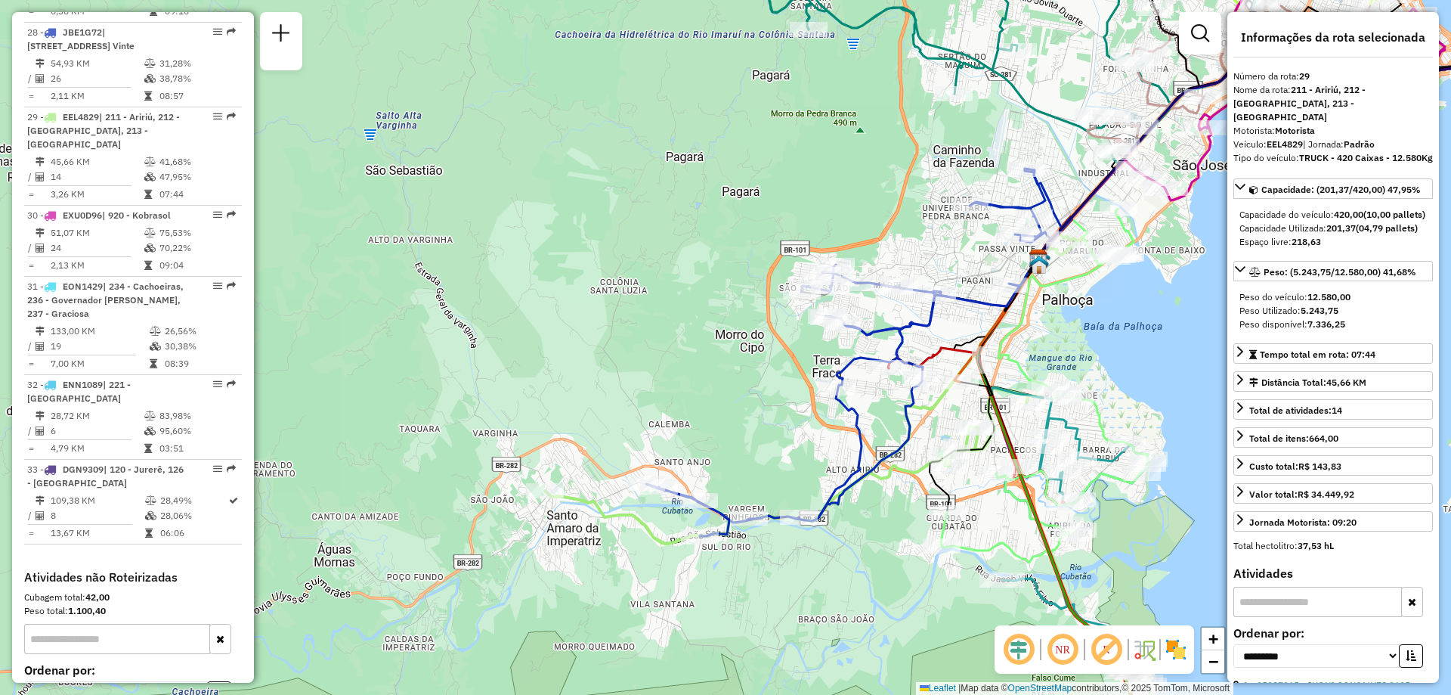
click at [923, 354] on icon at bounding box center [976, 426] width 176 height 157
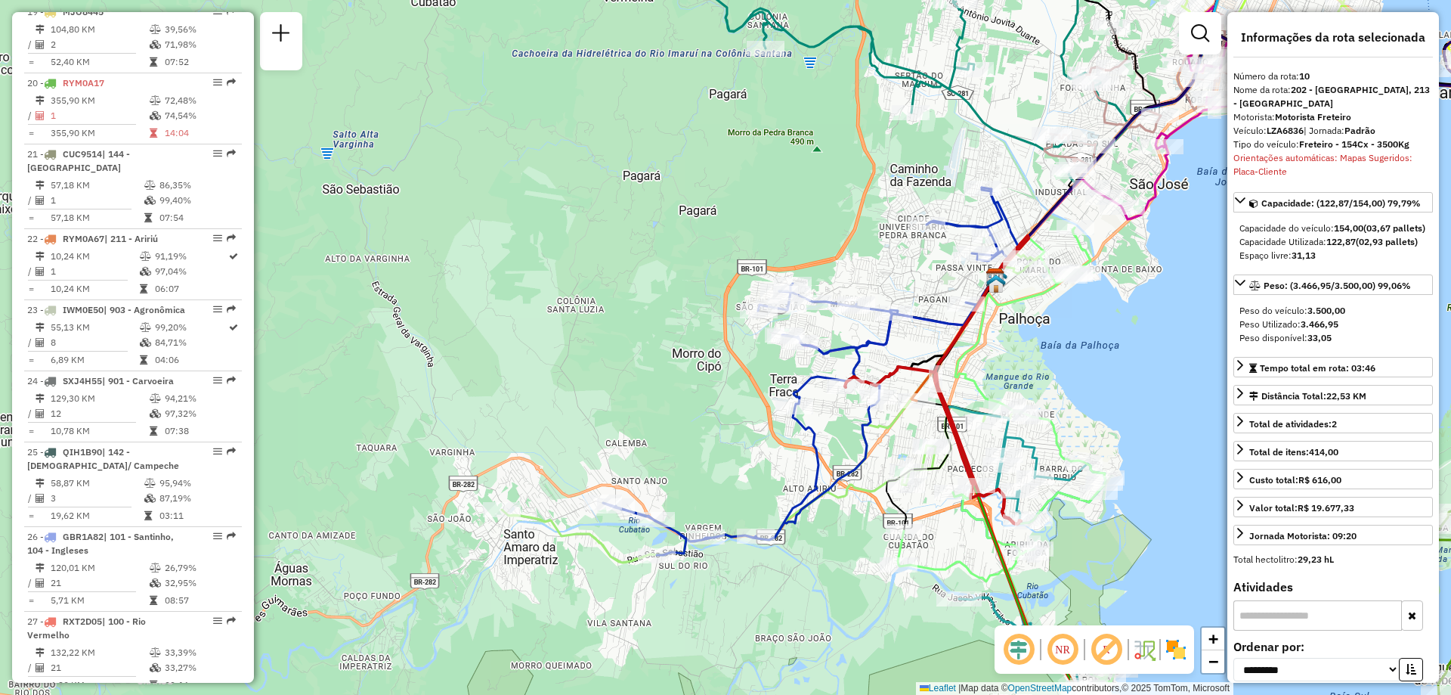
scroll to position [1324, 0]
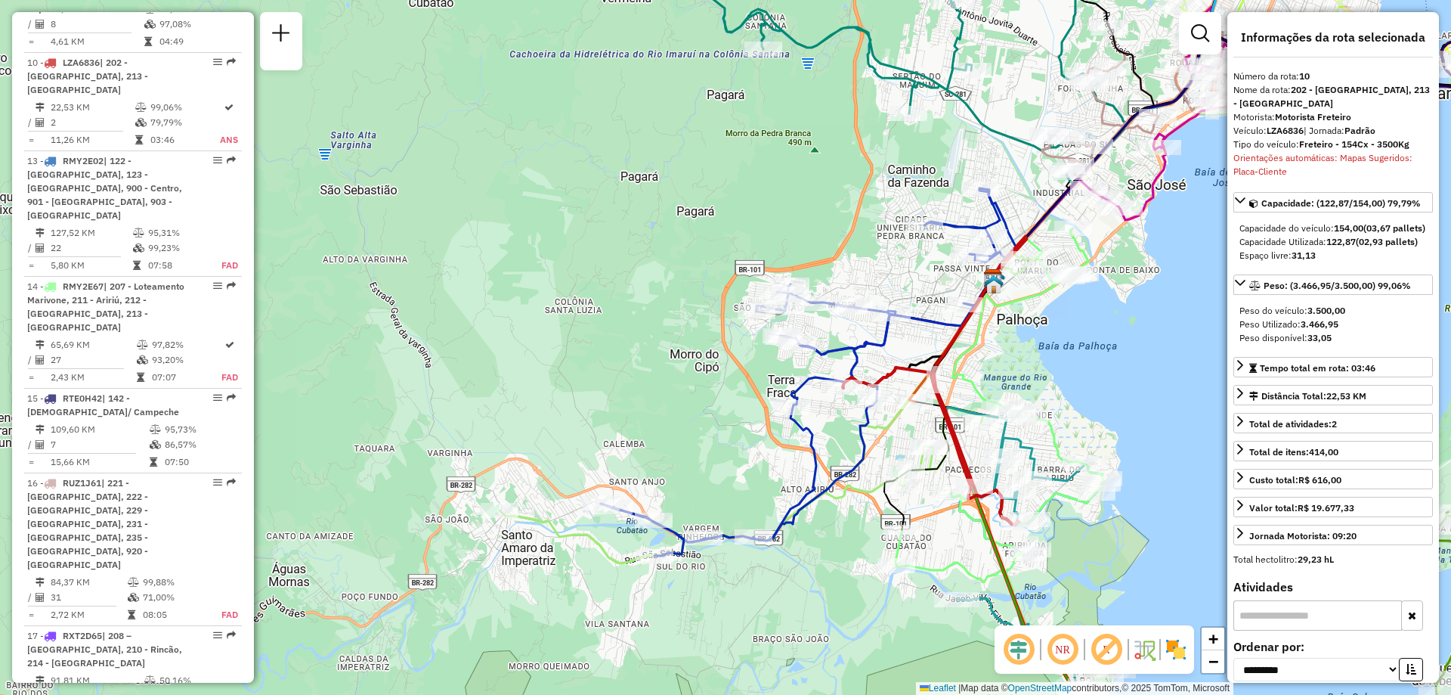
drag, startPoint x: 923, startPoint y: 354, endPoint x: 878, endPoint y: 373, distance: 49.4
click at [878, 373] on icon at bounding box center [931, 445] width 176 height 157
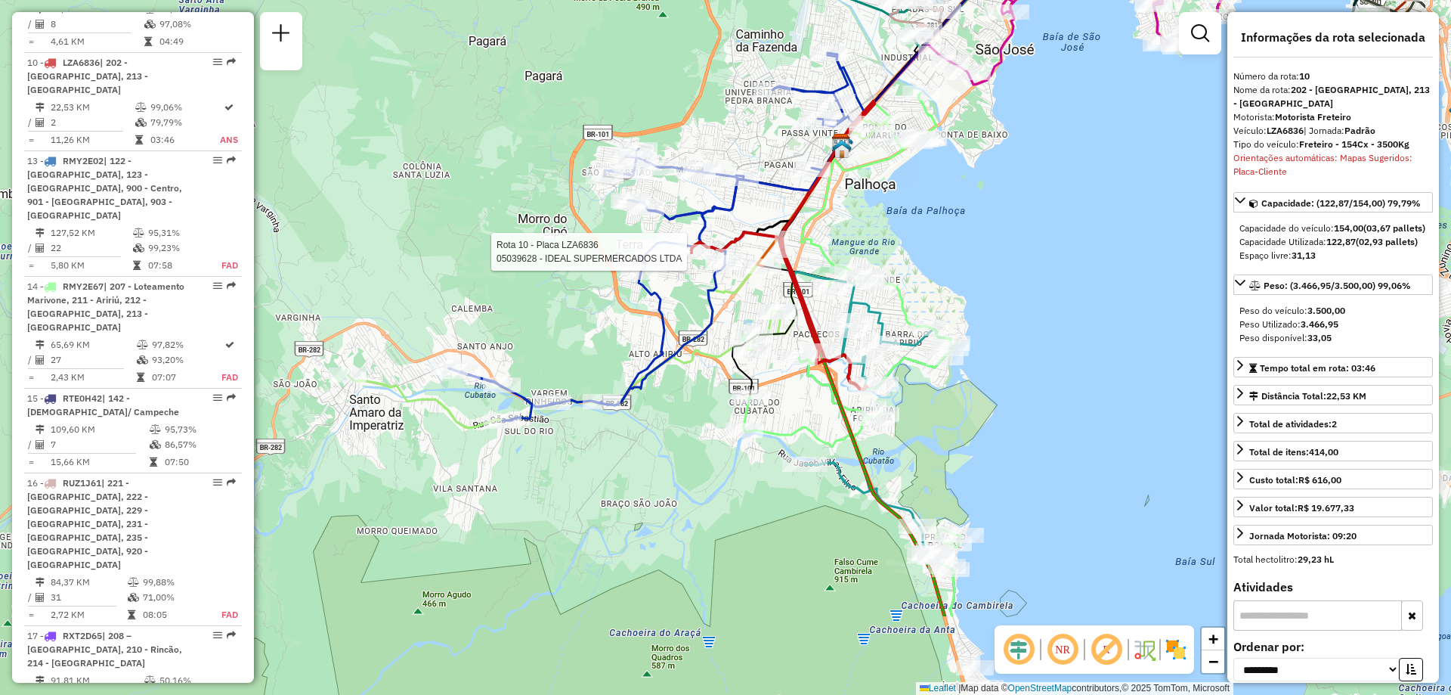
drag, startPoint x: 1149, startPoint y: 432, endPoint x: 978, endPoint y: 284, distance: 226.2
click at [978, 284] on div "Rota 10 - Placa LZA6836 05039628 - IDEAL SUPERMERCADOS LTDA Janela de atendimen…" at bounding box center [725, 347] width 1451 height 695
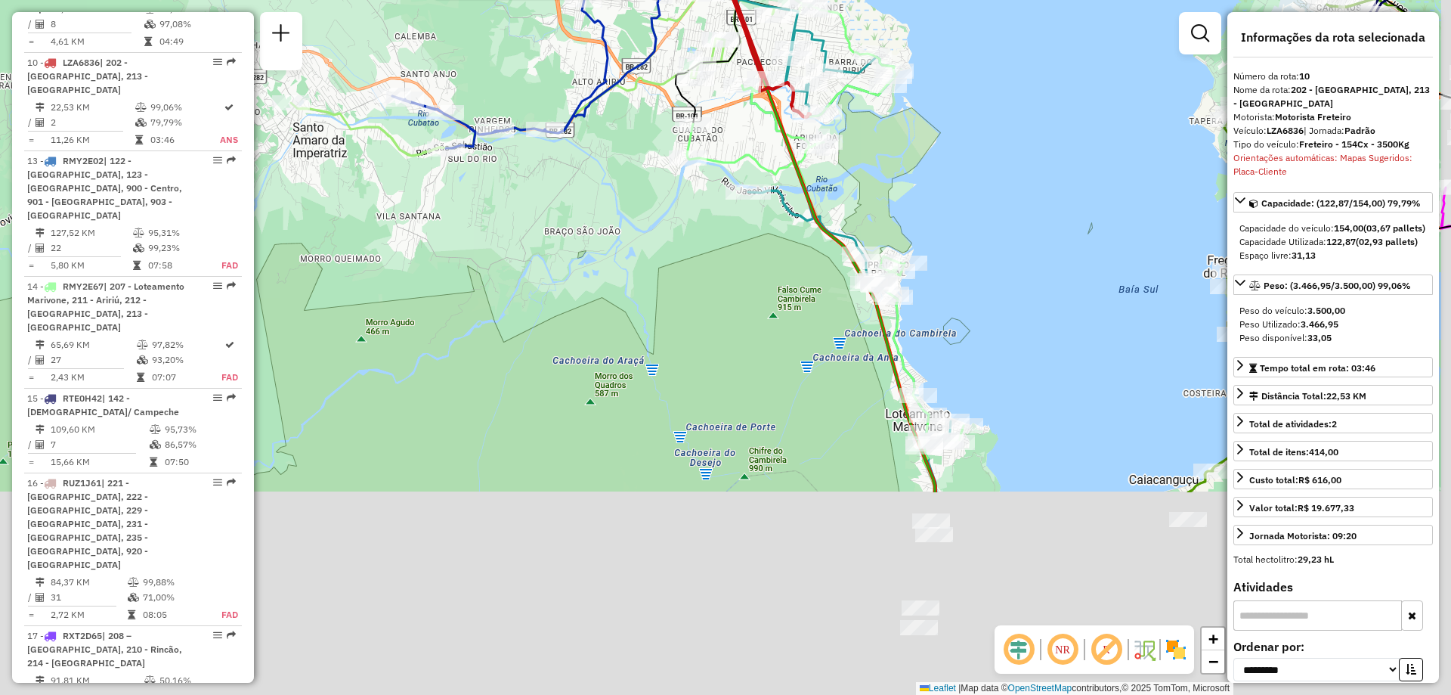
drag, startPoint x: 1020, startPoint y: 533, endPoint x: 956, endPoint y: 212, distance: 327.5
click at [956, 212] on div "Rota 10 - Placa LZA6836 05039628 - IDEAL SUPERMERCADOS LTDA Janela de atendimen…" at bounding box center [725, 347] width 1451 height 695
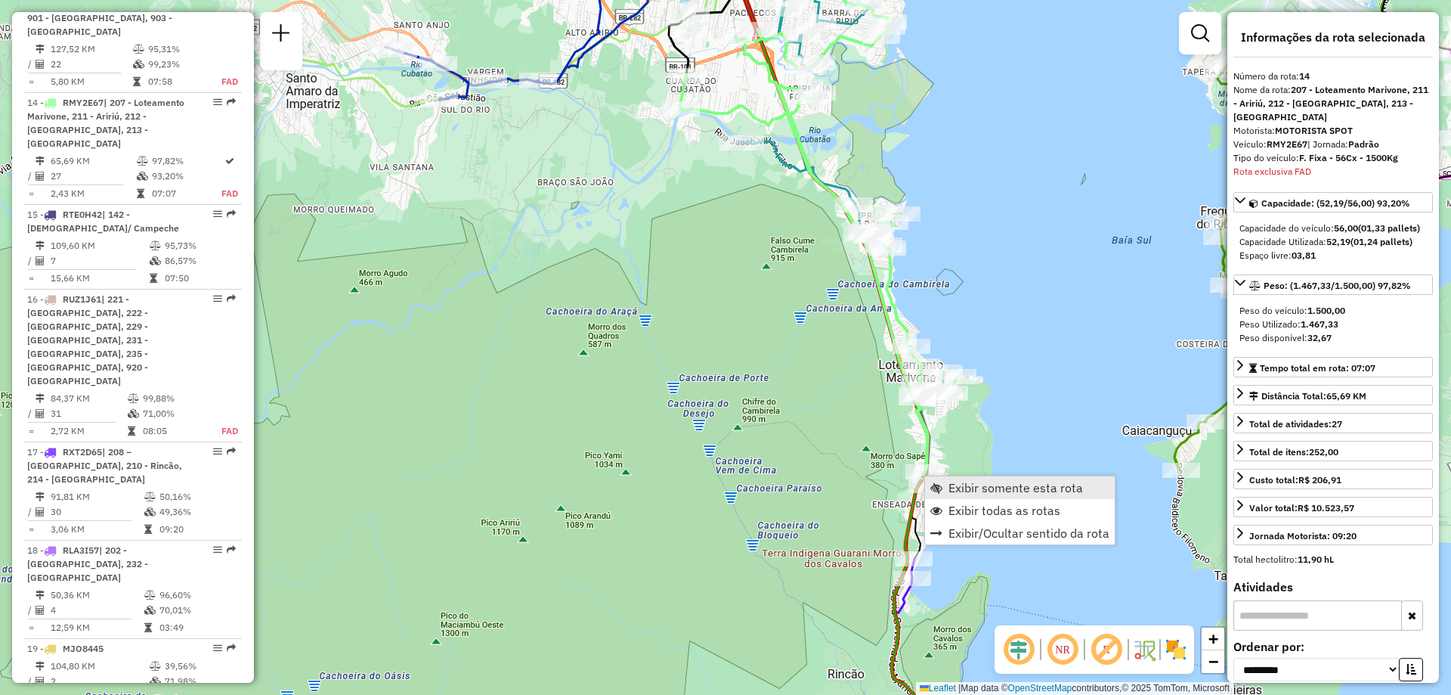
scroll to position [1521, 0]
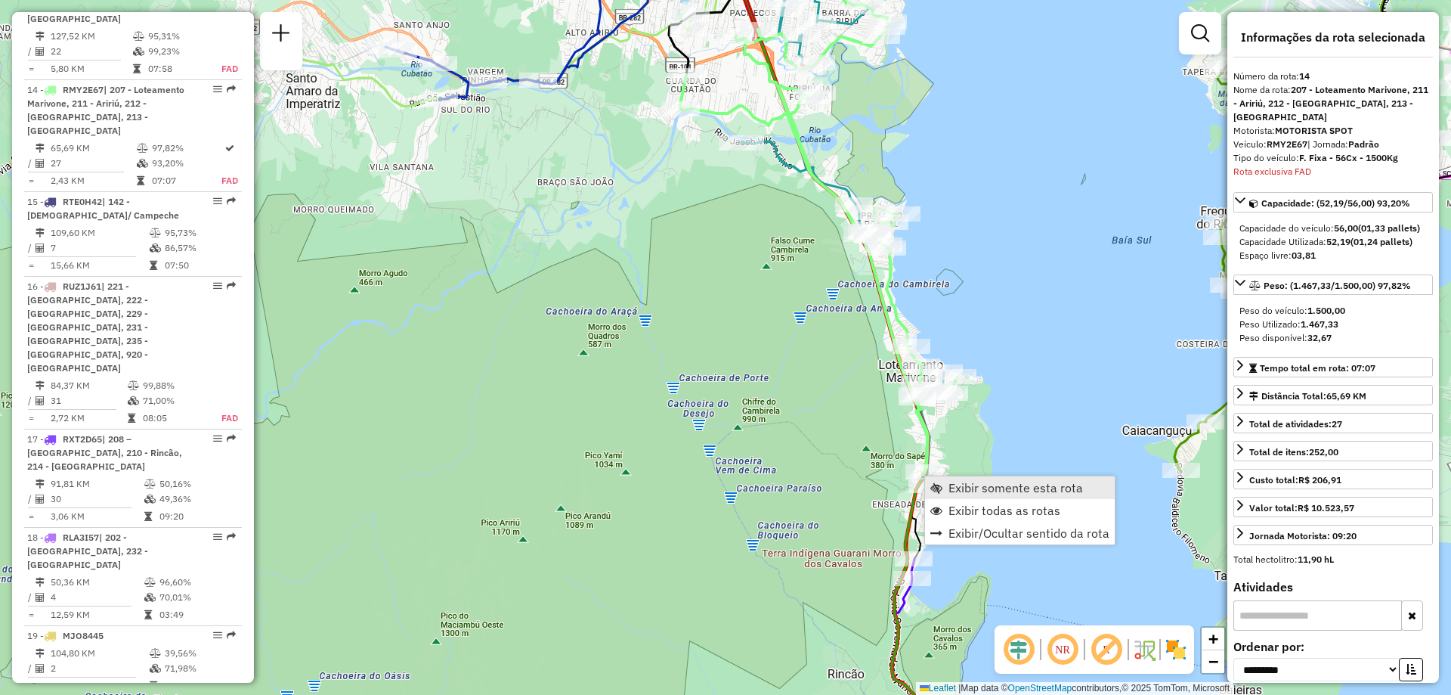
click at [964, 489] on span "Exibir somente esta rota" at bounding box center [1016, 488] width 135 height 12
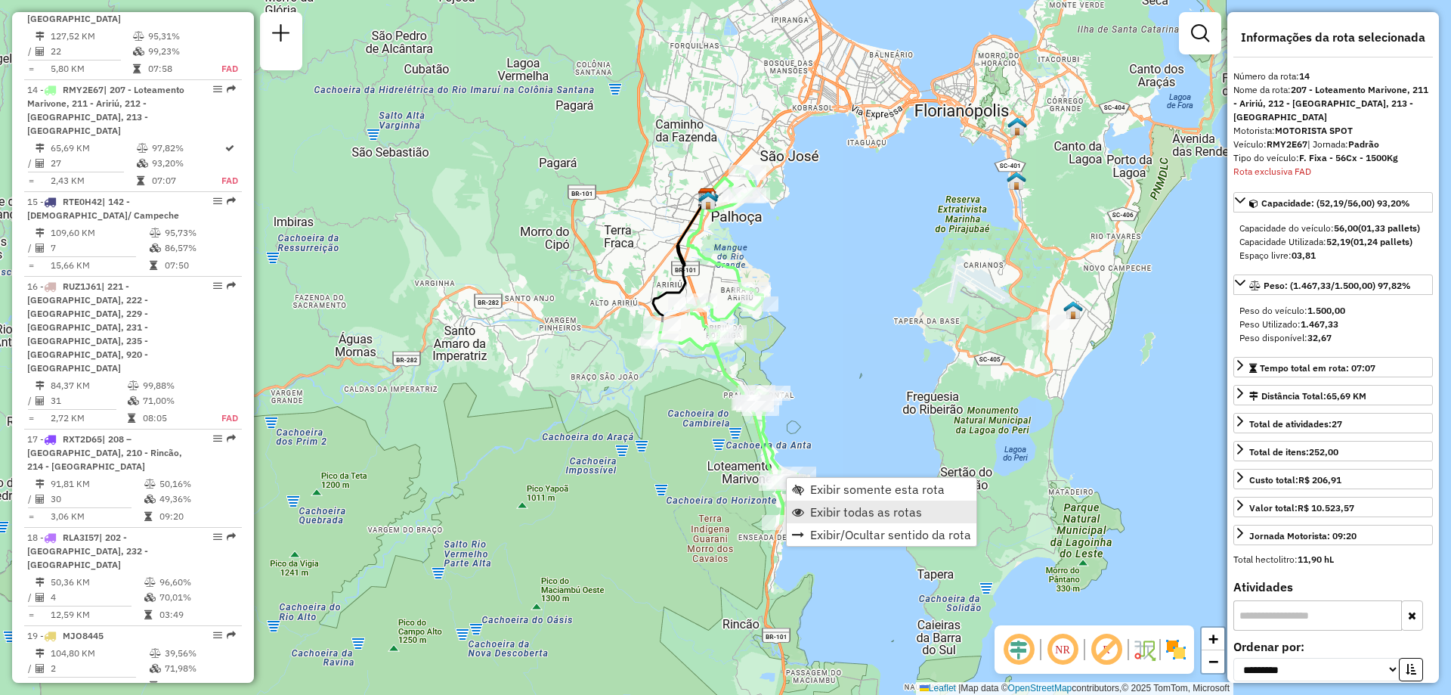
click at [863, 508] on span "Exibir todas as rotas" at bounding box center [866, 512] width 112 height 12
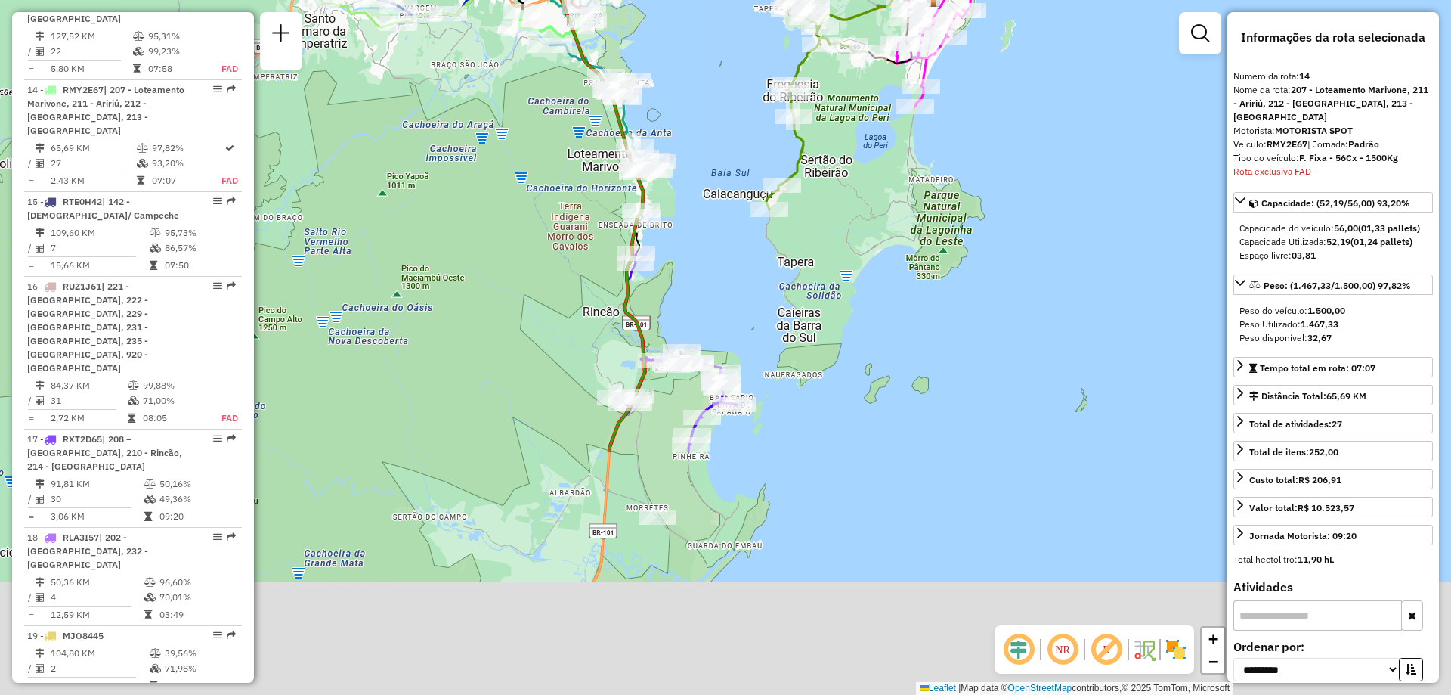
drag, startPoint x: 804, startPoint y: 599, endPoint x: 664, endPoint y: 287, distance: 342.1
click at [664, 287] on div "Janela de atendimento Grade de atendimento Capacidade Transportadoras Veículos …" at bounding box center [725, 347] width 1451 height 695
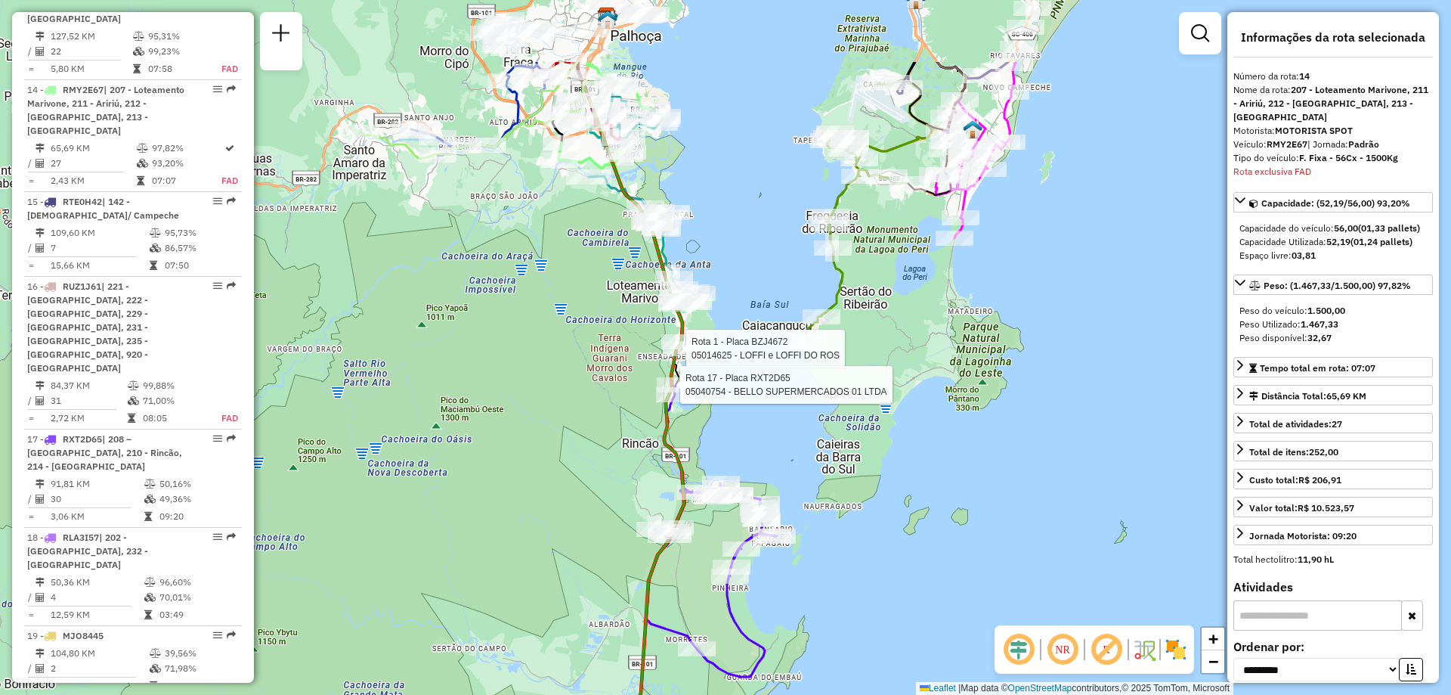
drag, startPoint x: 819, startPoint y: 476, endPoint x: 859, endPoint y: 609, distance: 138.7
click at [859, 609] on div "Rota 1 - Placa BZJ4672 05014625 - LOFFI e LOFFI DO ROS Rota 17 - Placa RXT2D65 …" at bounding box center [725, 347] width 1451 height 695
click at [714, 212] on div "Rota 1 - Placa BZJ4672 05014625 - LOFFI e LOFFI DO ROS Rota 17 - Placa RXT2D65 …" at bounding box center [725, 347] width 1451 height 695
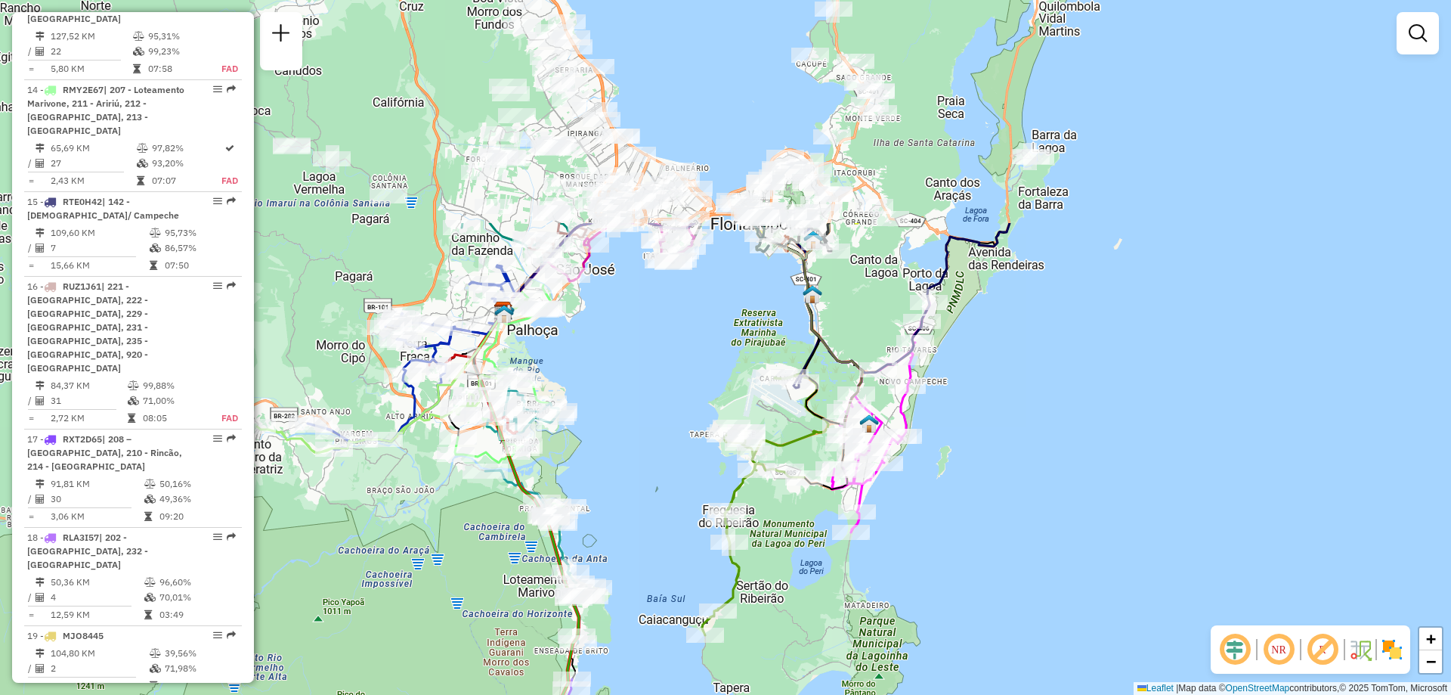
drag, startPoint x: 745, startPoint y: 206, endPoint x: 641, endPoint y: 498, distance: 310.4
click at [641, 498] on div "Janela de atendimento Grade de atendimento Capacidade Transportadoras Veículos …" at bounding box center [725, 347] width 1451 height 695
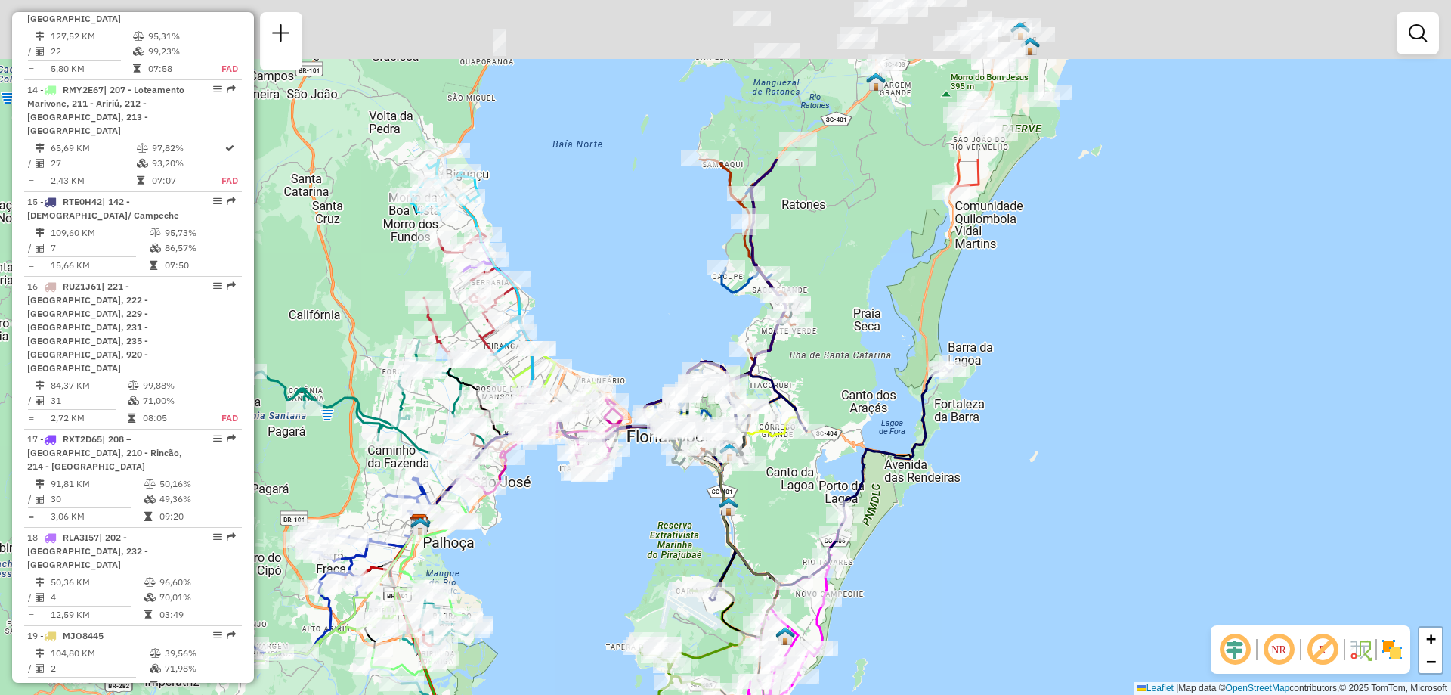
drag, startPoint x: 745, startPoint y: 344, endPoint x: 689, endPoint y: 573, distance: 235.8
click at [689, 572] on div "Rota 6 - Placa FVH3C59 05039919 - POSTO GALO LTDA Janela de atendimento Grade d…" at bounding box center [725, 347] width 1451 height 695
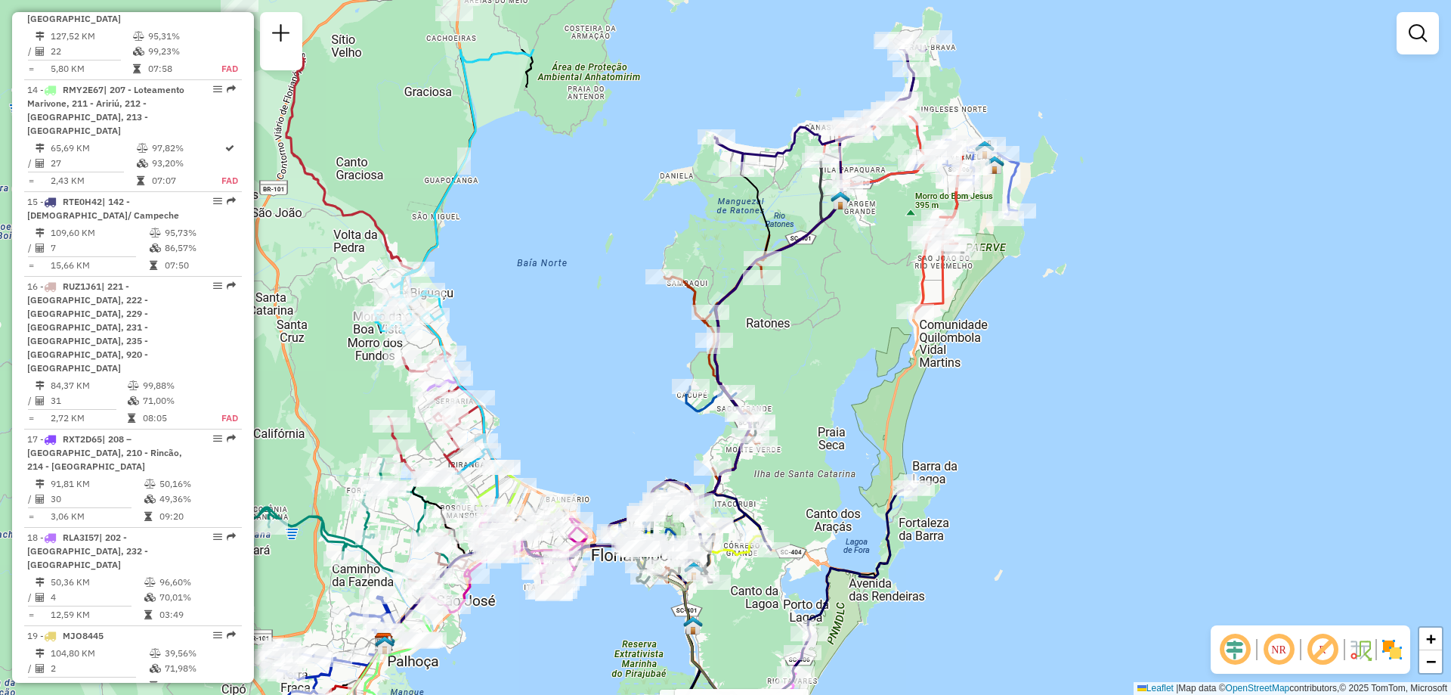
drag, startPoint x: 987, startPoint y: 450, endPoint x: 952, endPoint y: 569, distance: 123.7
click at [952, 569] on div "Rota 6 - Placa FVH3C59 05039919 - POSTO GALO LTDA Rota 6 - Placa FVH3C59 050896…" at bounding box center [725, 347] width 1451 height 695
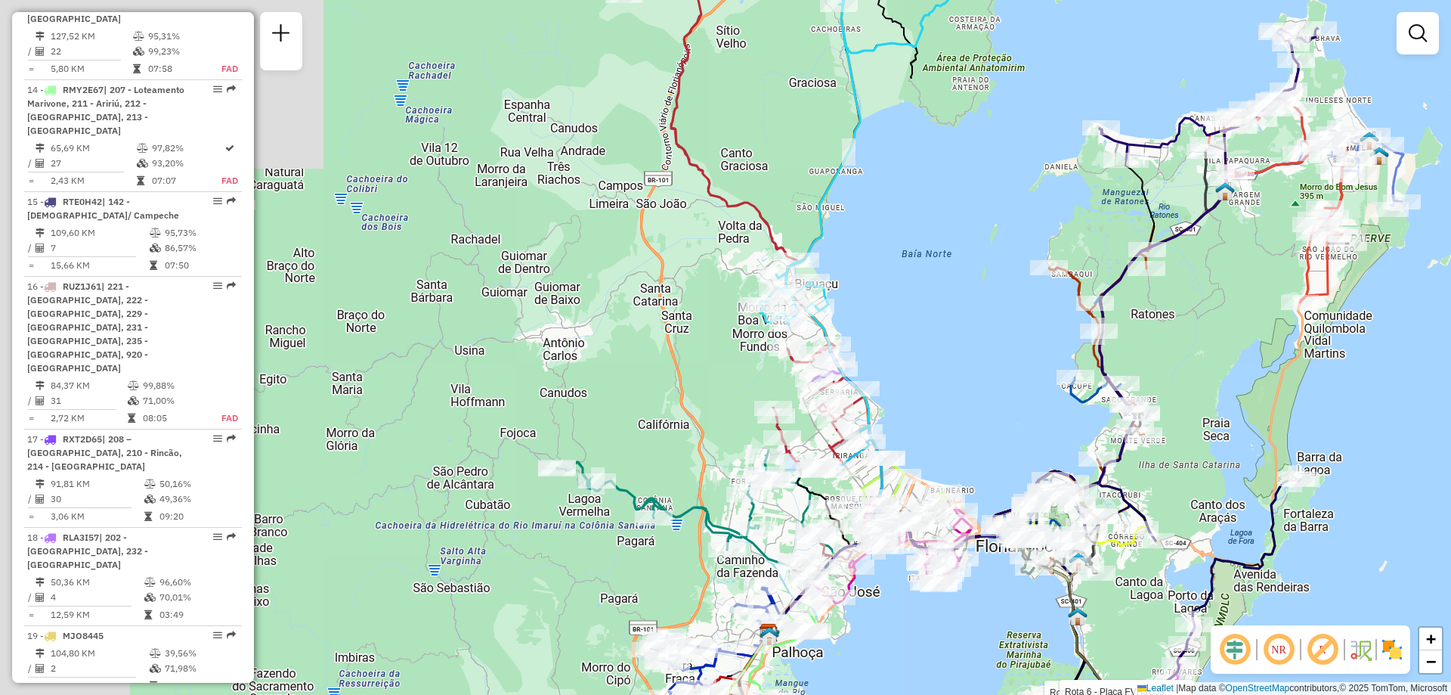
drag, startPoint x: 781, startPoint y: 348, endPoint x: 1166, endPoint y: 339, distance: 384.9
click at [1166, 339] on div "Rota 6 - Placa FVH3C59 05039919 - POSTO GALO LTDA Rota 6 - Placa FVH3C59 050896…" at bounding box center [725, 347] width 1451 height 695
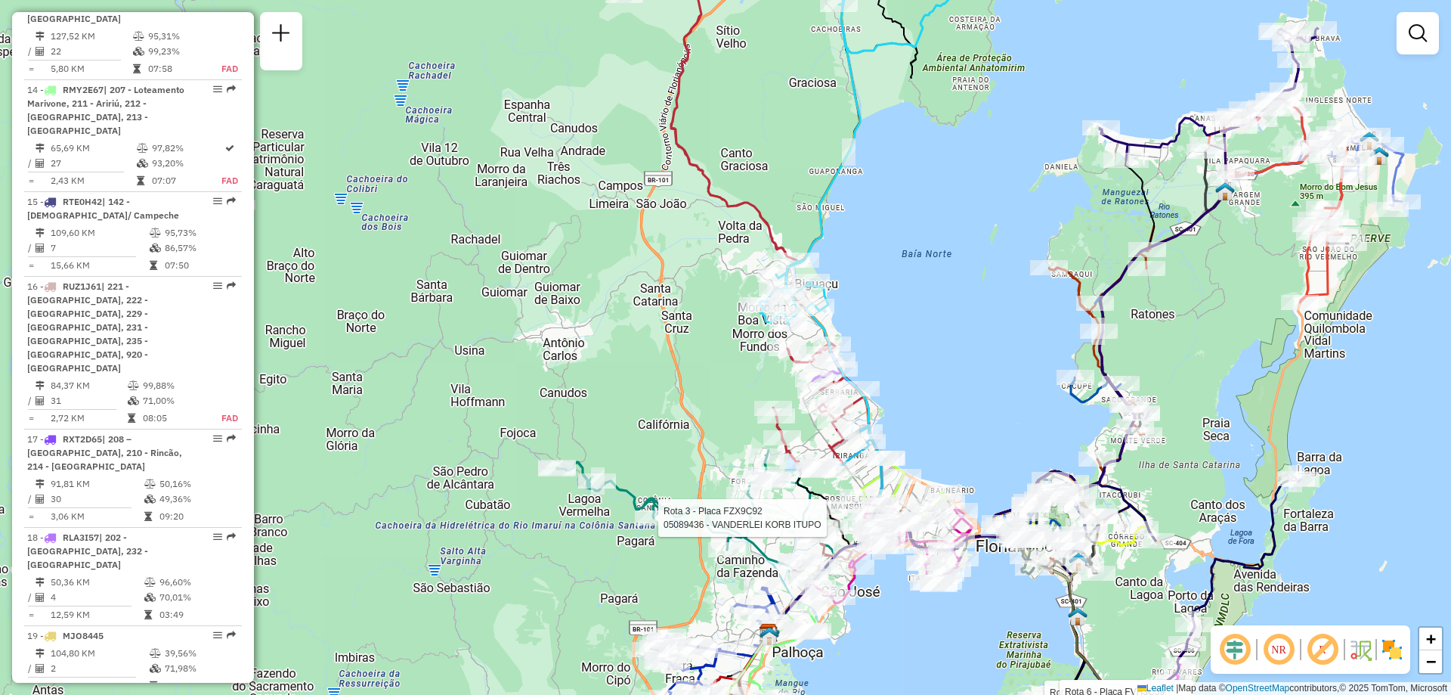
select select "**********"
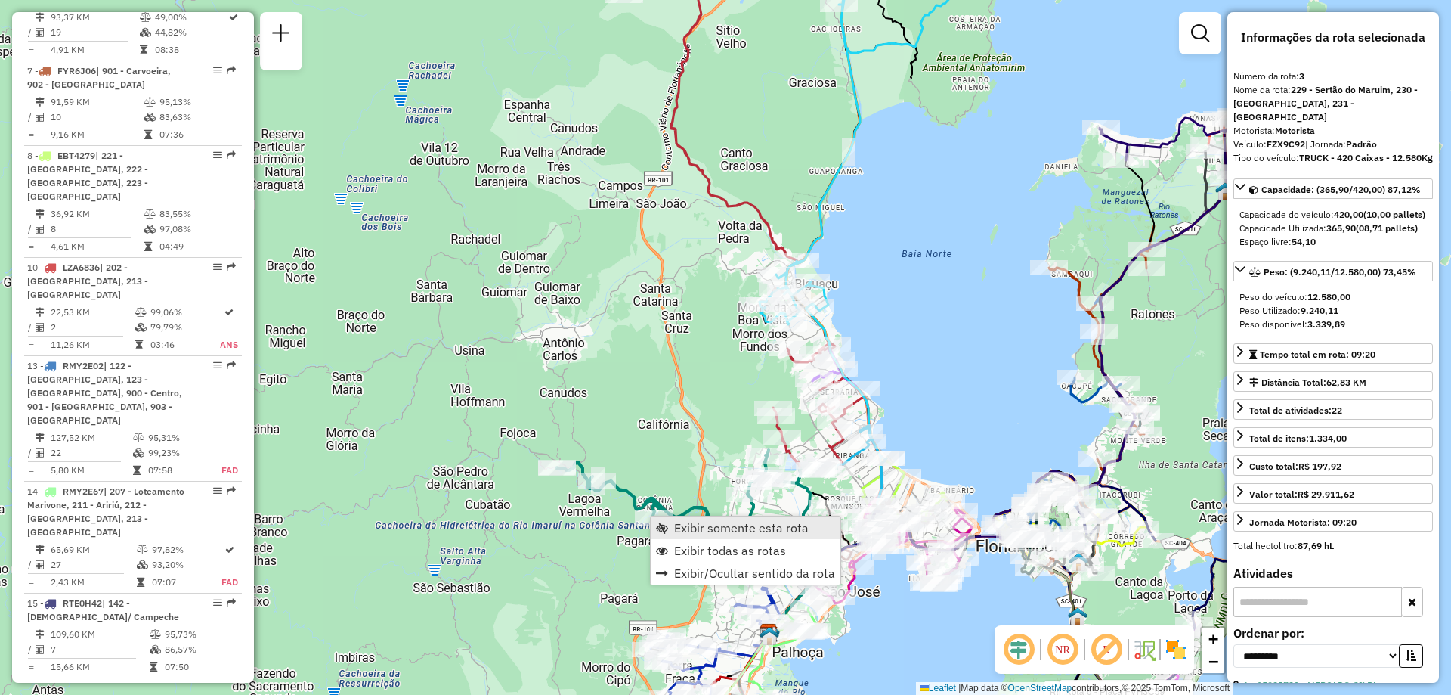
scroll to position [789, 0]
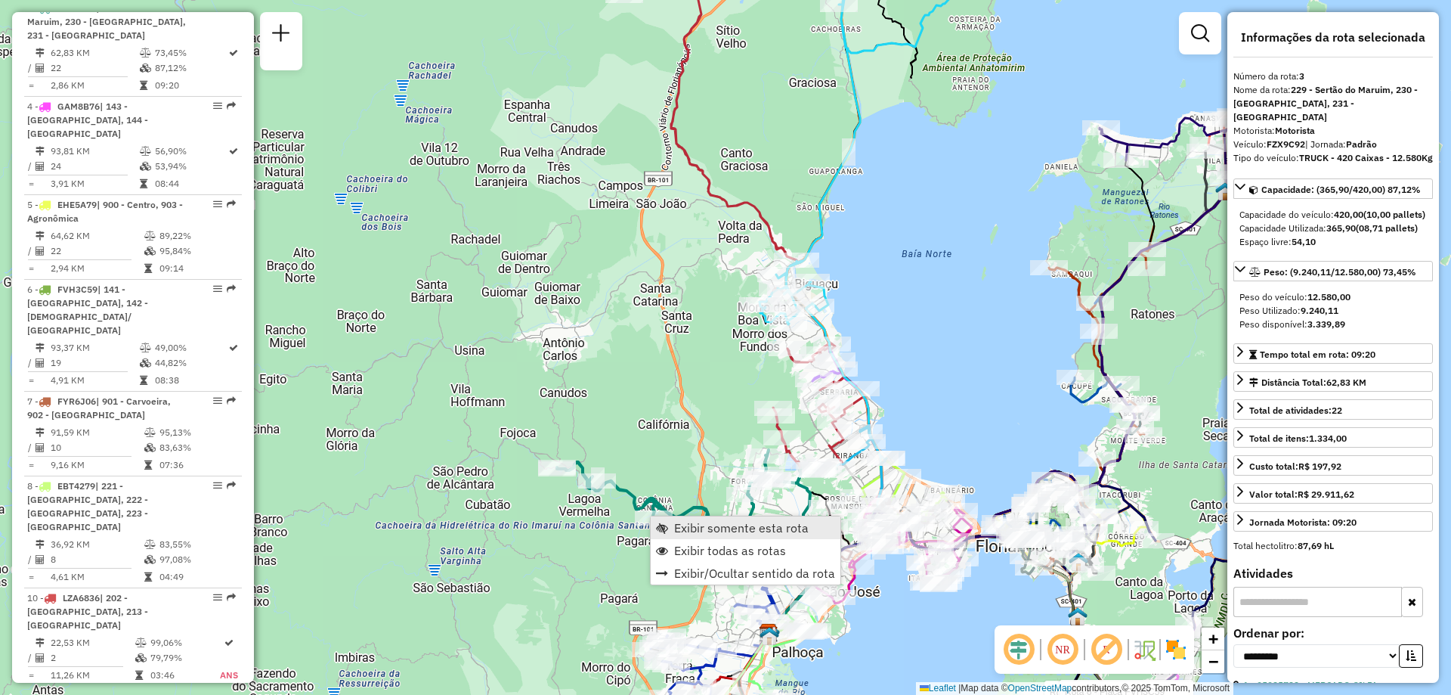
click at [751, 535] on link "Exibir somente esta rota" at bounding box center [746, 527] width 190 height 23
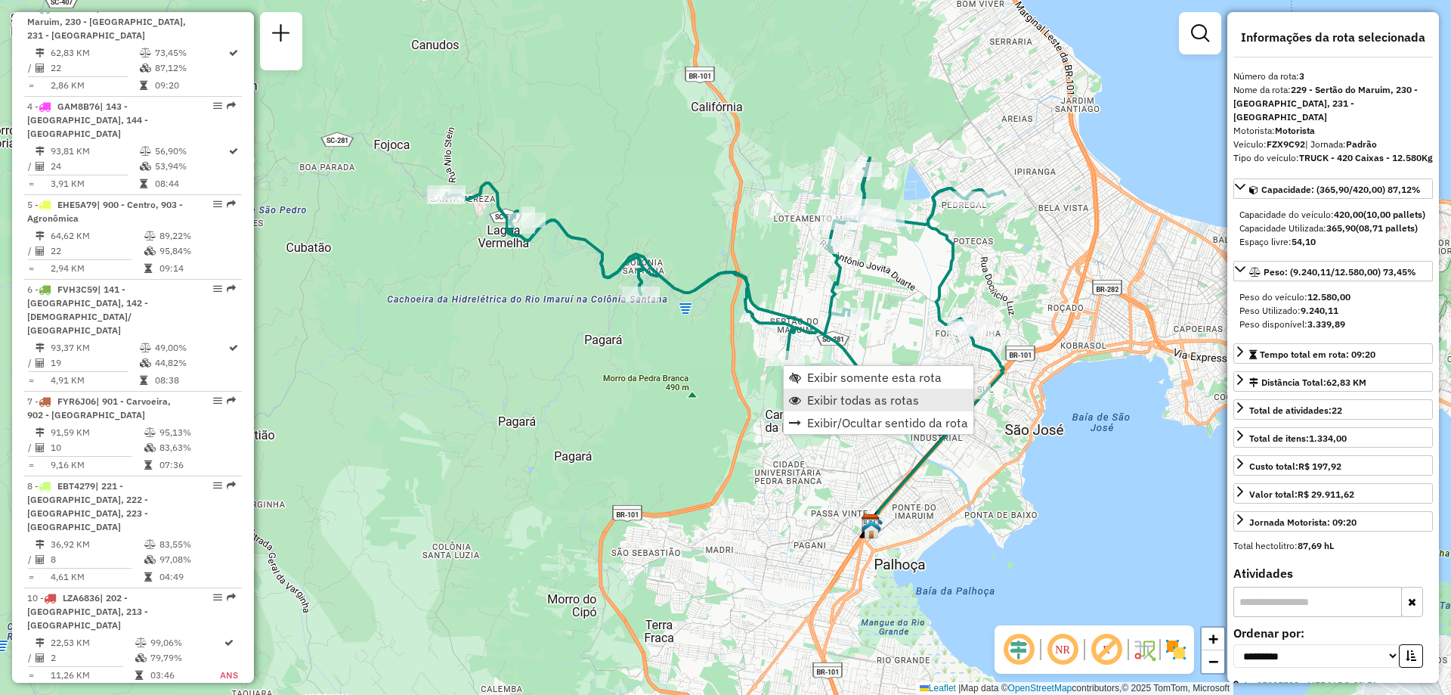
click at [847, 406] on span "Exibir todas as rotas" at bounding box center [863, 400] width 112 height 12
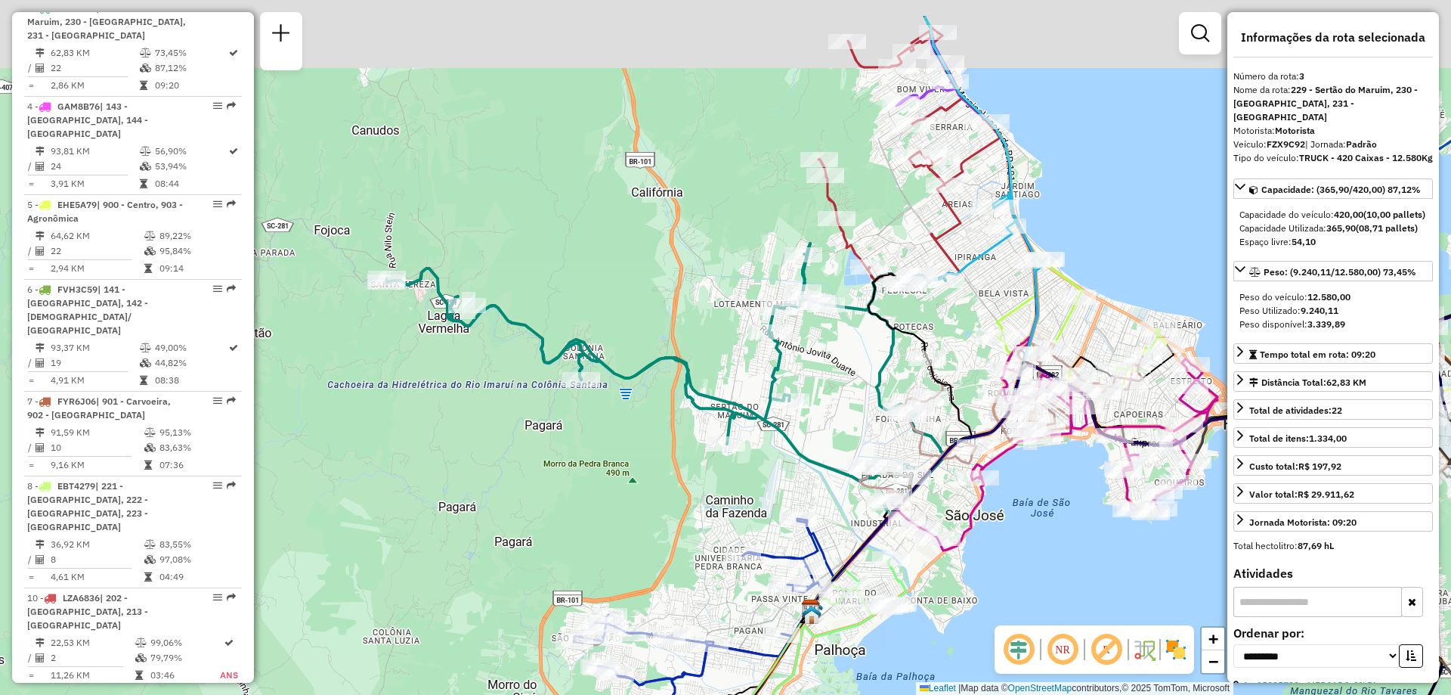
drag, startPoint x: 1102, startPoint y: 477, endPoint x: 1043, endPoint y: 562, distance: 104.2
click at [1043, 562] on div "Janela de atendimento Grade de atendimento Capacidade Transportadoras Veículos …" at bounding box center [725, 347] width 1451 height 695
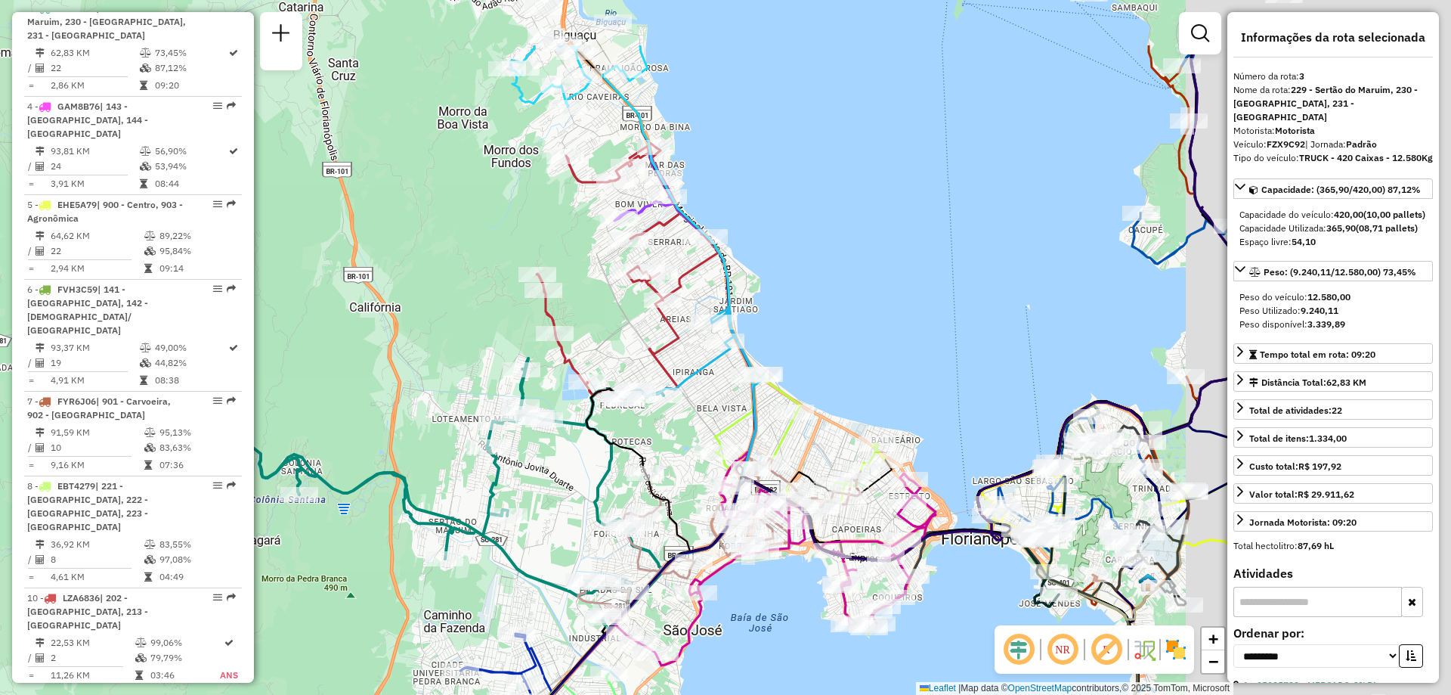
drag, startPoint x: 1112, startPoint y: 232, endPoint x: 812, endPoint y: 351, distance: 322.7
click at [809, 353] on div "Janela de atendimento Grade de atendimento Capacidade Transportadoras Veículos …" at bounding box center [725, 347] width 1451 height 695
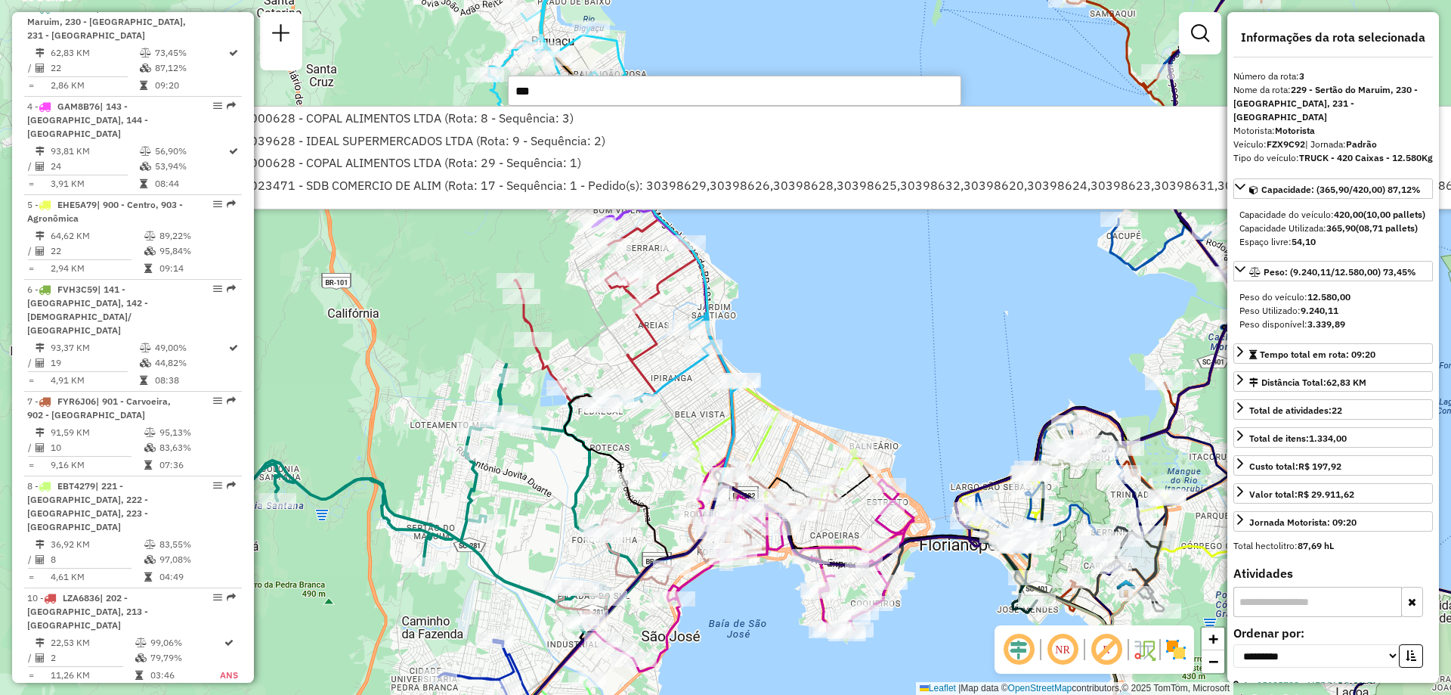
type input "***"
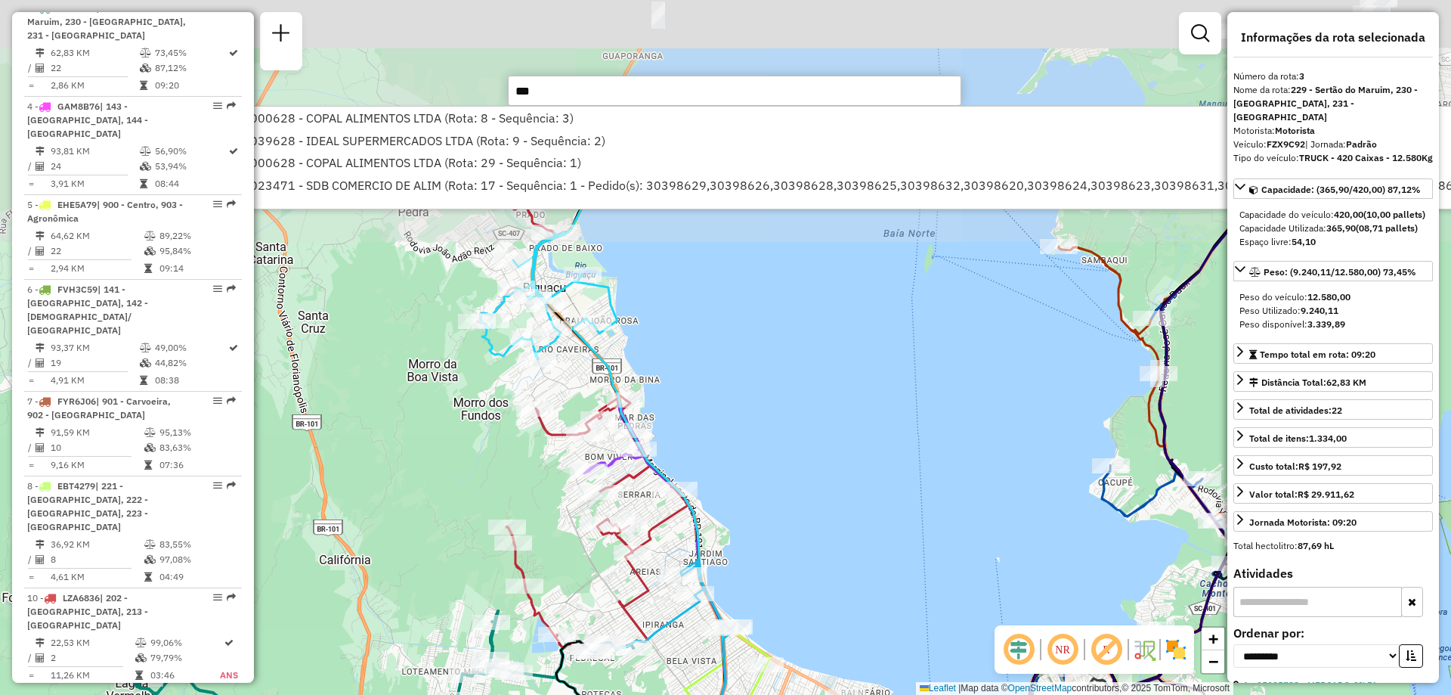
drag, startPoint x: 789, startPoint y: 314, endPoint x: 726, endPoint y: 448, distance: 148.1
click at [781, 562] on div "Janela de atendimento Grade de atendimento Capacidade Transportadoras Veículos …" at bounding box center [725, 347] width 1451 height 695
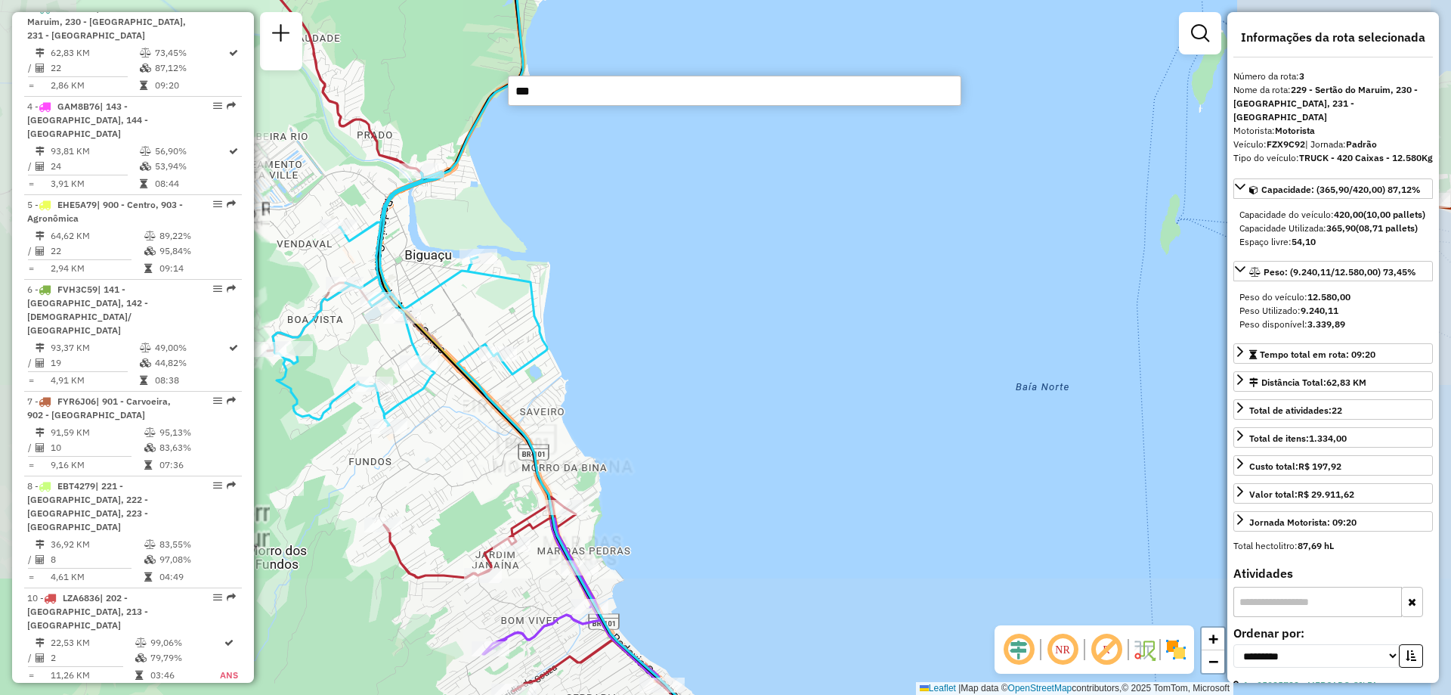
click at [531, 68] on icon at bounding box center [410, 177] width 274 height 495
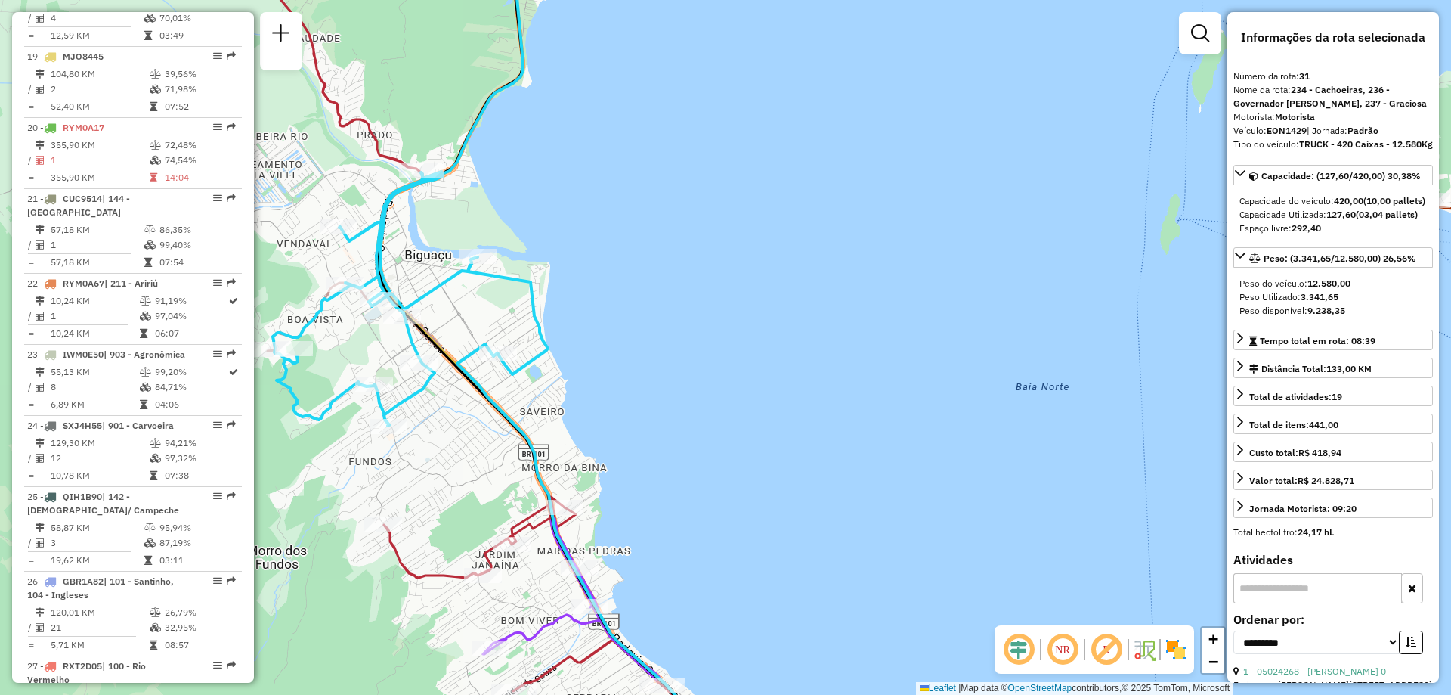
scroll to position [2902, 0]
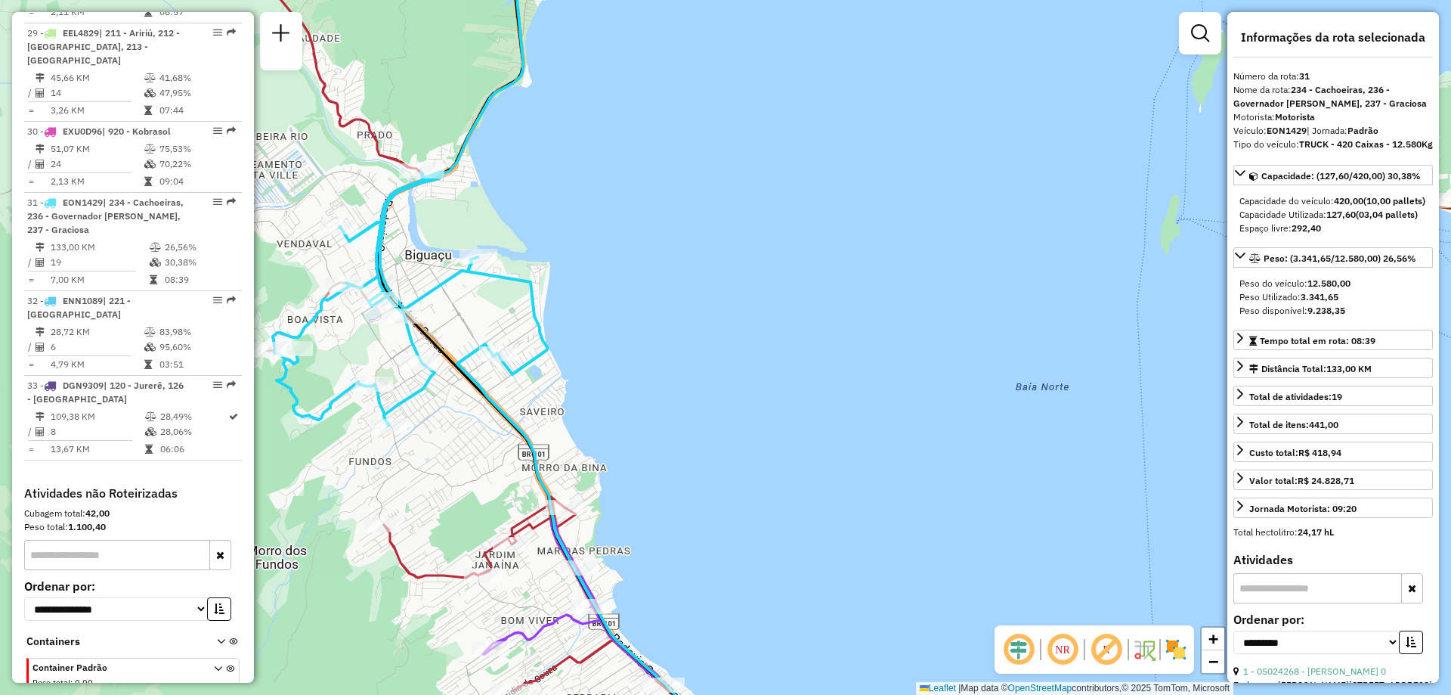
click at [539, 83] on div "Janela de atendimento Grade de atendimento Capacidade Transportadoras Veículos …" at bounding box center [725, 347] width 1451 height 695
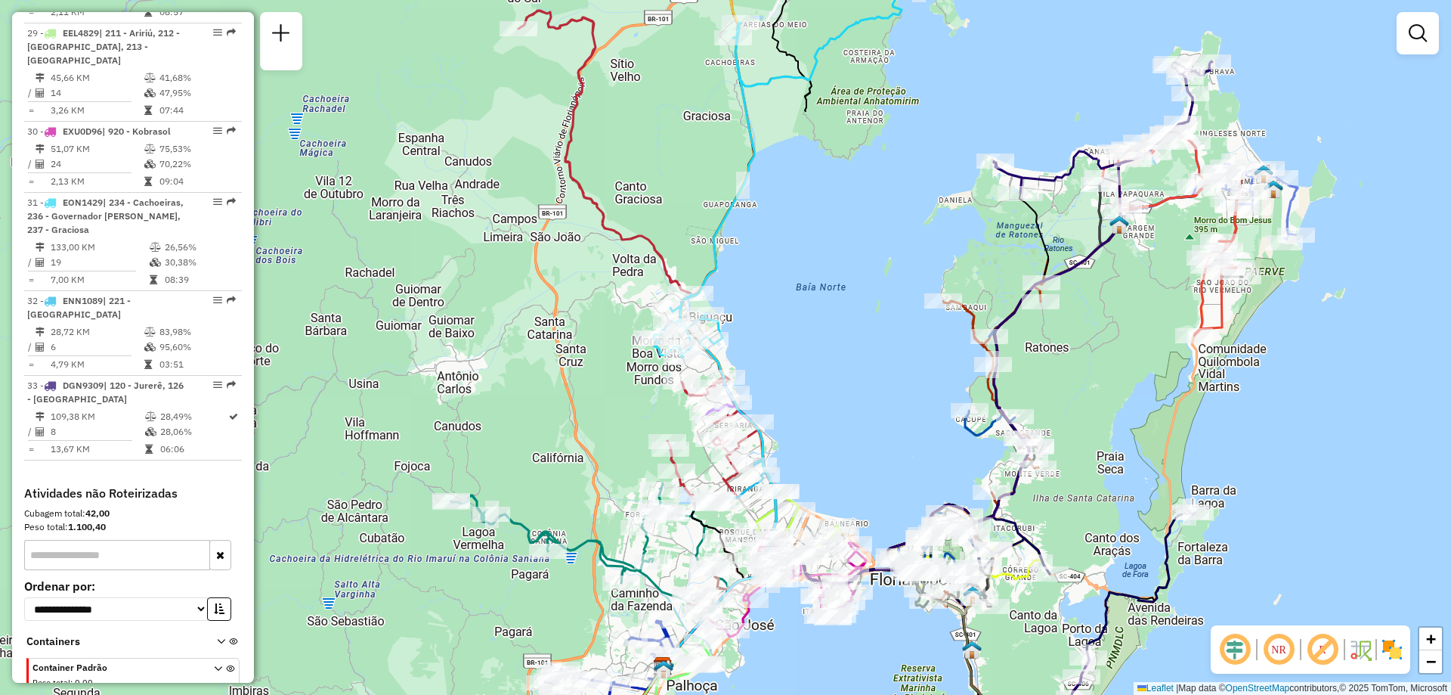
click at [851, 277] on div "Janela de atendimento Grade de atendimento Capacidade Transportadoras Veículos …" at bounding box center [725, 347] width 1451 height 695
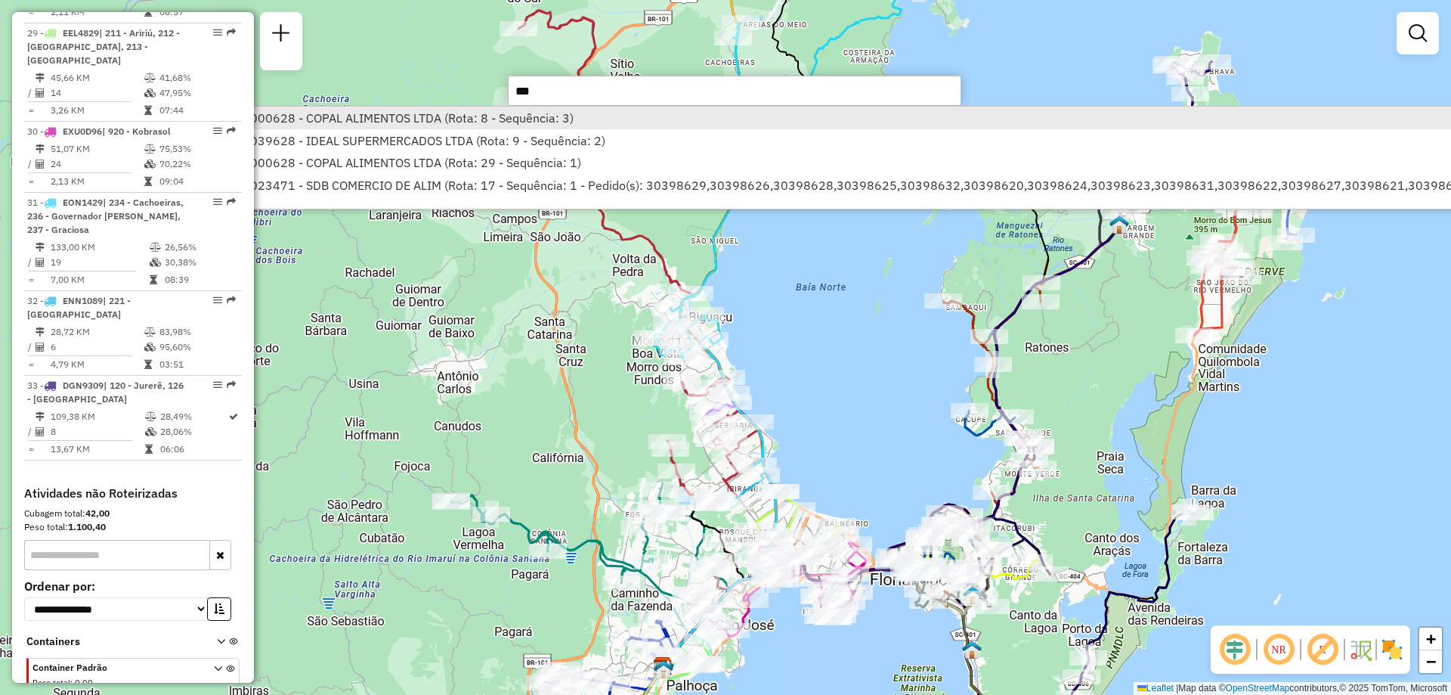
type input "***"
click at [535, 128] on li "05000628 - COPAL ALIMENTOS LTDA (Rota: 8 - Sequência: 3)" at bounding box center [854, 118] width 1258 height 23
select select "**********"
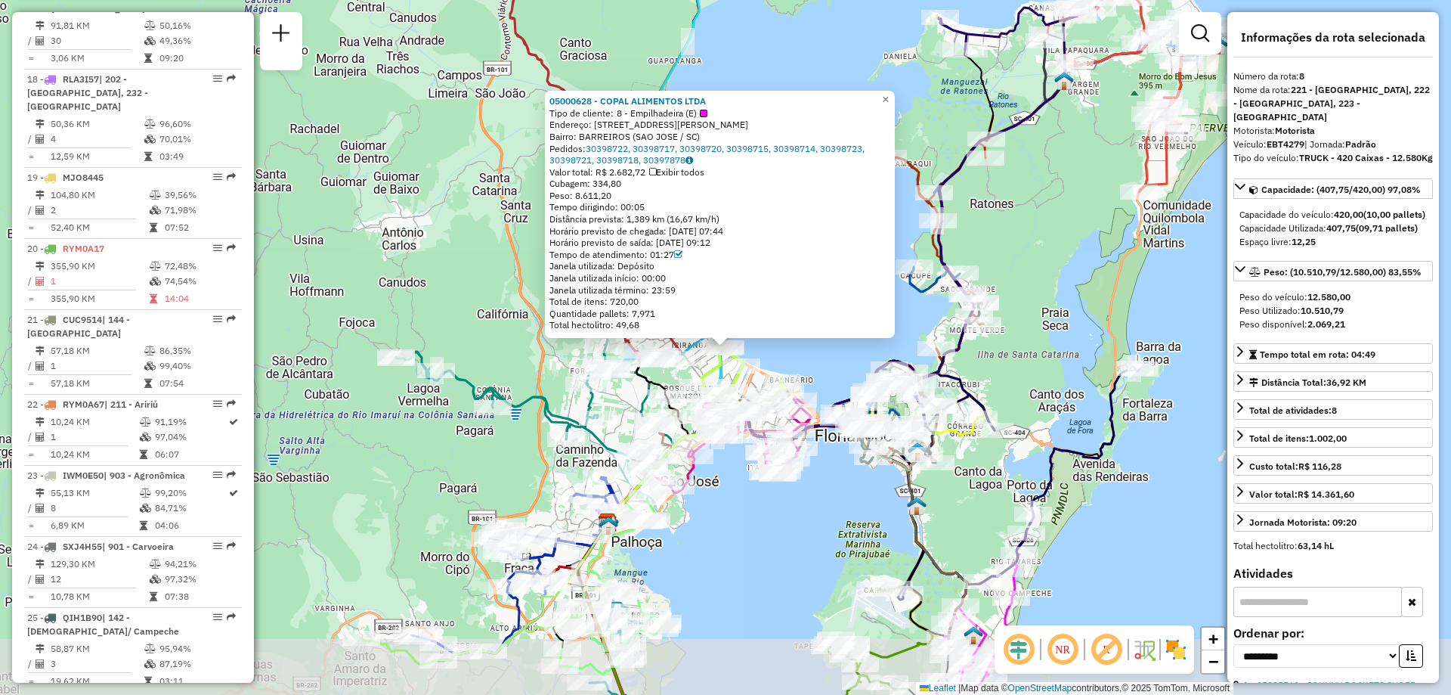
scroll to position [1226, 0]
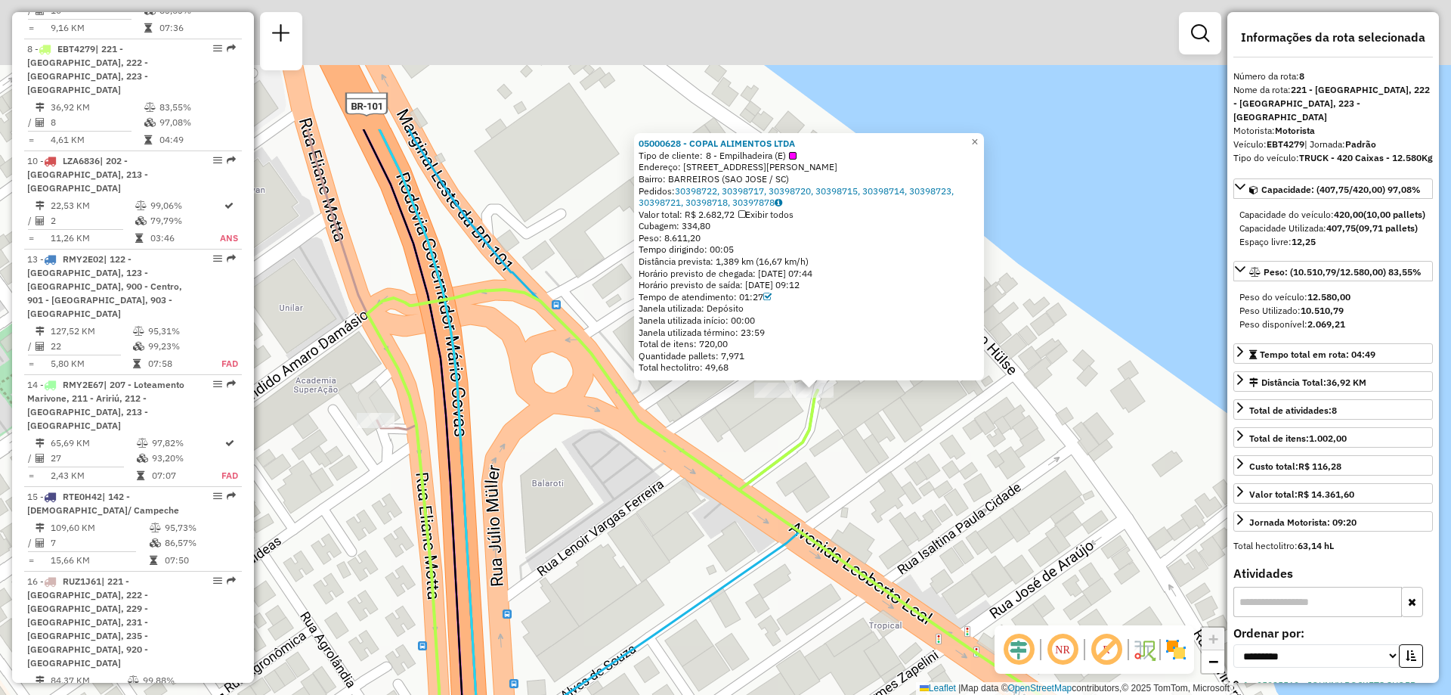
drag, startPoint x: 791, startPoint y: 318, endPoint x: 838, endPoint y: 393, distance: 88.9
click at [751, 560] on icon at bounding box center [886, 627] width 1038 height 674
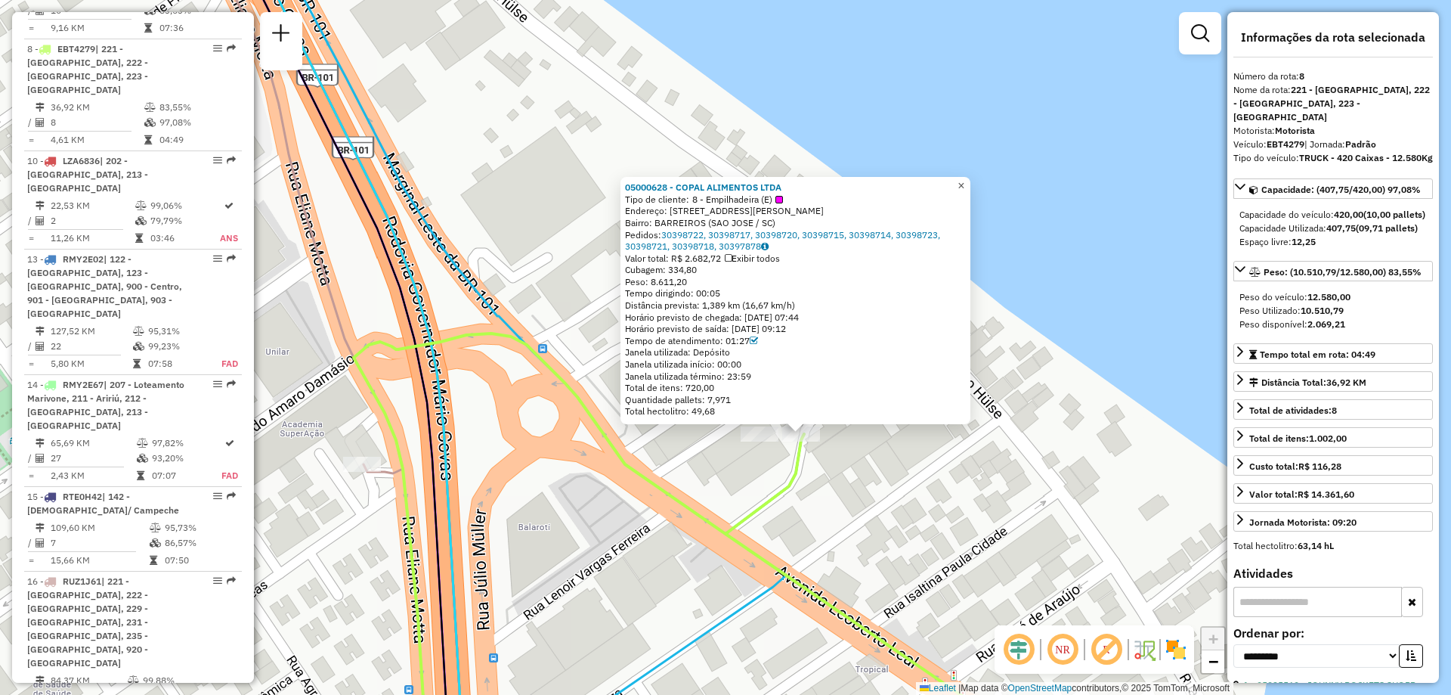
click at [965, 179] on span "×" at bounding box center [961, 185] width 7 height 13
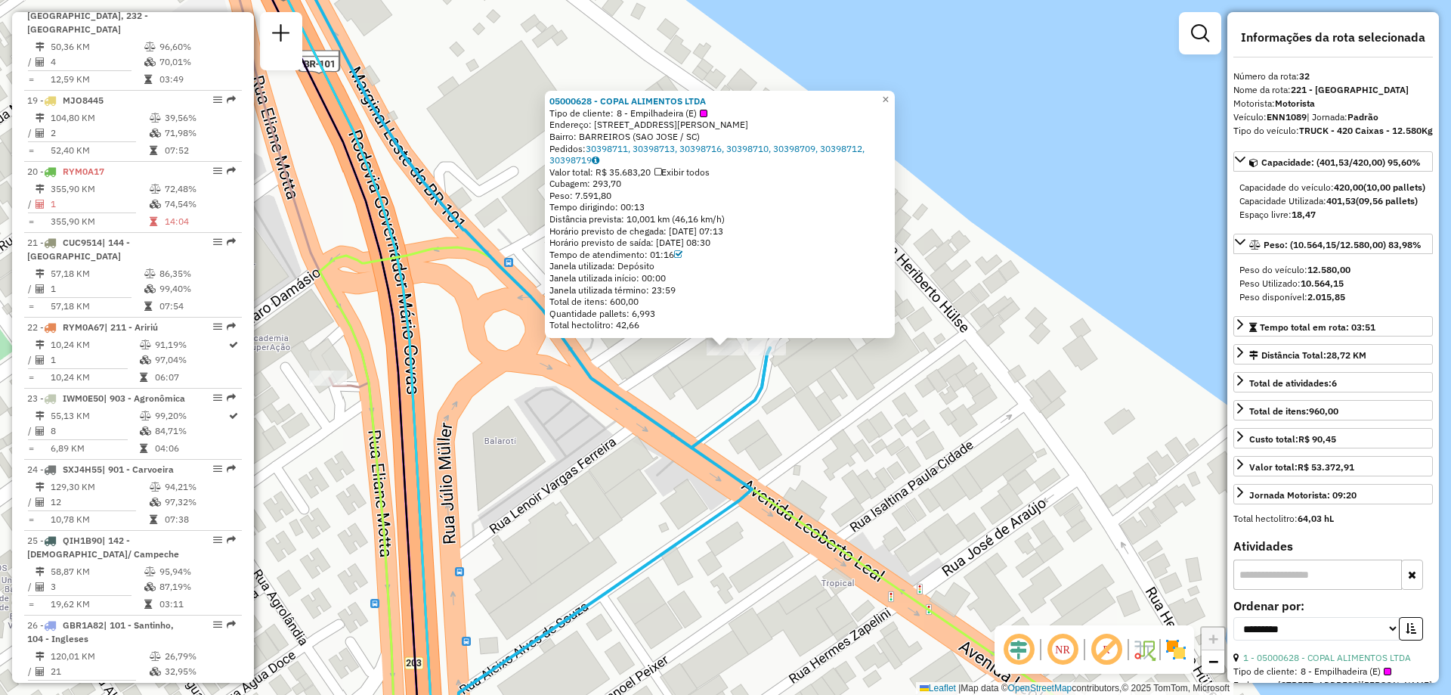
scroll to position [2902, 0]
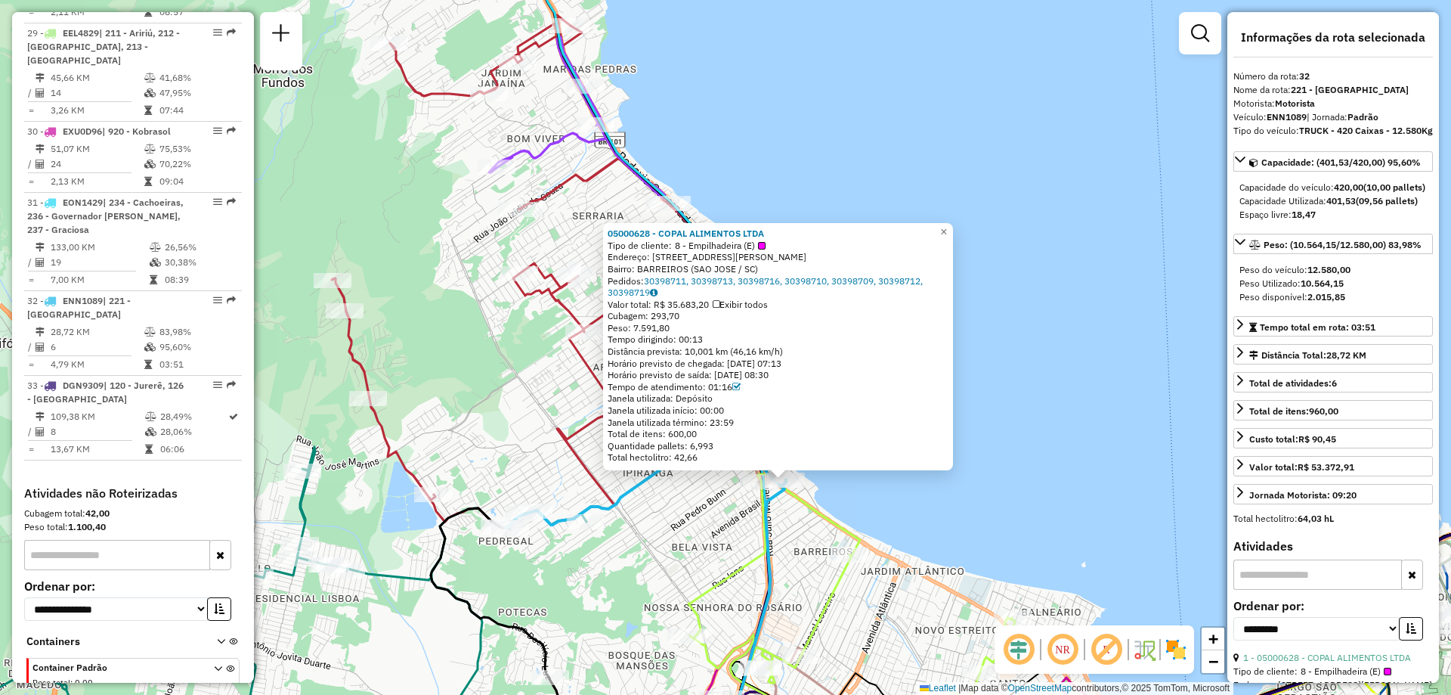
click at [854, 497] on div "05000628 - COPAL ALIMENTOS LTDA Tipo de cliente: 8 - Empilhadeira (E) Endereço:…" at bounding box center [725, 347] width 1451 height 695
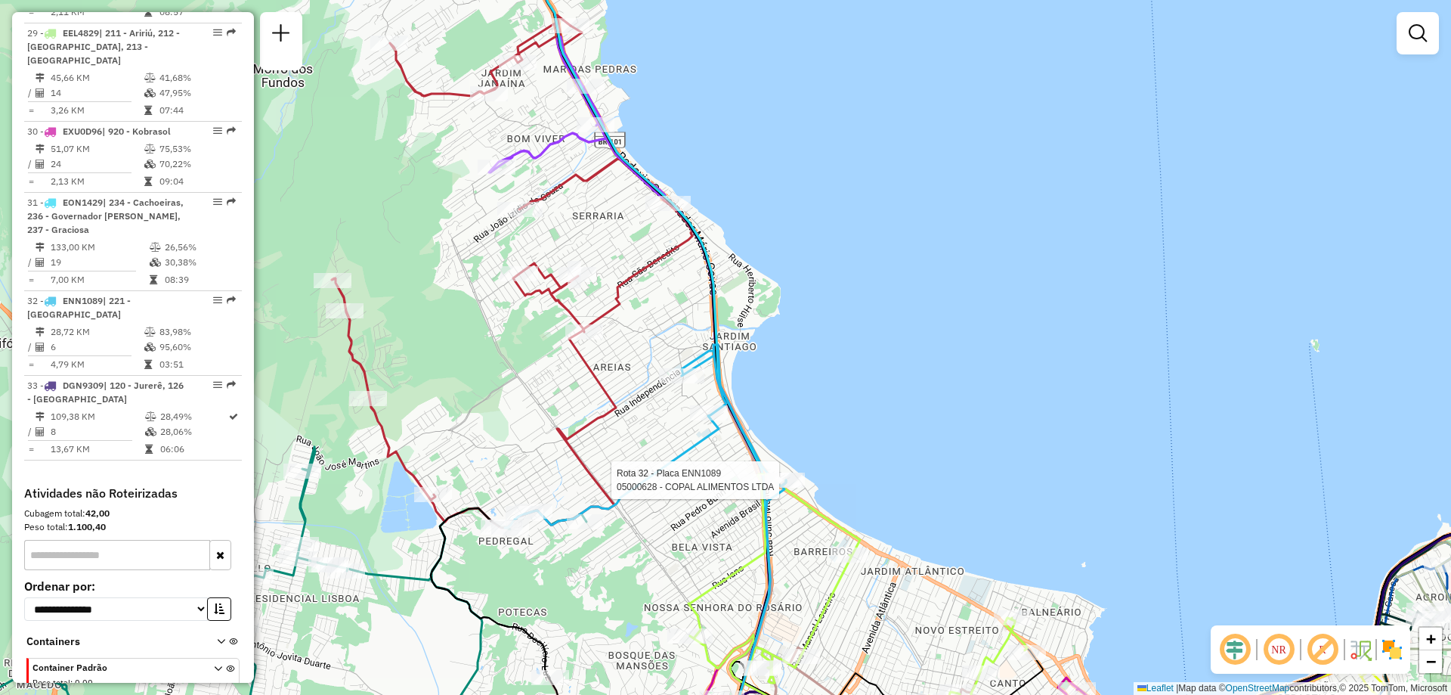
select select "**********"
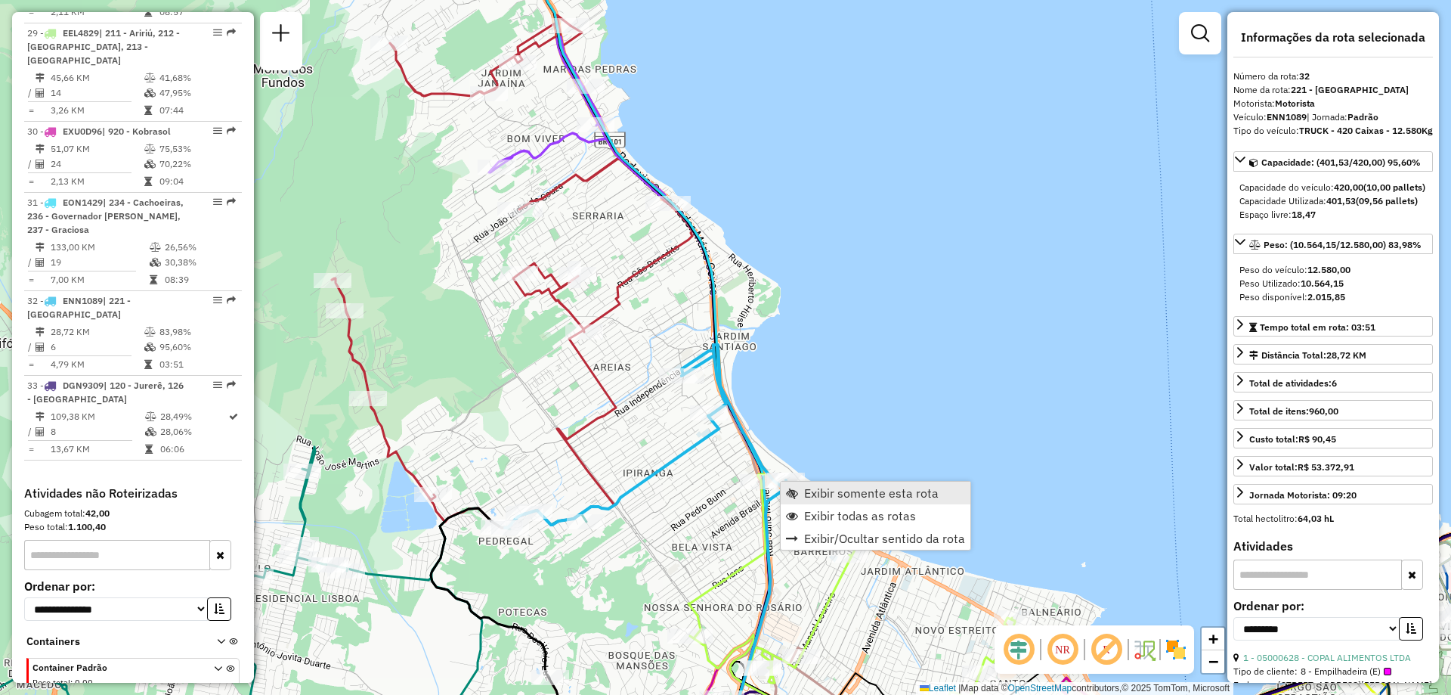
click at [834, 492] on span "Exibir somente esta rota" at bounding box center [871, 493] width 135 height 12
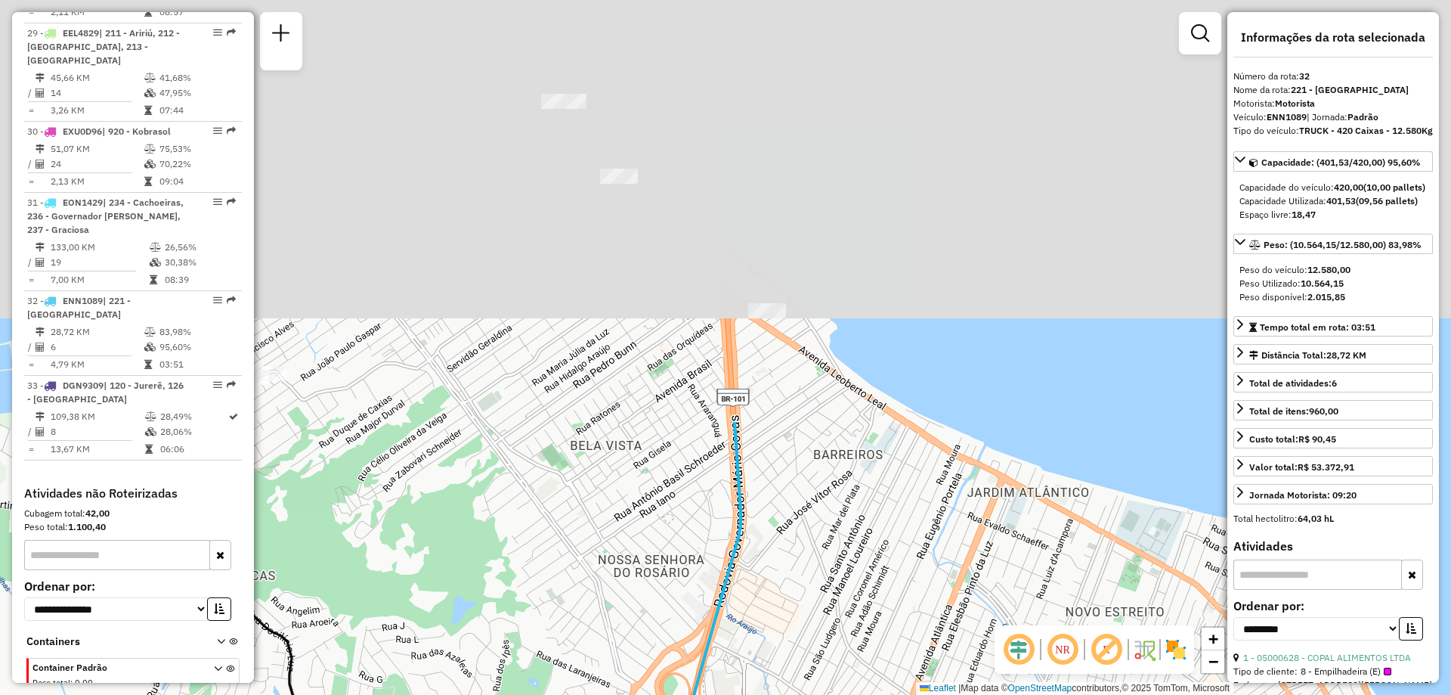
drag, startPoint x: 829, startPoint y: 209, endPoint x: 843, endPoint y: 701, distance: 491.6
click at [843, 694] on html "Aguarde... Pop-up bloqueado! Seu navegador bloqueou automáticamente a abertura …" at bounding box center [725, 347] width 1451 height 695
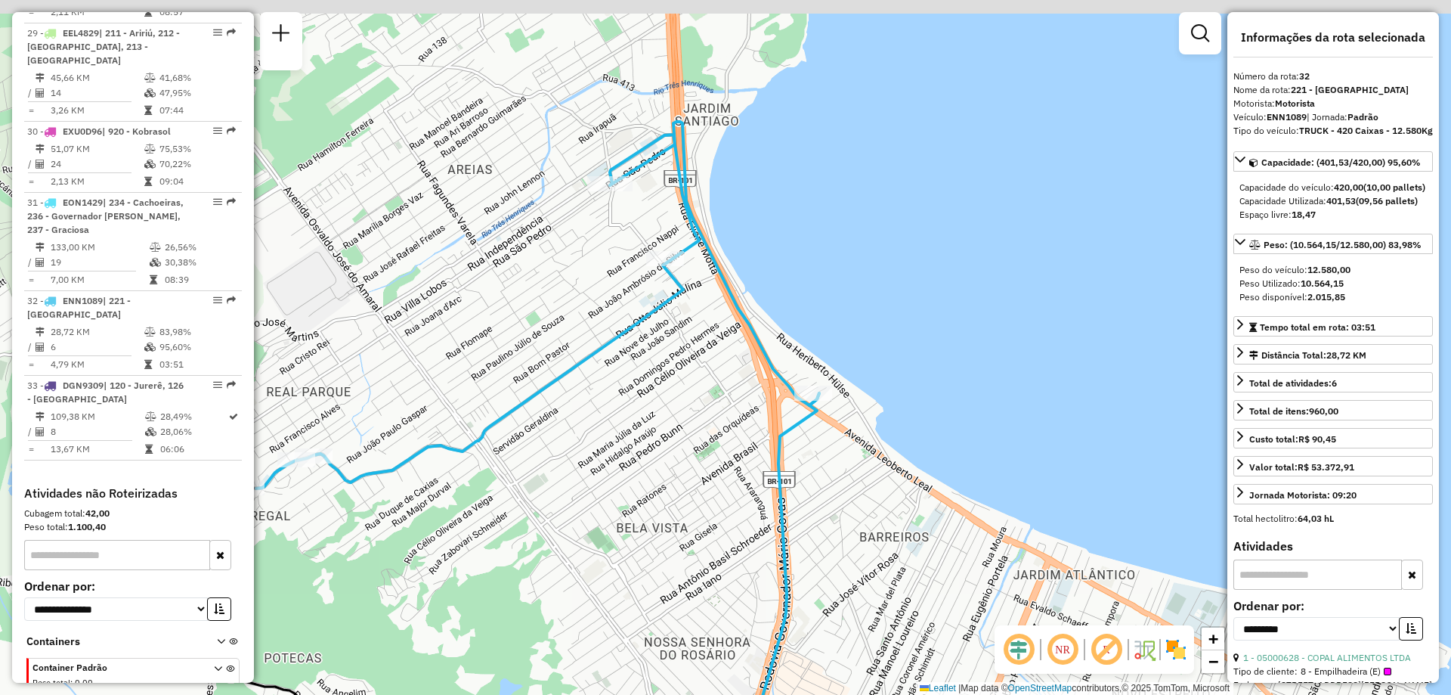
drag, startPoint x: 848, startPoint y: 487, endPoint x: 887, endPoint y: 552, distance: 75.6
click at [887, 552] on div "Janela de atendimento Grade de atendimento Capacidade Transportadoras Veículos …" at bounding box center [725, 347] width 1451 height 695
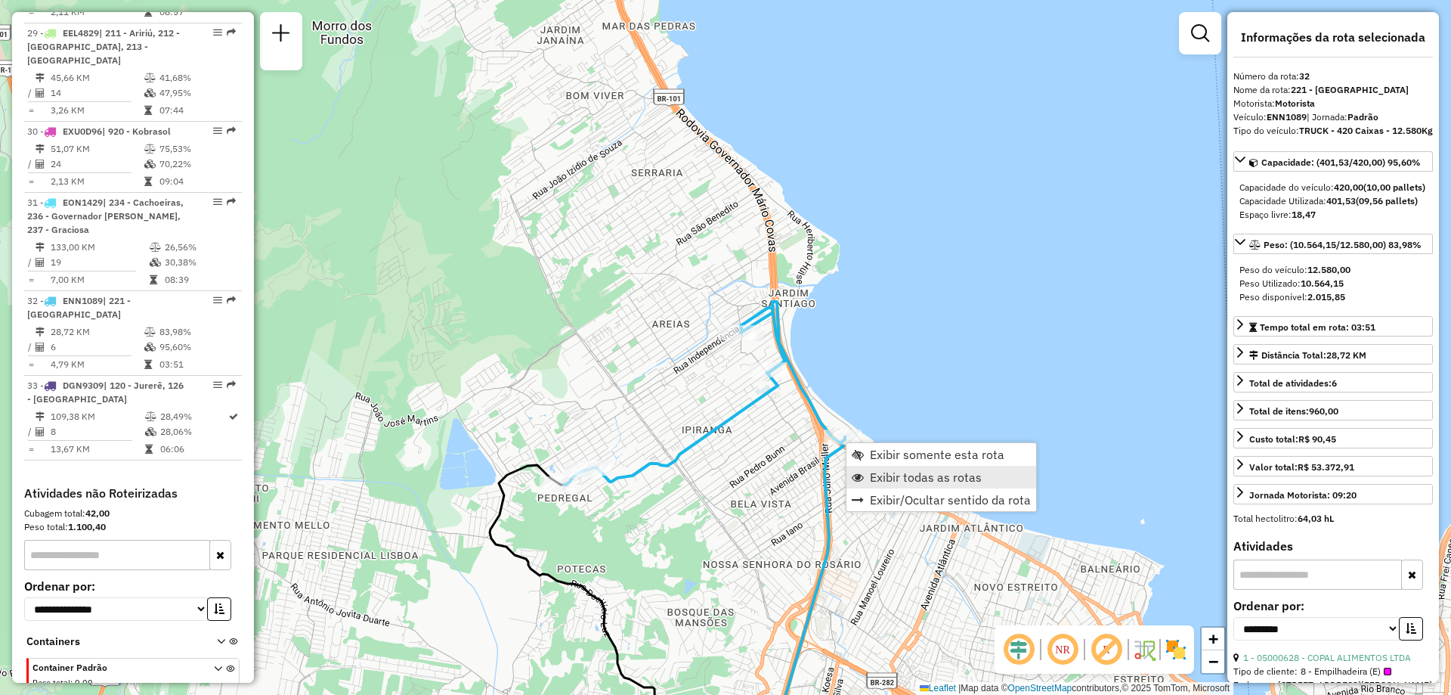
click at [900, 481] on span "Exibir todas as rotas" at bounding box center [926, 477] width 112 height 12
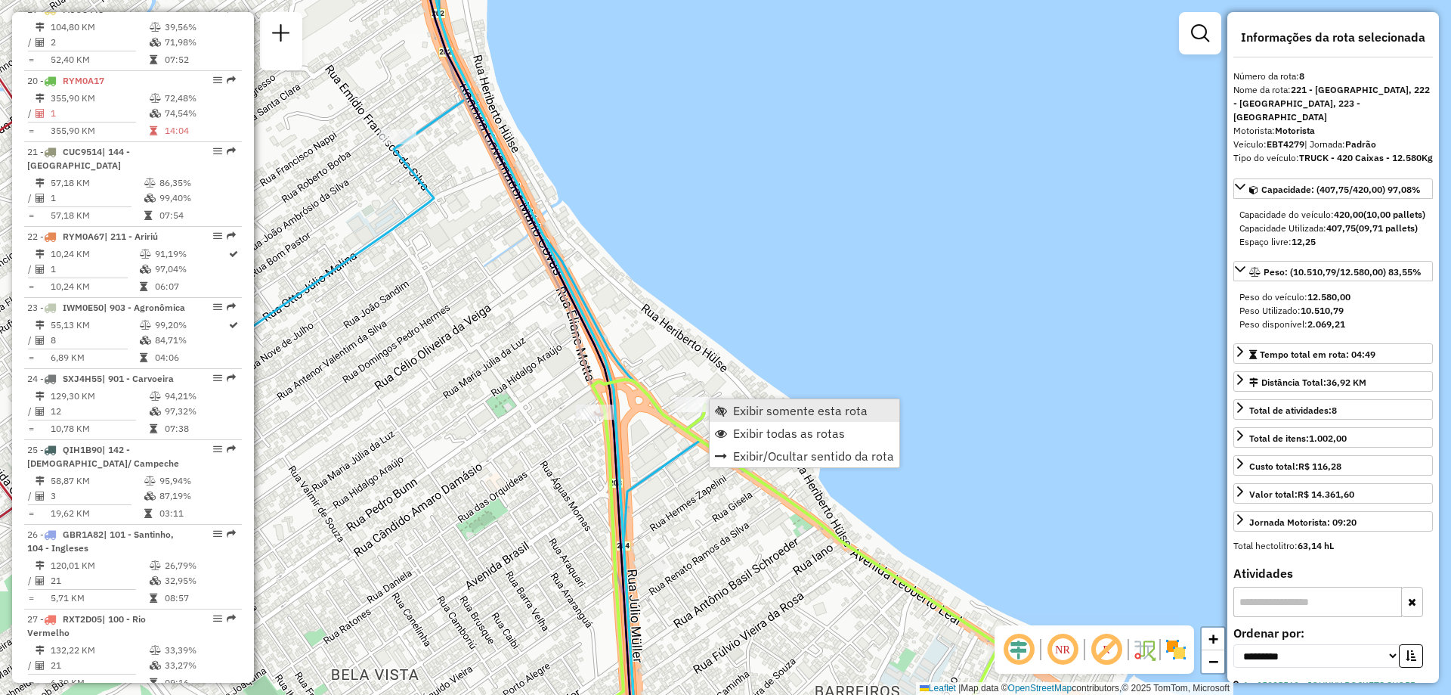
scroll to position [1226, 0]
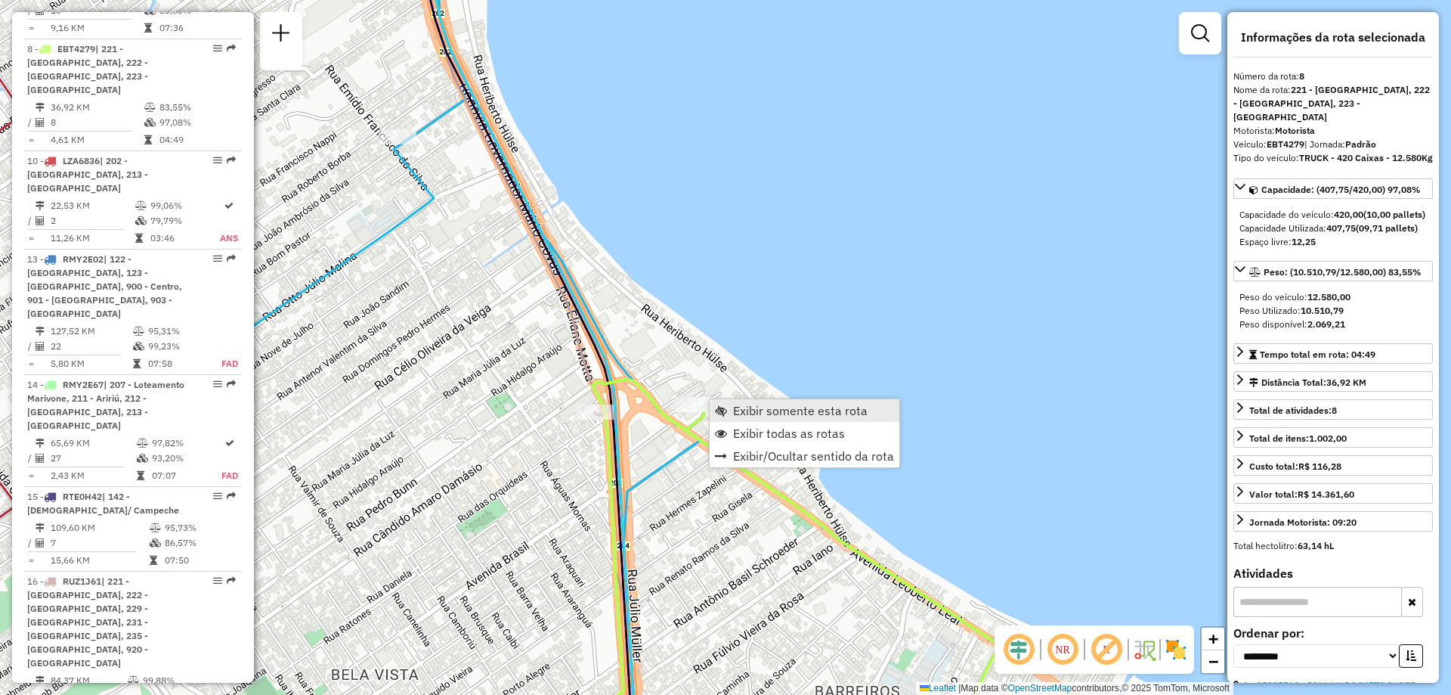
click at [773, 412] on span "Exibir somente esta rota" at bounding box center [800, 410] width 135 height 12
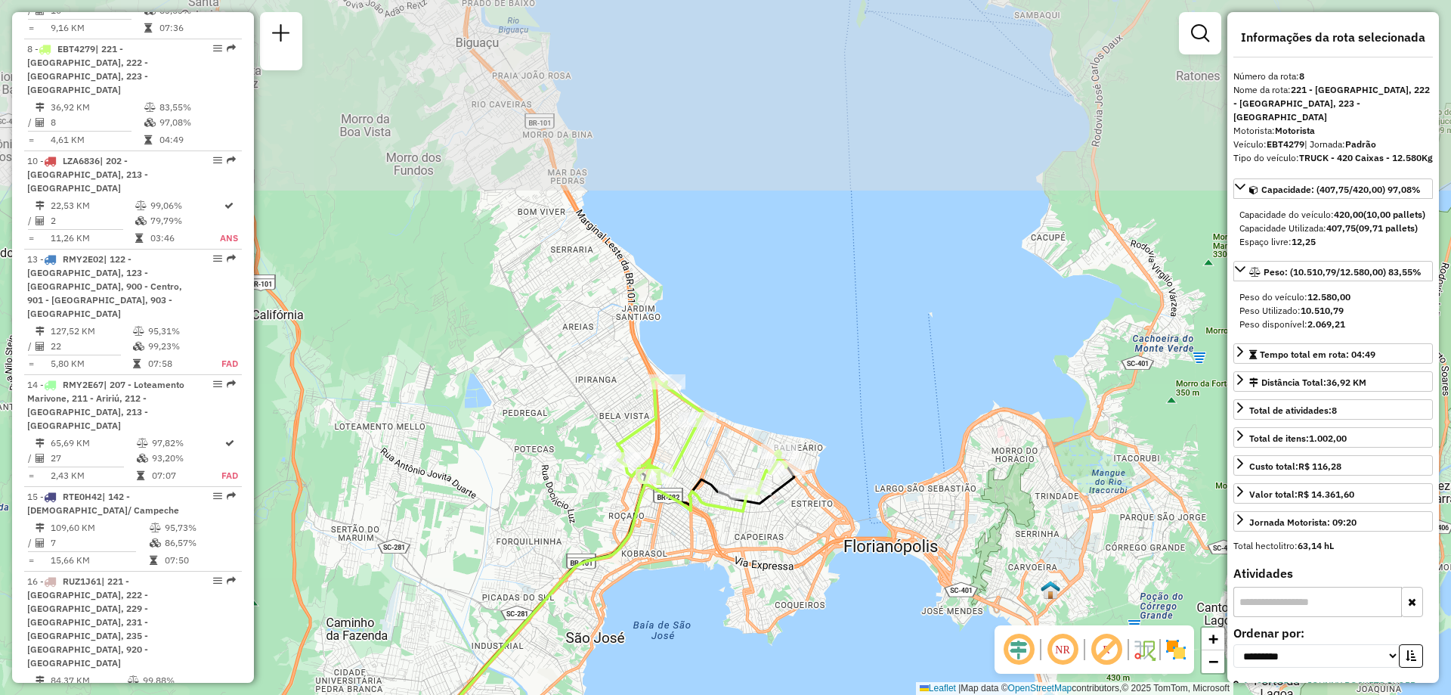
drag, startPoint x: 844, startPoint y: 366, endPoint x: 715, endPoint y: 582, distance: 251.5
click at [726, 581] on div "Janela de atendimento Grade de atendimento Capacidade Transportadoras Veículos …" at bounding box center [725, 347] width 1451 height 695
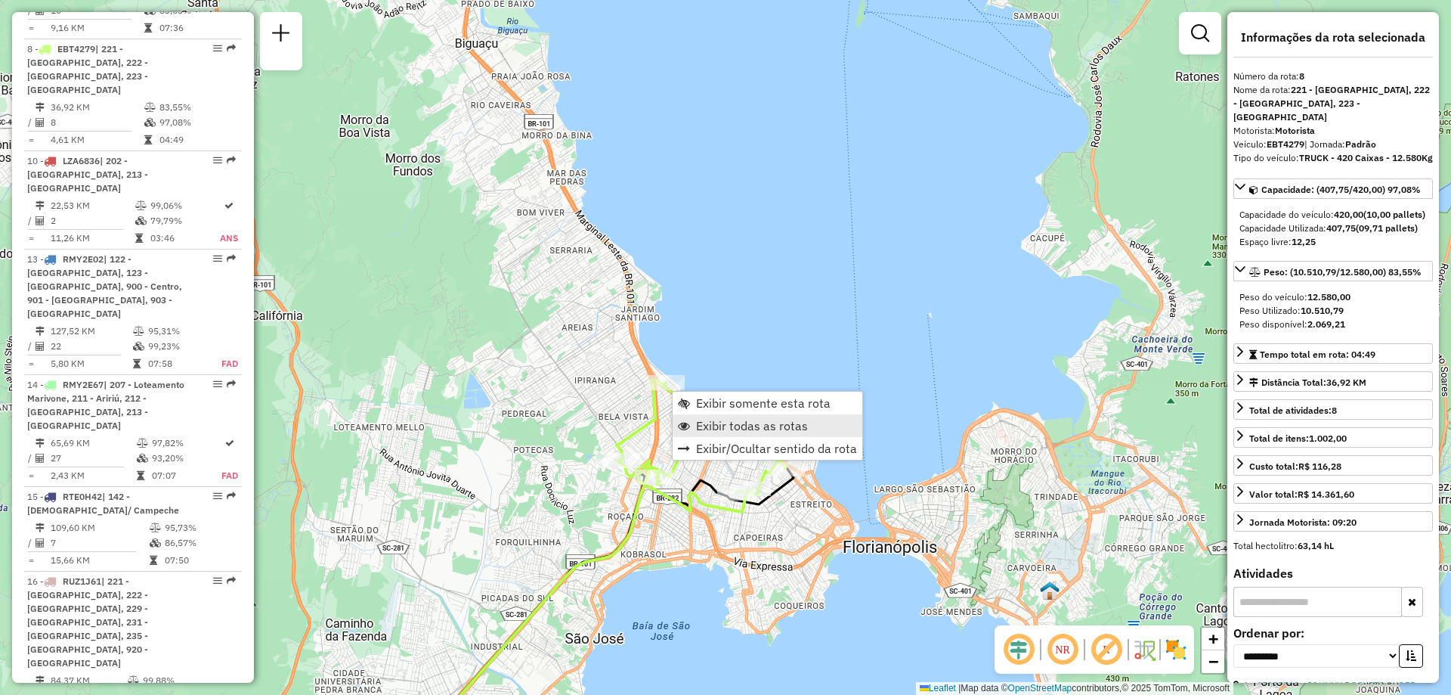
click at [751, 426] on span "Exibir todas as rotas" at bounding box center [752, 426] width 112 height 12
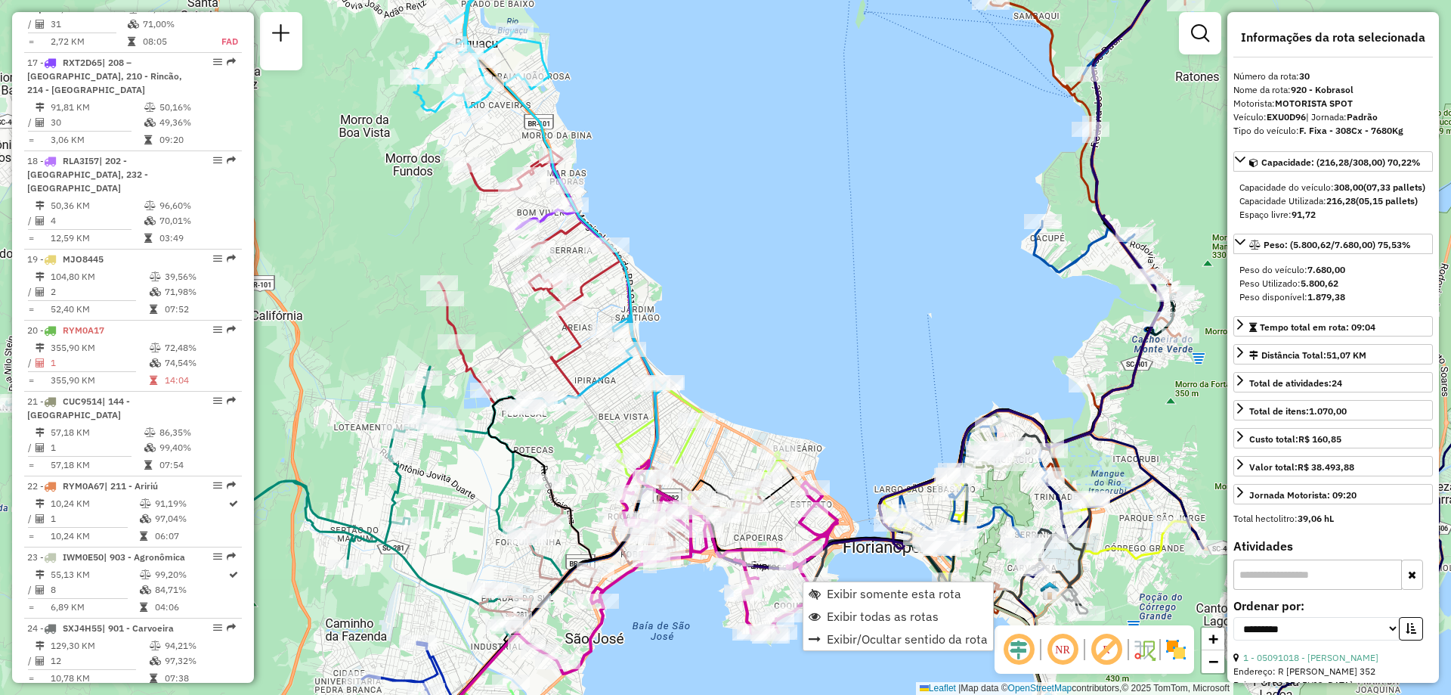
scroll to position [2902, 0]
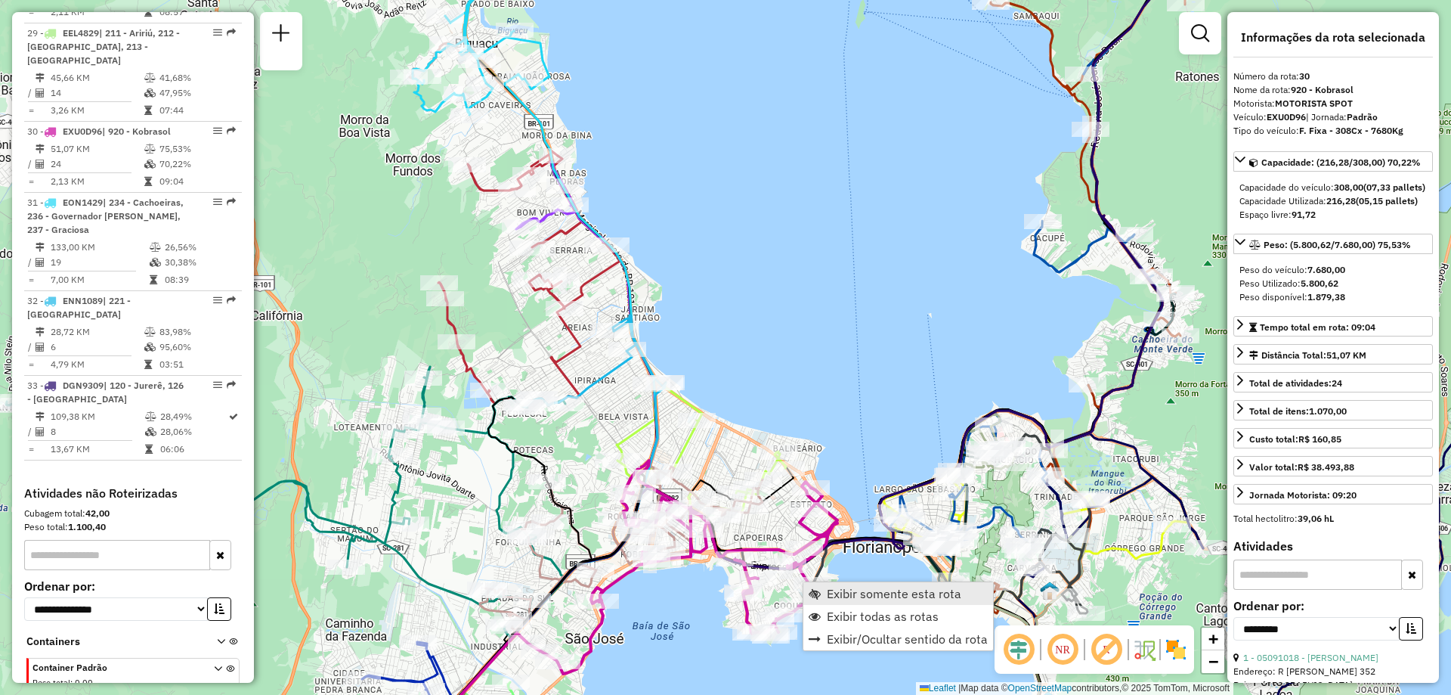
click at [826, 588] on link "Exibir somente esta rota" at bounding box center [899, 593] width 190 height 23
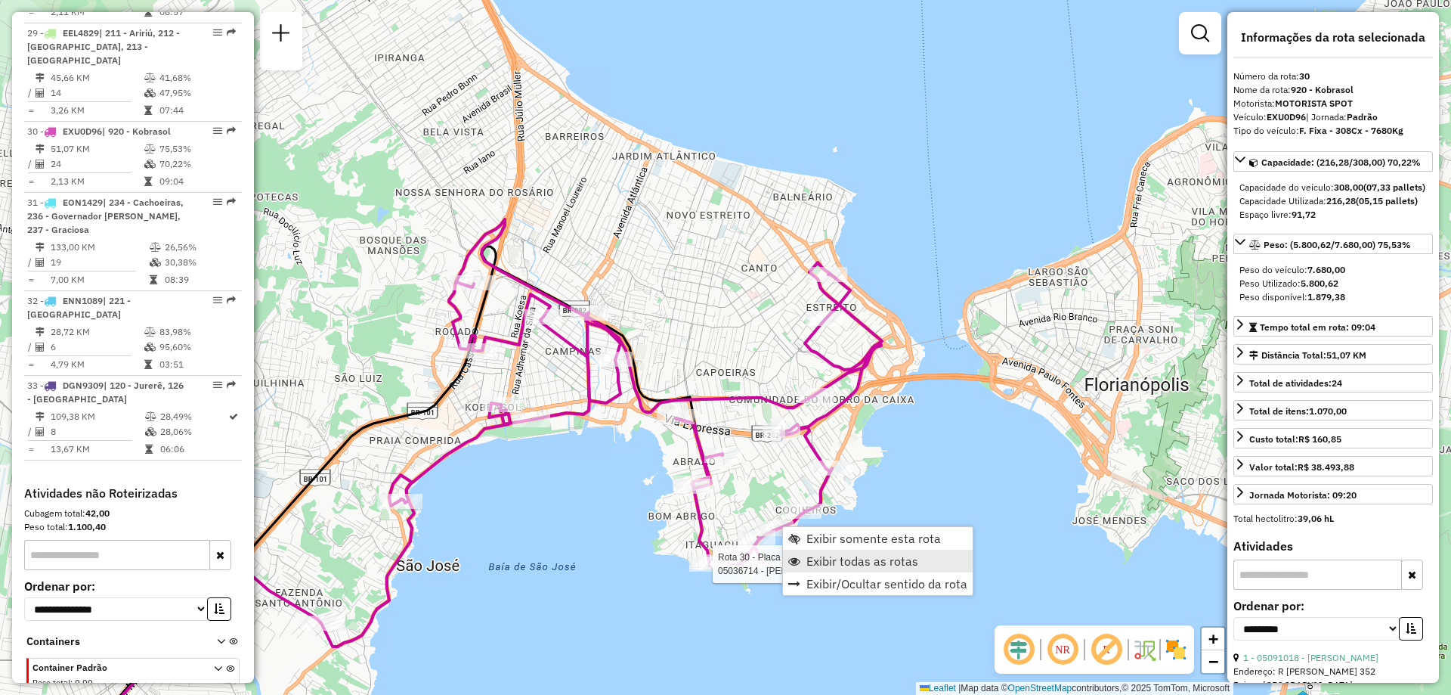
click at [873, 559] on span "Exibir todas as rotas" at bounding box center [863, 561] width 112 height 12
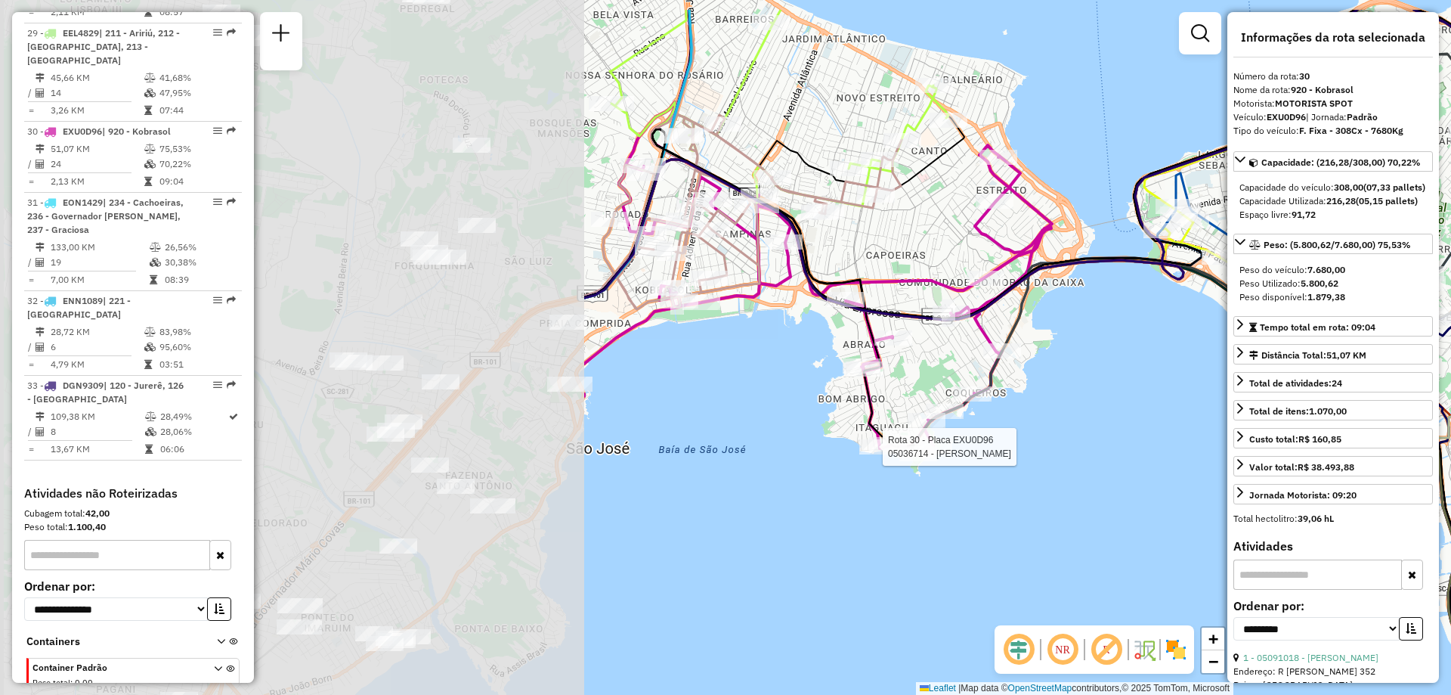
drag, startPoint x: 567, startPoint y: 534, endPoint x: 1222, endPoint y: 624, distance: 661.5
click at [1297, 614] on hb-router-mapa "Informações da Sessão 1256199 - [DATE] Criação: [DATE] 18:47 Depósito: CDD [GEO…" at bounding box center [725, 347] width 1451 height 695
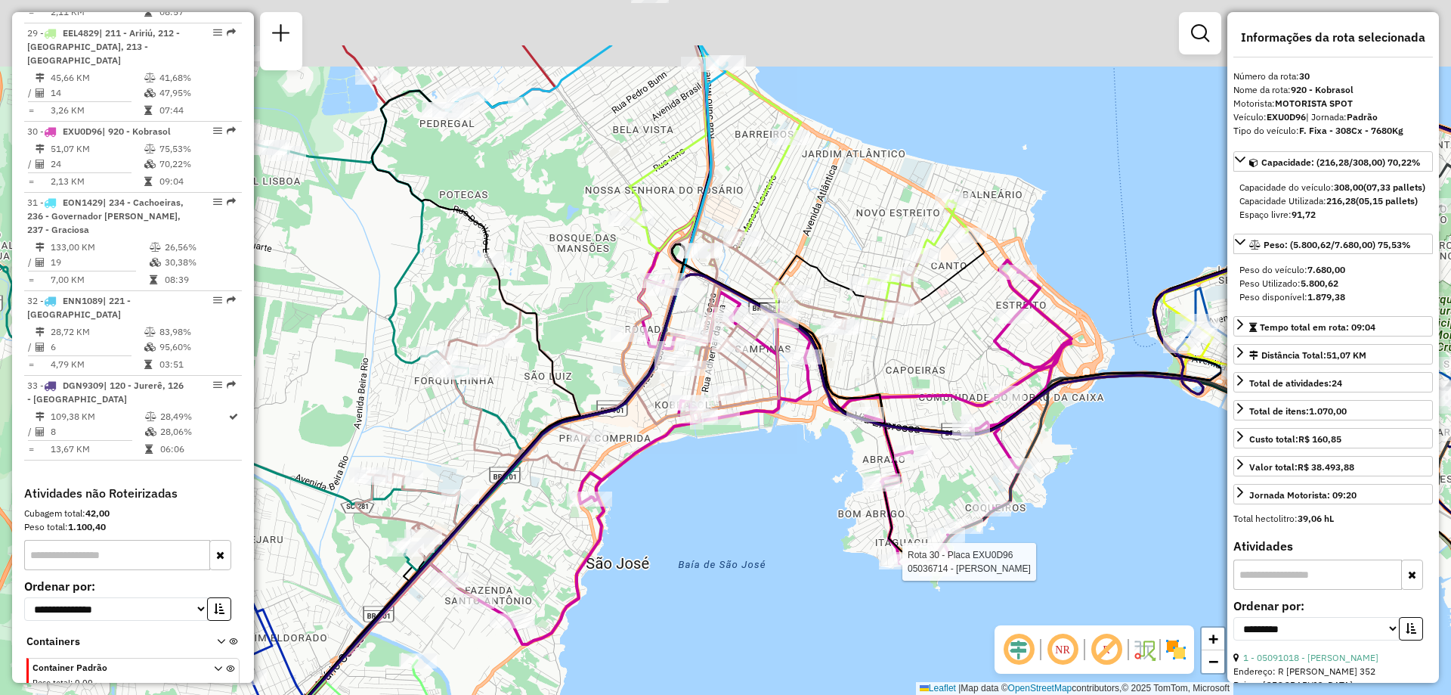
drag, startPoint x: 660, startPoint y: 475, endPoint x: 680, endPoint y: 596, distance: 122.7
click at [680, 595] on div "Rota 30 - Placa EXU0D96 05036714 - [PERSON_NAME] CARNE Janela de atendimento Gr…" at bounding box center [725, 347] width 1451 height 695
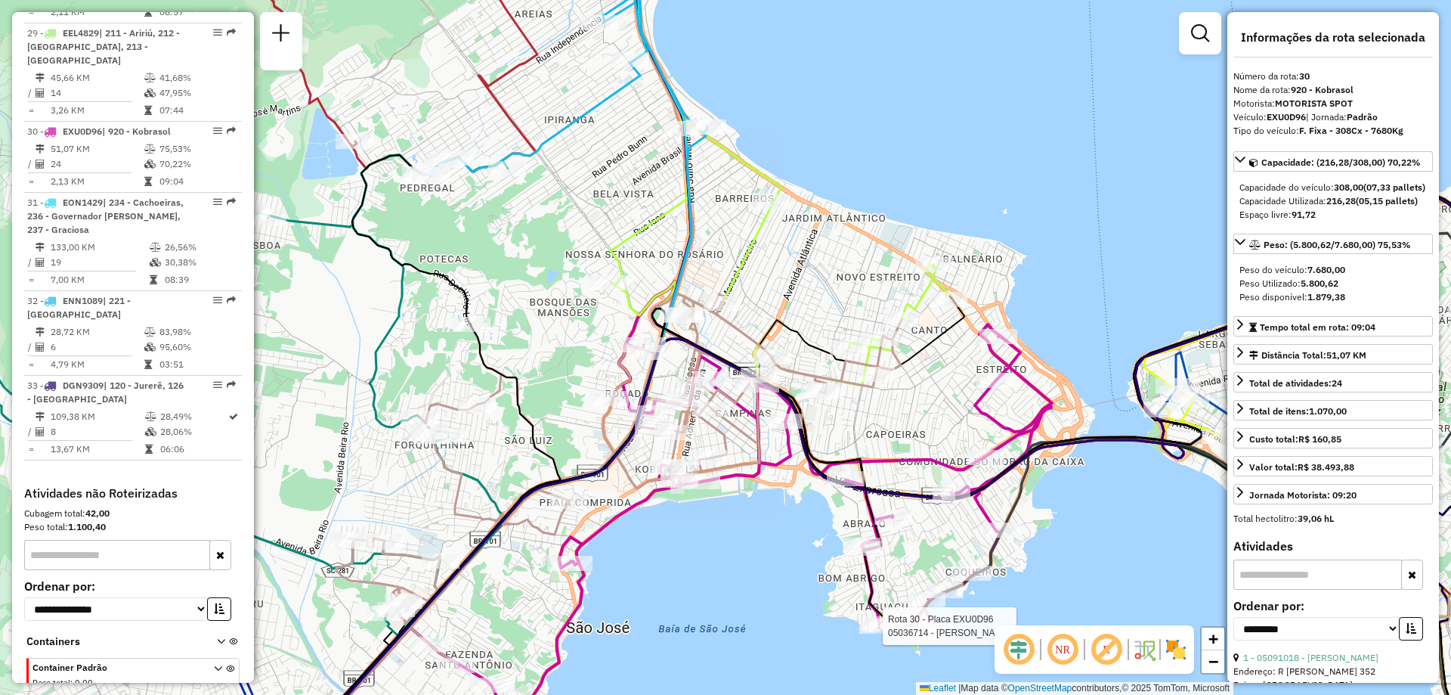
drag, startPoint x: 838, startPoint y: 510, endPoint x: 816, endPoint y: 569, distance: 62.7
click at [816, 569] on div "Rota 30 - Placa EXU0D96 05036714 - [PERSON_NAME] CARNE Janela de atendimento Gr…" at bounding box center [725, 347] width 1451 height 695
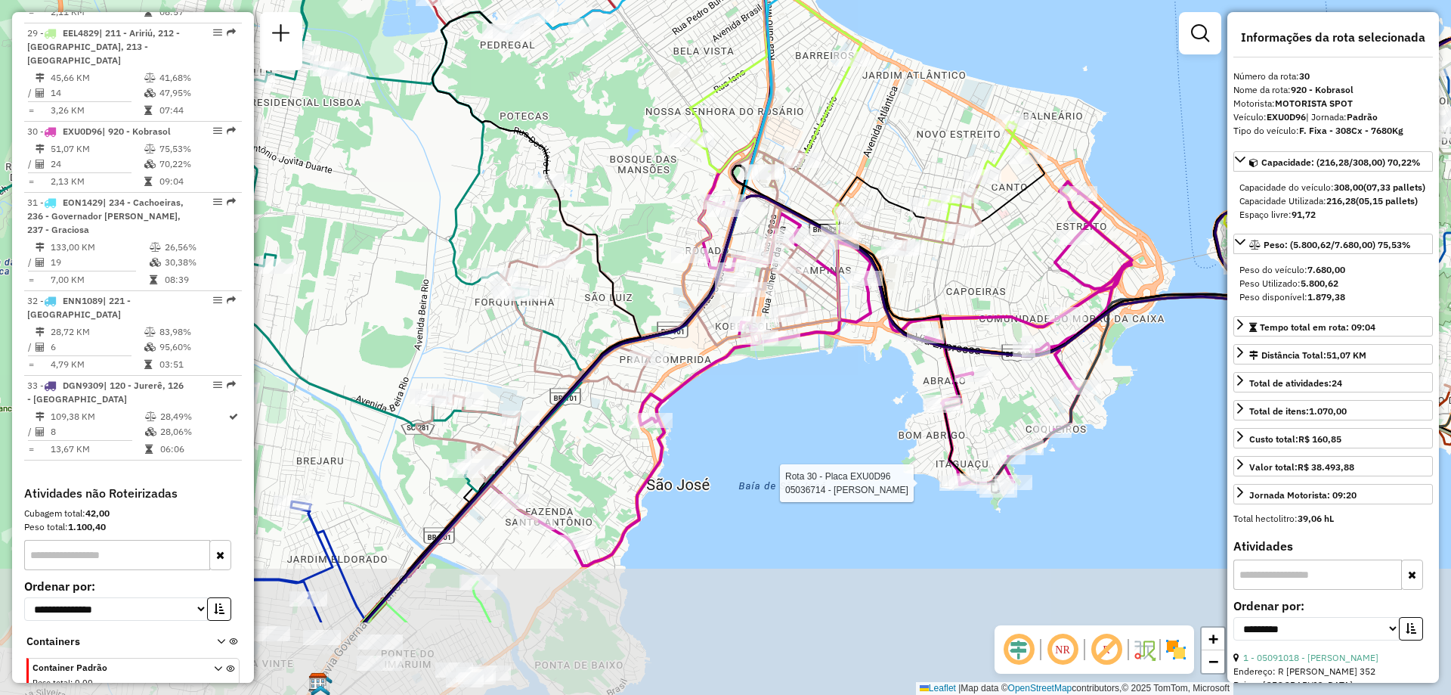
drag, startPoint x: 652, startPoint y: 556, endPoint x: 733, endPoint y: 414, distance: 163.5
click at [733, 414] on div "Rota 30 - Placa EXU0D96 05036714 - [PERSON_NAME] CARNE Janela de atendimento Gr…" at bounding box center [725, 347] width 1451 height 695
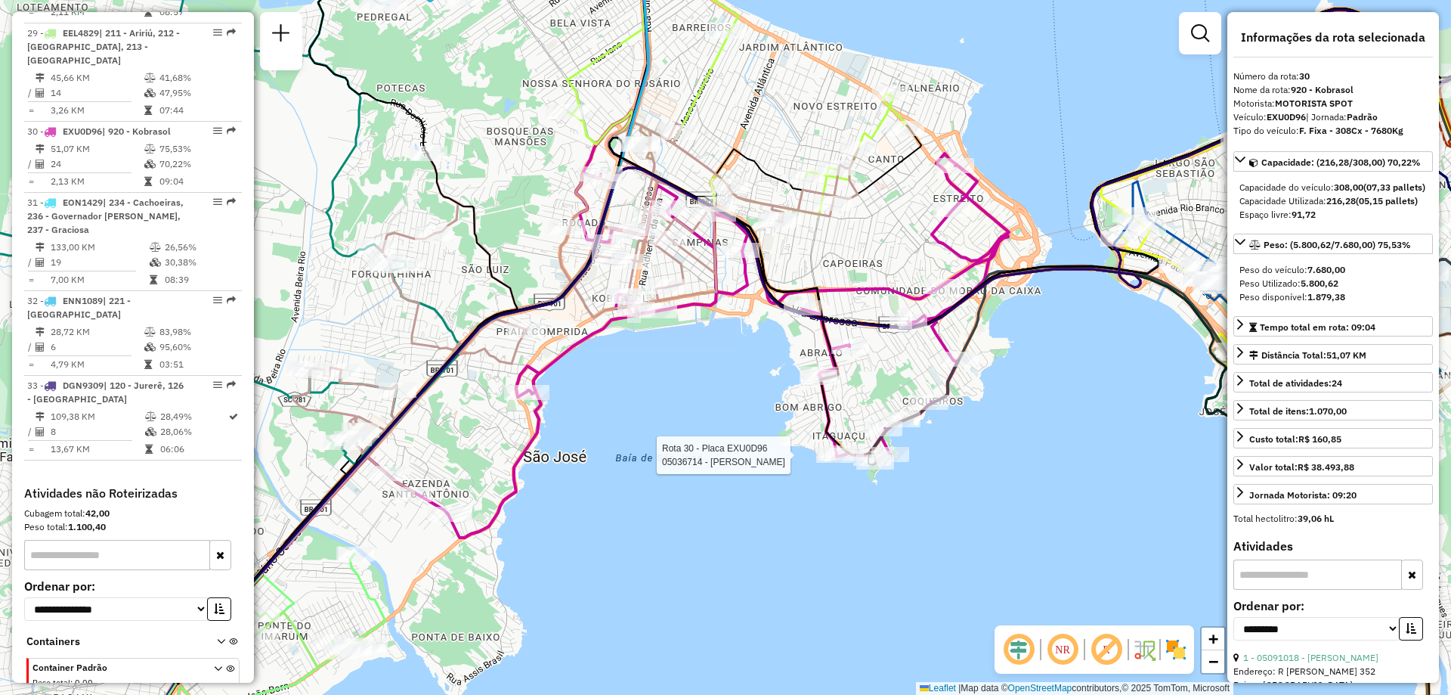
drag, startPoint x: 836, startPoint y: 426, endPoint x: 689, endPoint y: 357, distance: 163.0
click at [689, 357] on div "Rota 30 - Placa EXU0D96 05036714 - [PERSON_NAME] CARNE Janela de atendimento Gr…" at bounding box center [725, 347] width 1451 height 695
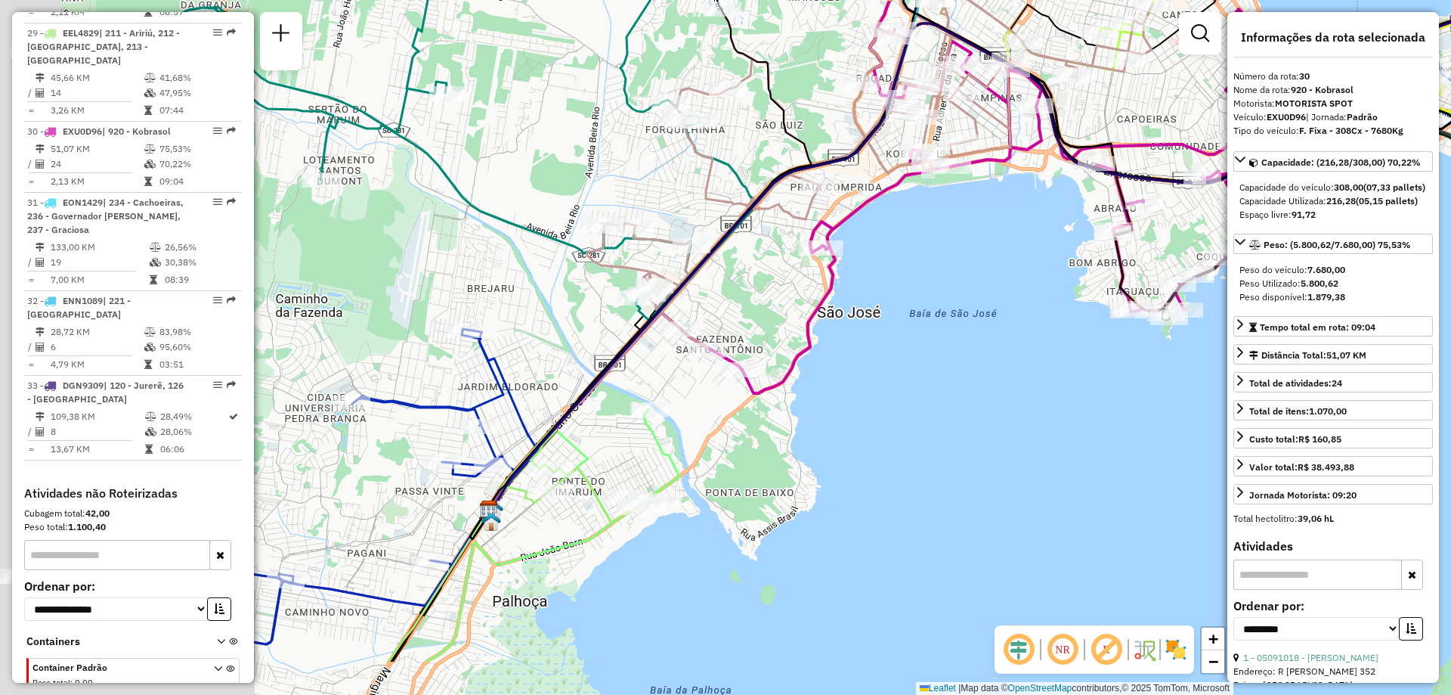
drag, startPoint x: 618, startPoint y: 535, endPoint x: 996, endPoint y: 410, distance: 399.0
click at [996, 410] on div "Janela de atendimento Grade de atendimento Capacidade Transportadoras Veículos …" at bounding box center [725, 347] width 1451 height 695
